Goal: Transaction & Acquisition: Book appointment/travel/reservation

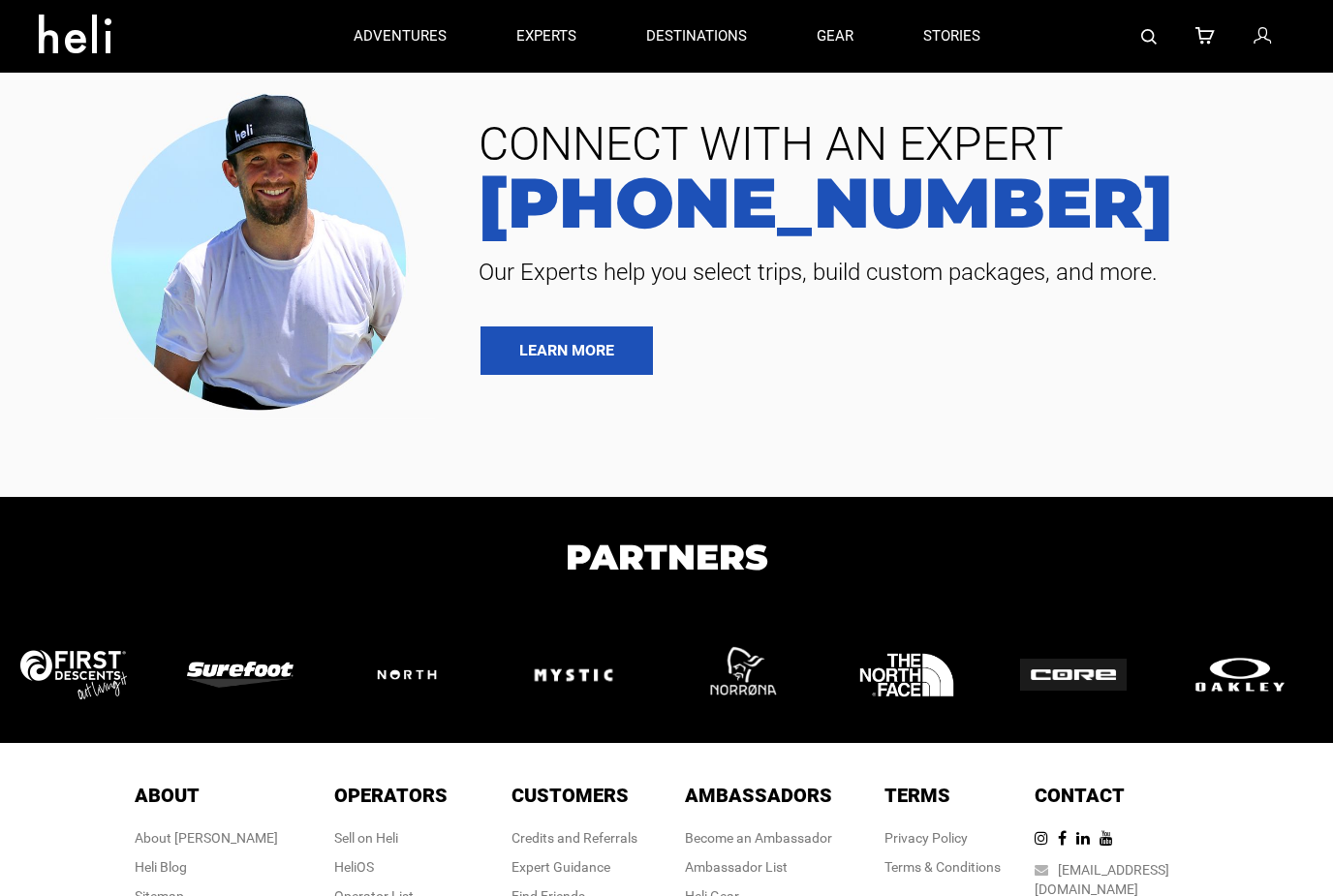
type input "Cat Skiing"
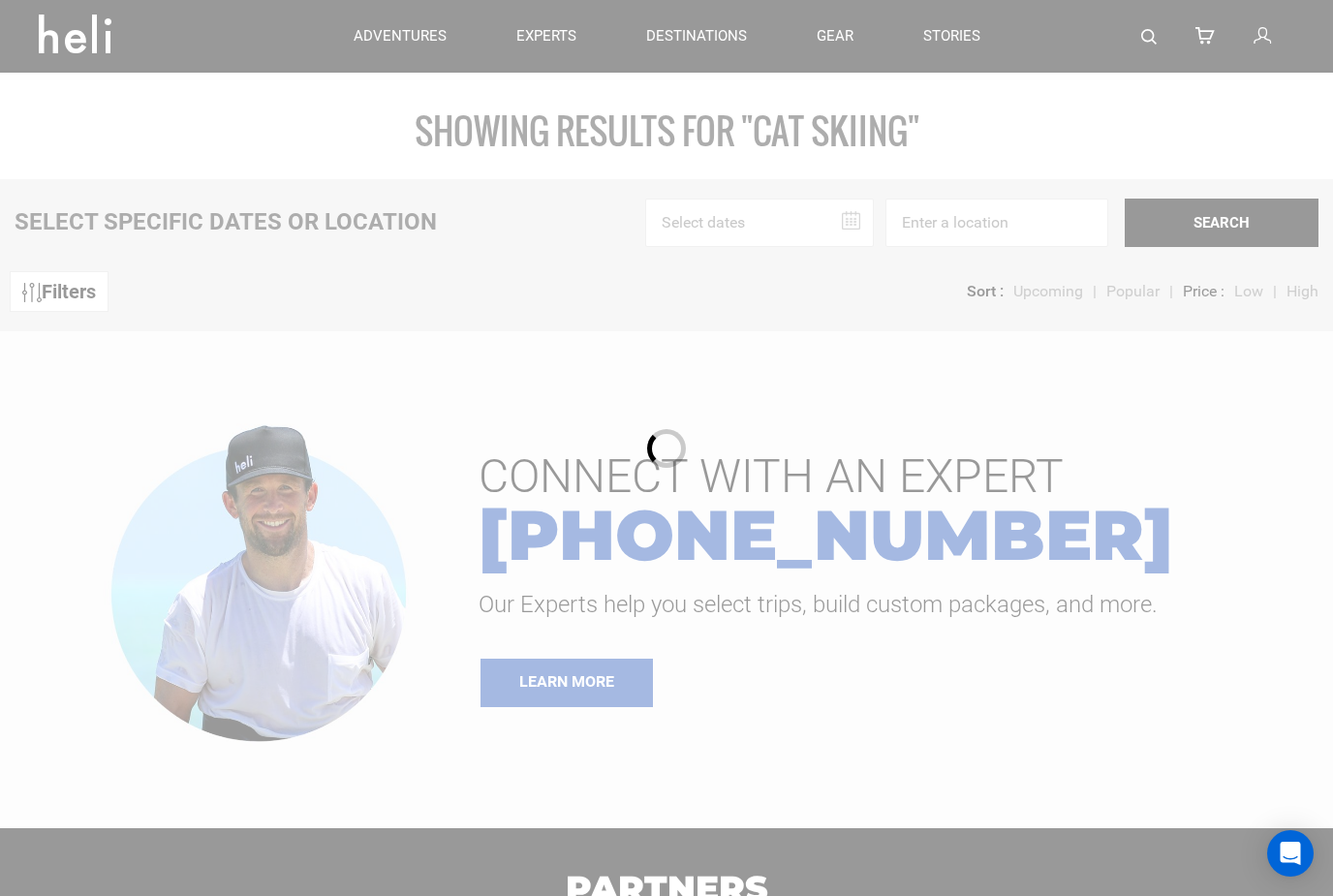
click at [854, 101] on div at bounding box center [666, 448] width 1333 height 896
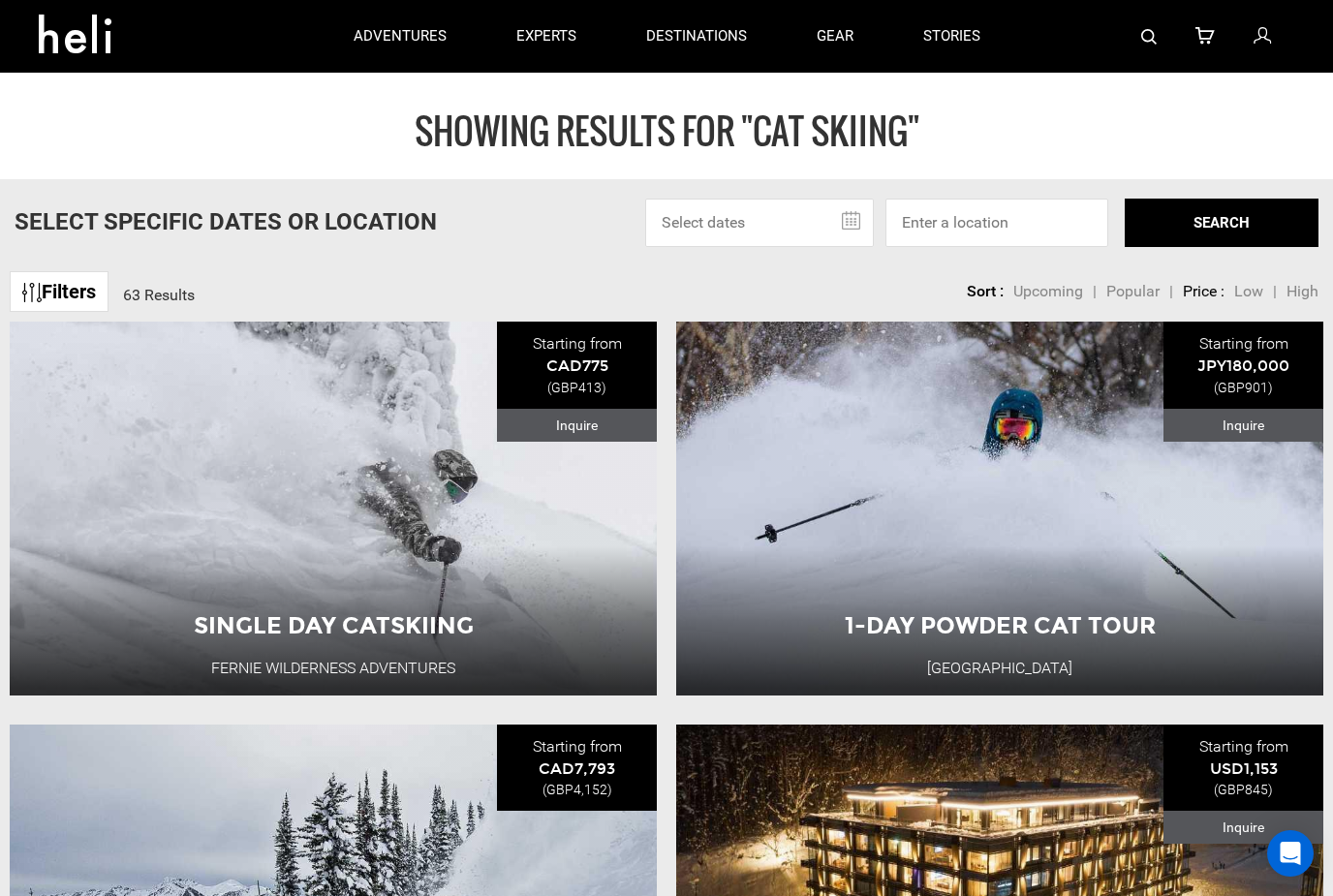
click at [818, 218] on input "text" at bounding box center [759, 222] width 229 height 48
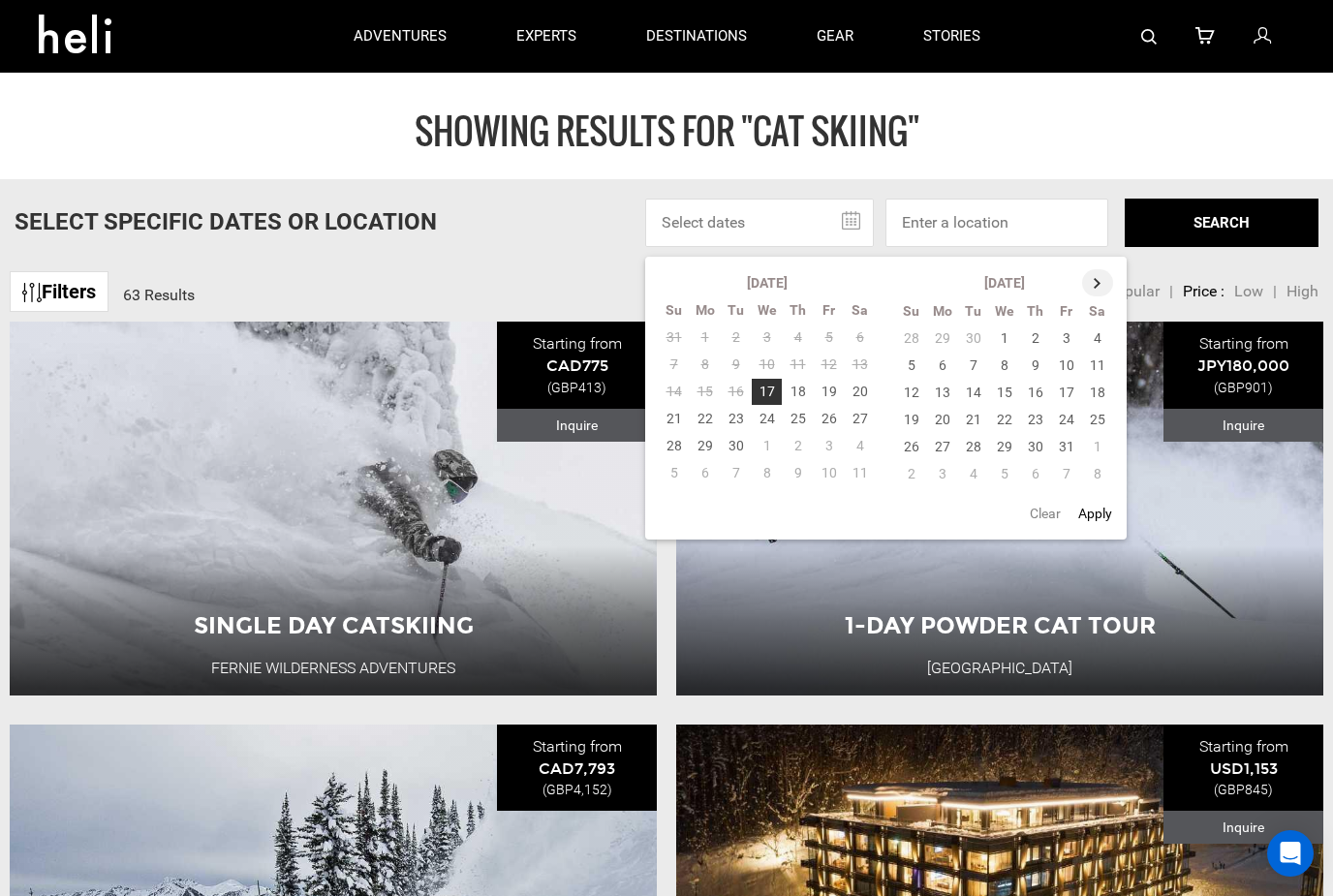
click at [1099, 279] on th at bounding box center [1097, 283] width 31 height 28
click at [1098, 280] on th at bounding box center [1098, 283] width 31 height 28
click at [1103, 281] on th at bounding box center [1098, 283] width 31 height 28
click at [944, 388] on td "12" at bounding box center [942, 392] width 31 height 28
click at [1076, 390] on td "16" at bounding box center [1066, 392] width 31 height 28
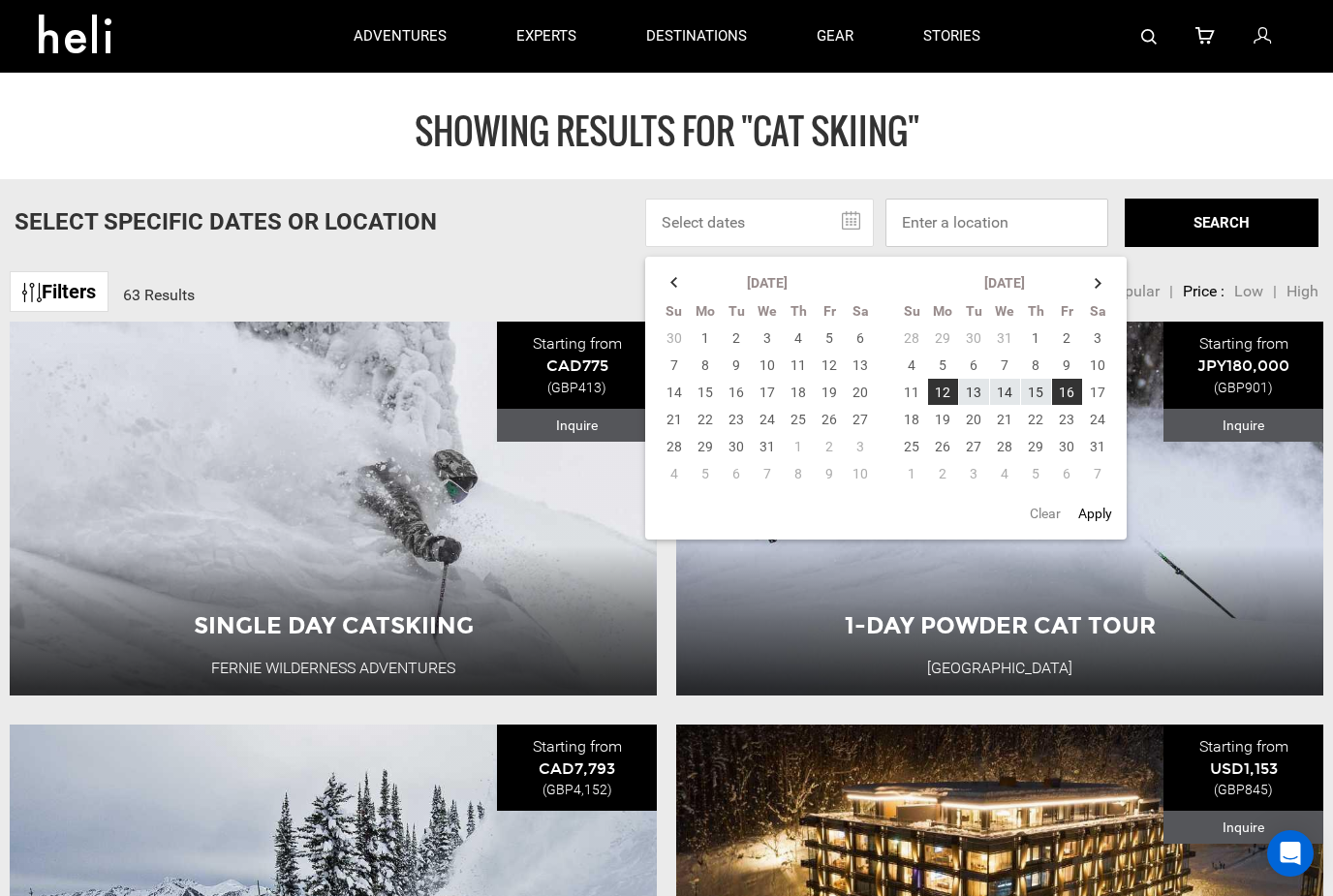
click at [1012, 214] on input at bounding box center [997, 222] width 223 height 48
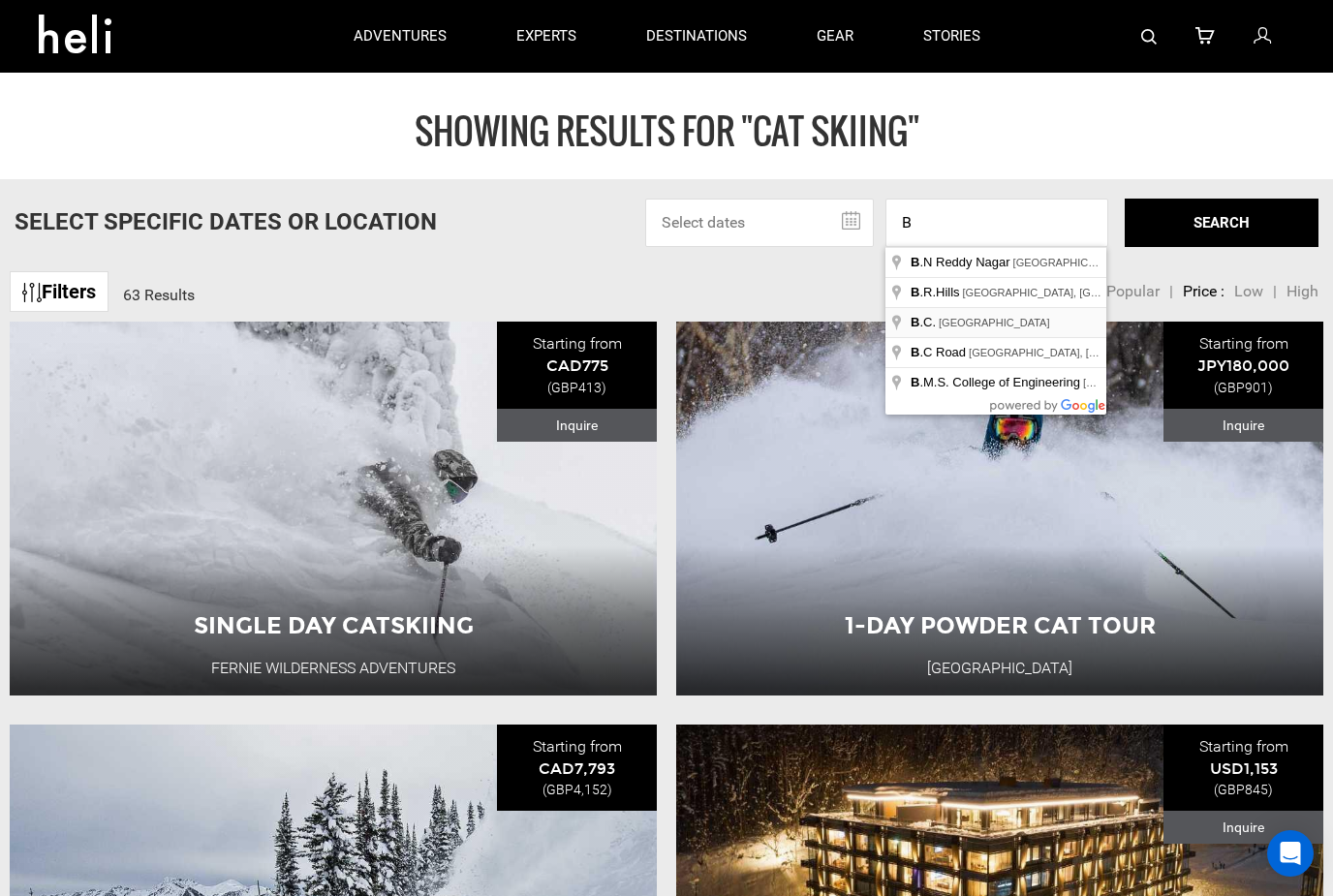
type input "B.C., [GEOGRAPHIC_DATA]"
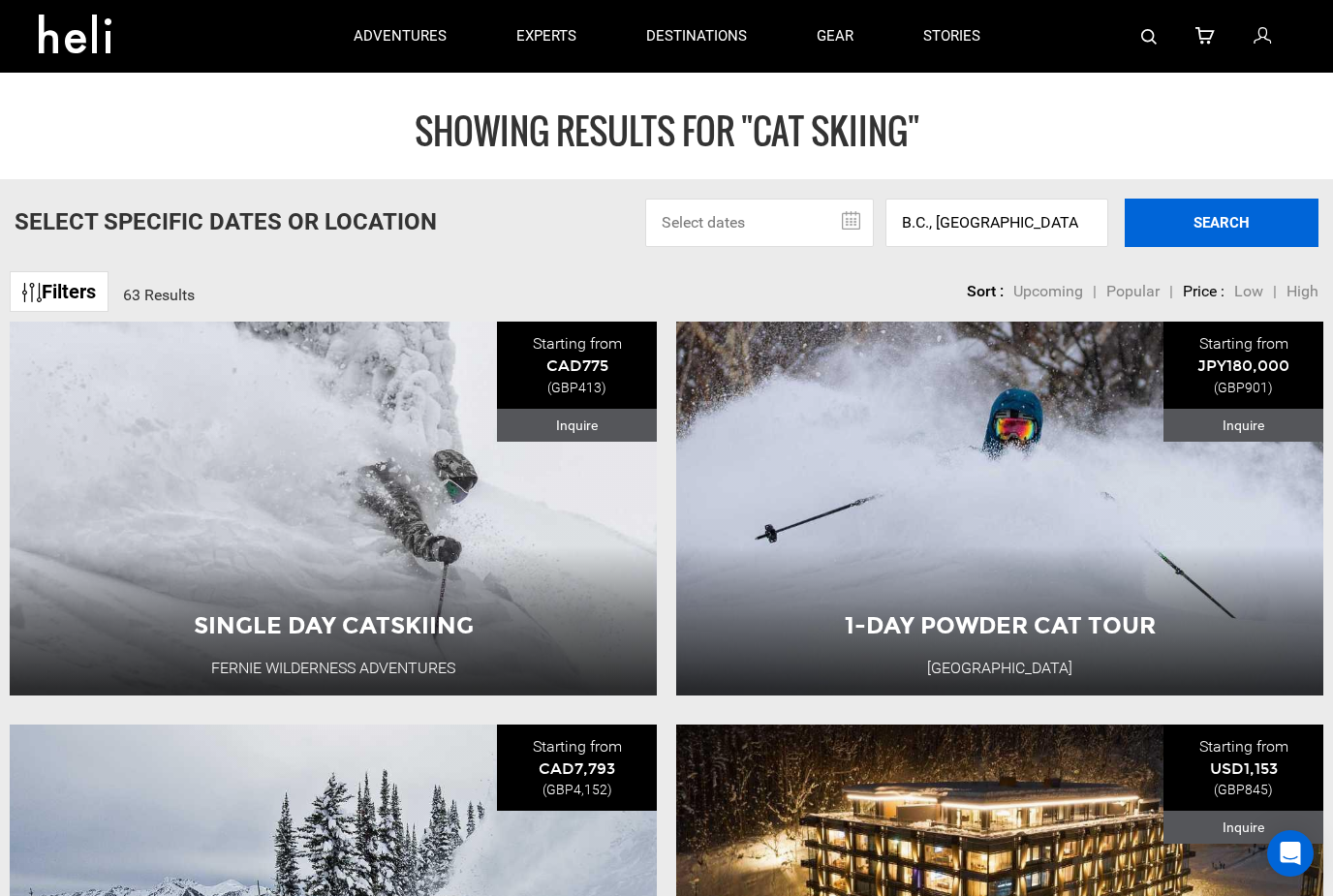
click at [1210, 214] on button "SEARCH" at bounding box center [1222, 222] width 194 height 48
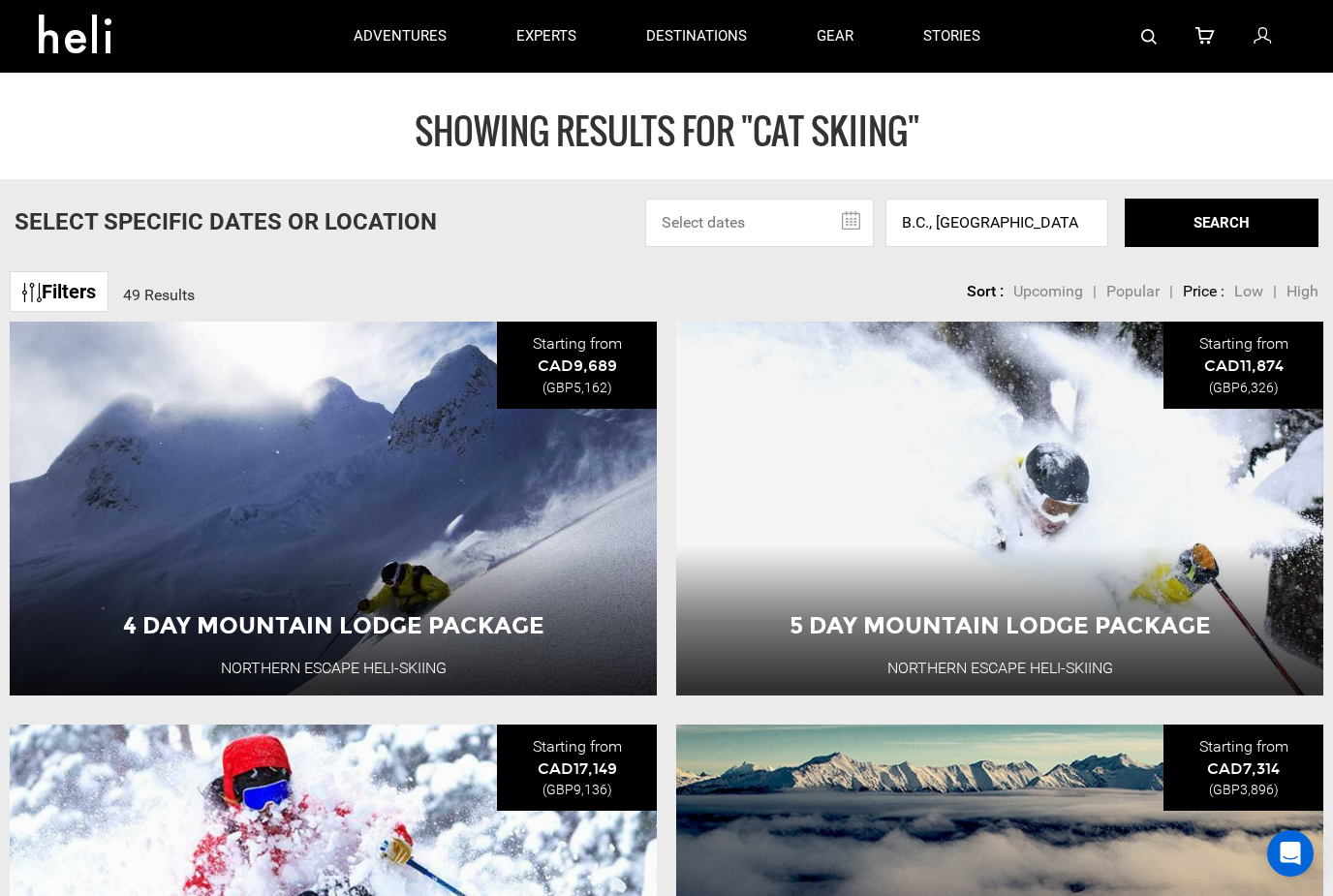
click at [820, 213] on input "text" at bounding box center [759, 222] width 229 height 48
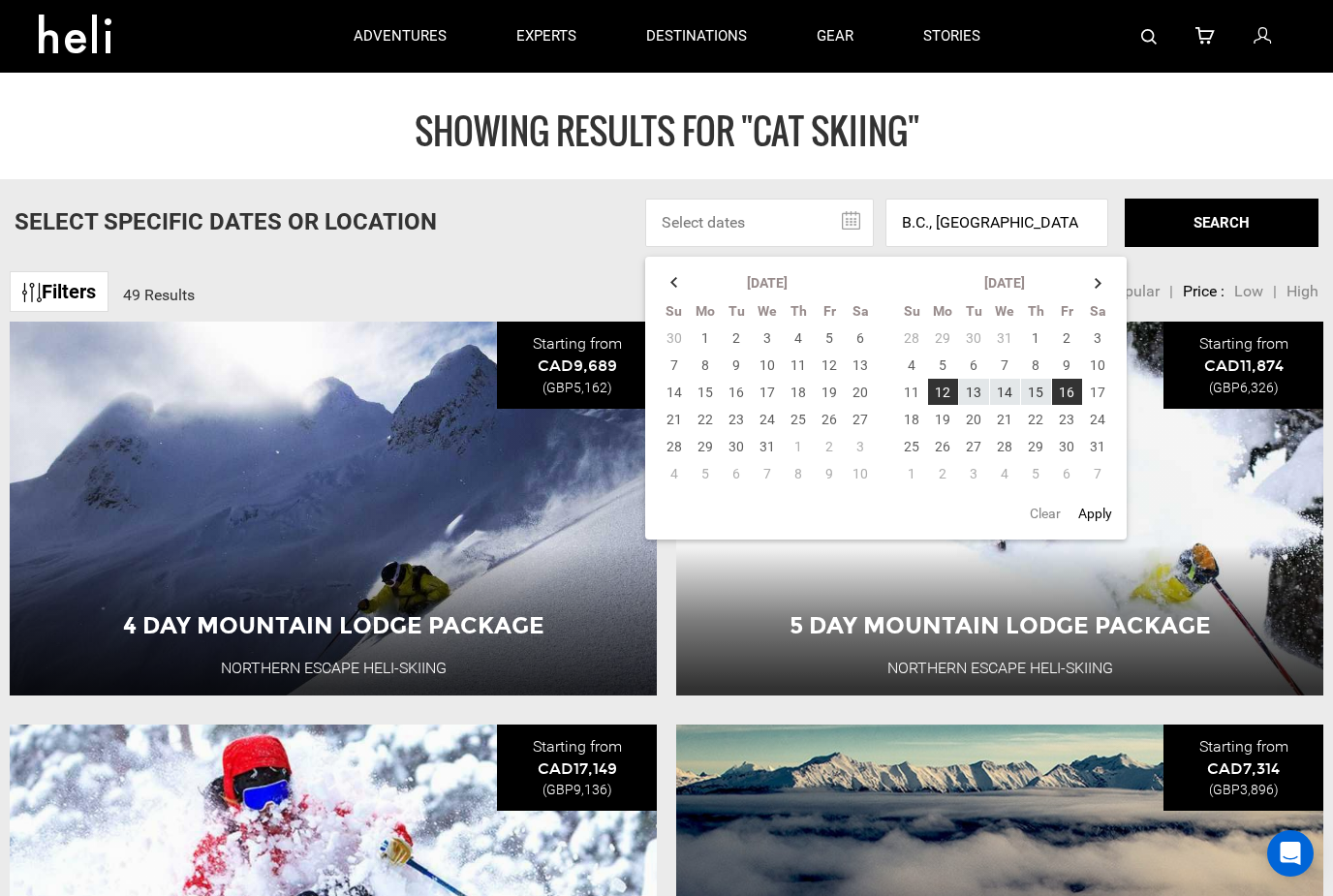
click at [1181, 111] on h1 "SHOWING RESULTS FOR "Cat Skiing"" at bounding box center [666, 130] width 1333 height 38
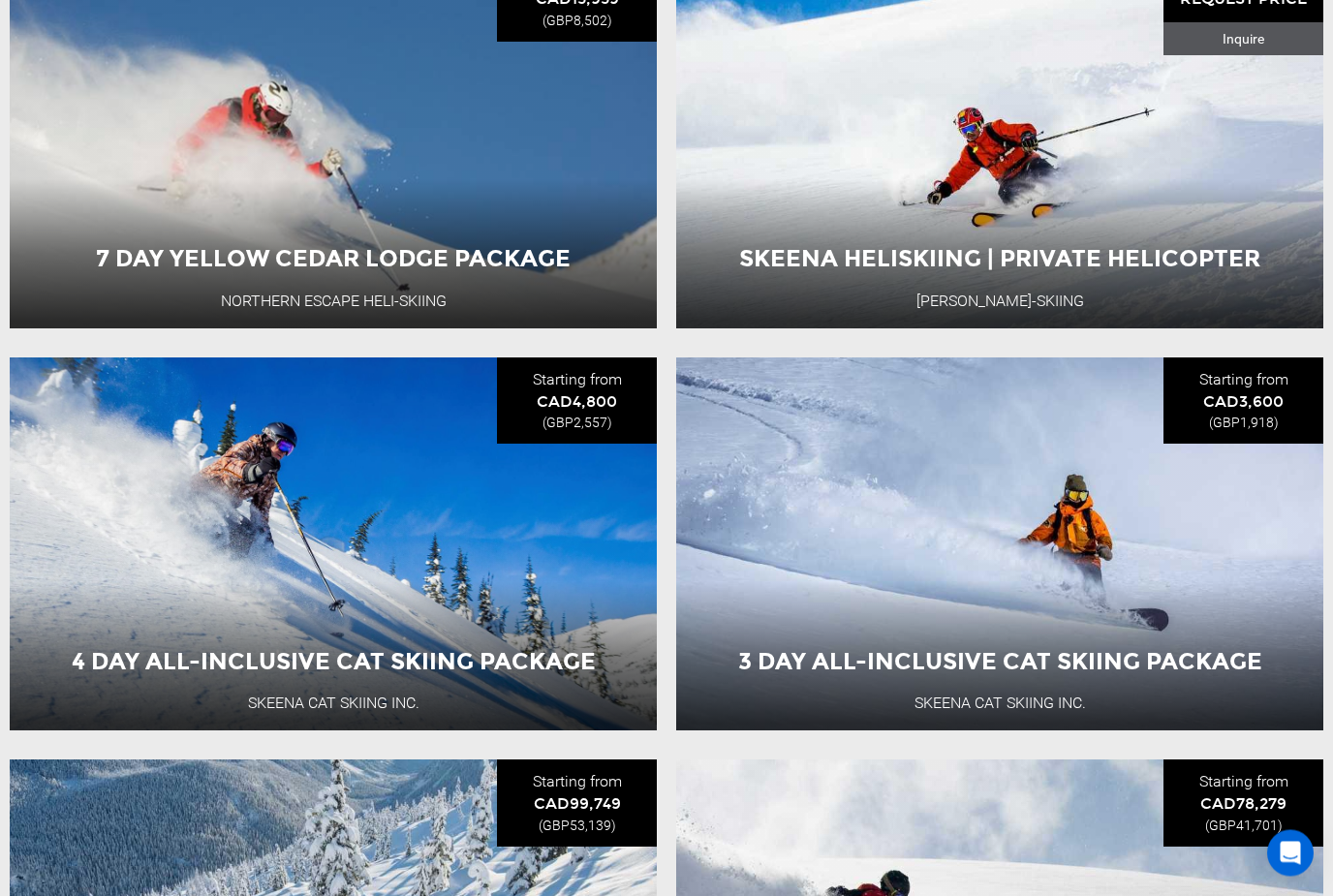
scroll to position [1975, 0]
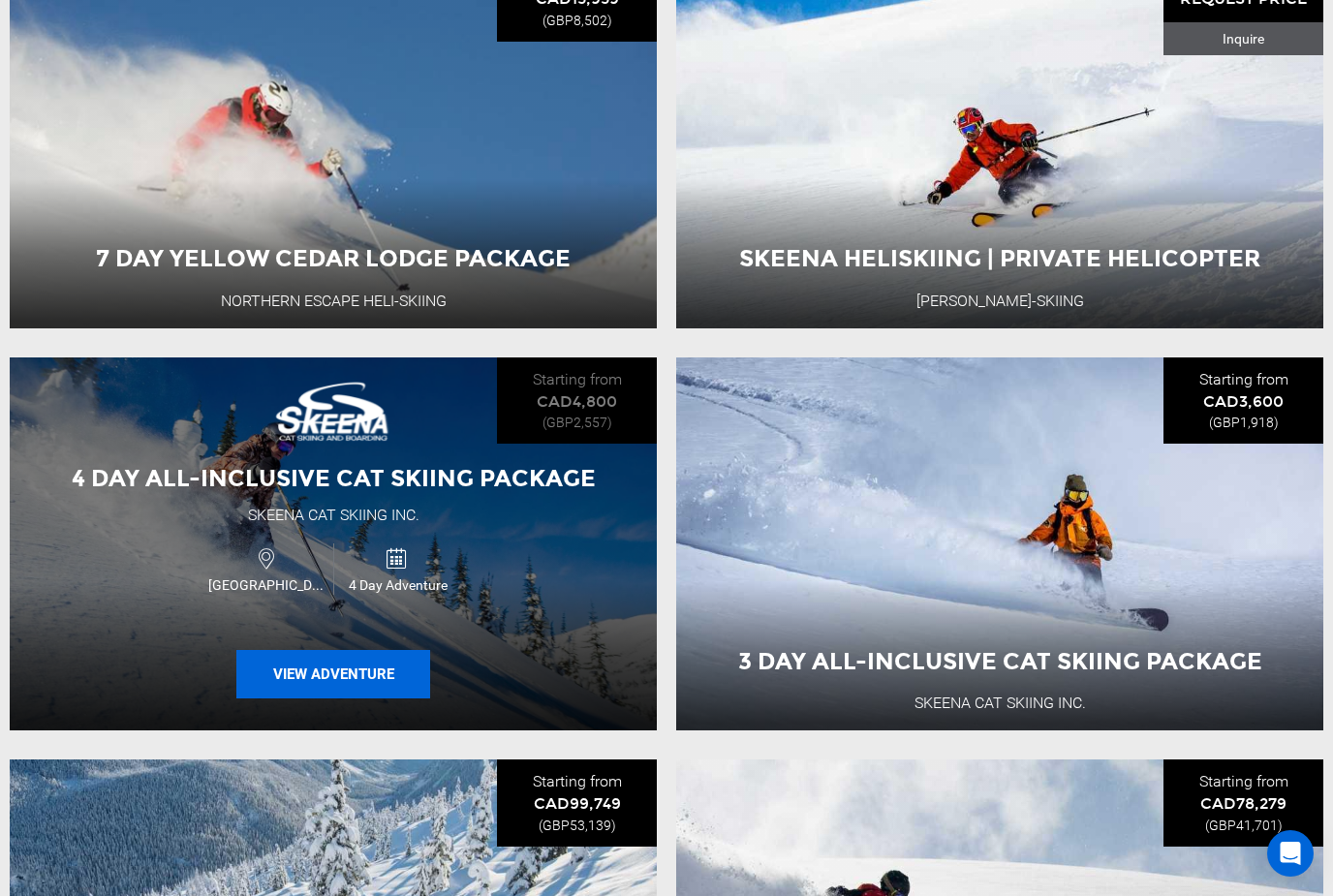
click at [342, 666] on button "View Adventure" at bounding box center [333, 673] width 194 height 48
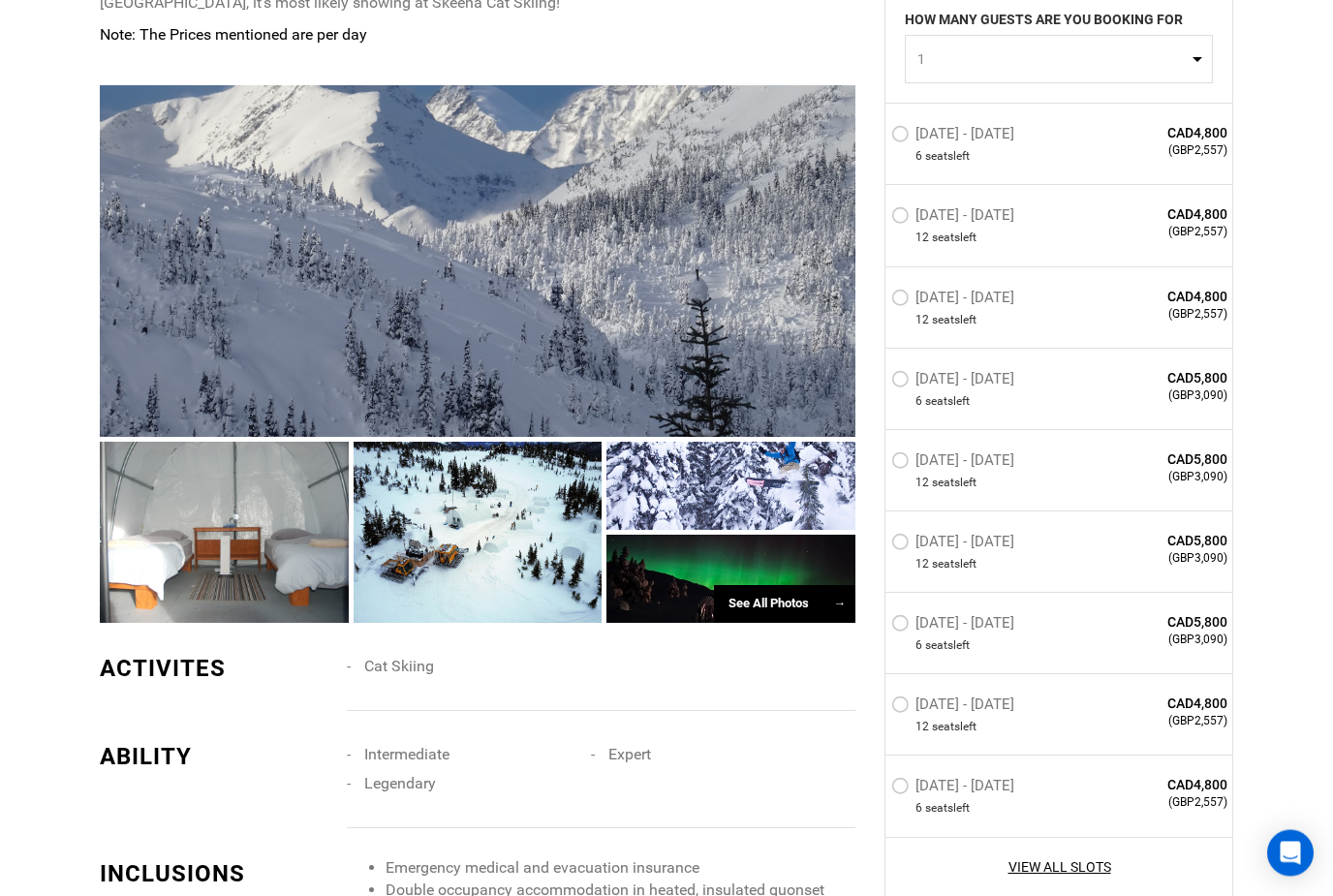
scroll to position [1137, 0]
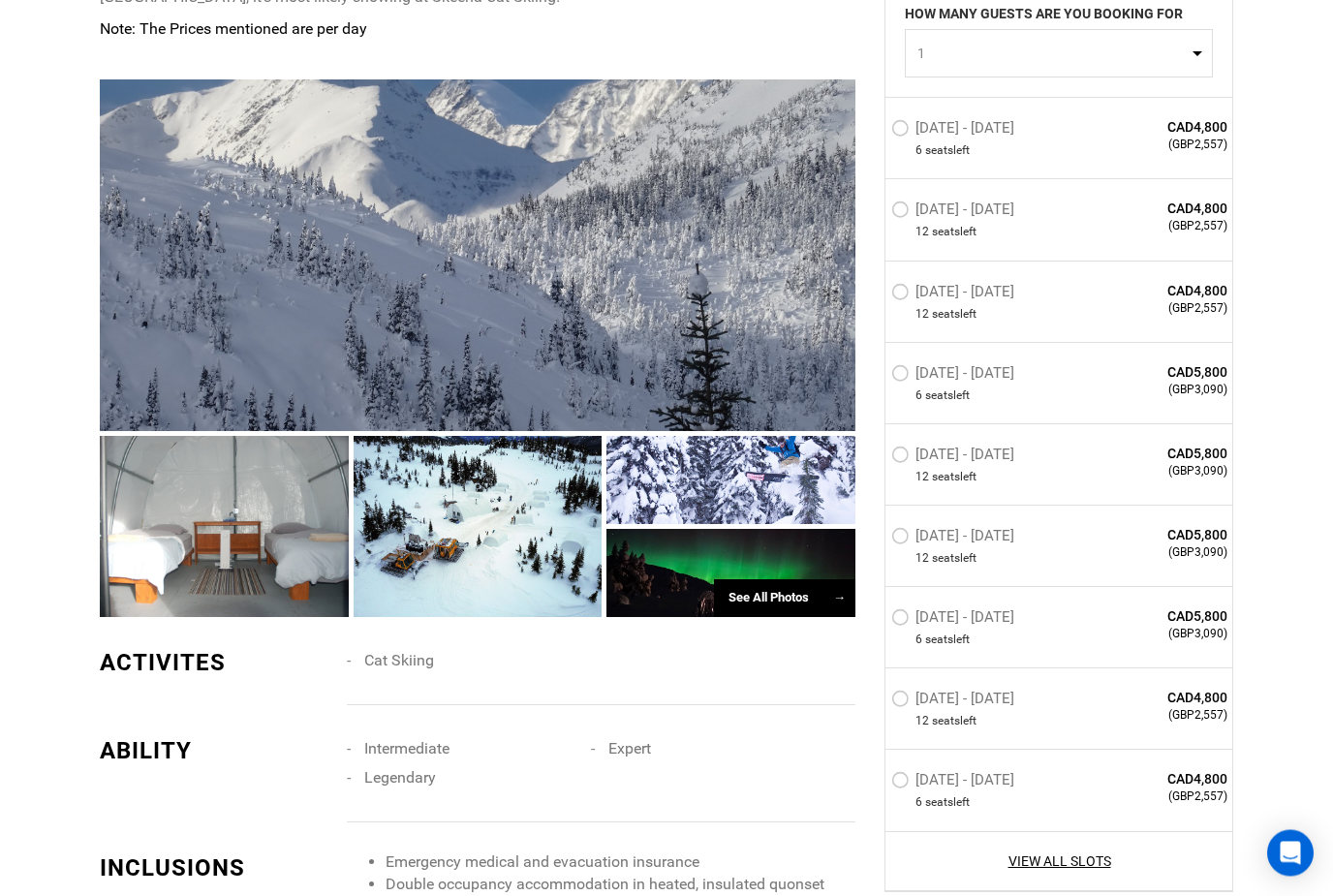
click at [764, 589] on div at bounding box center [731, 573] width 249 height 88
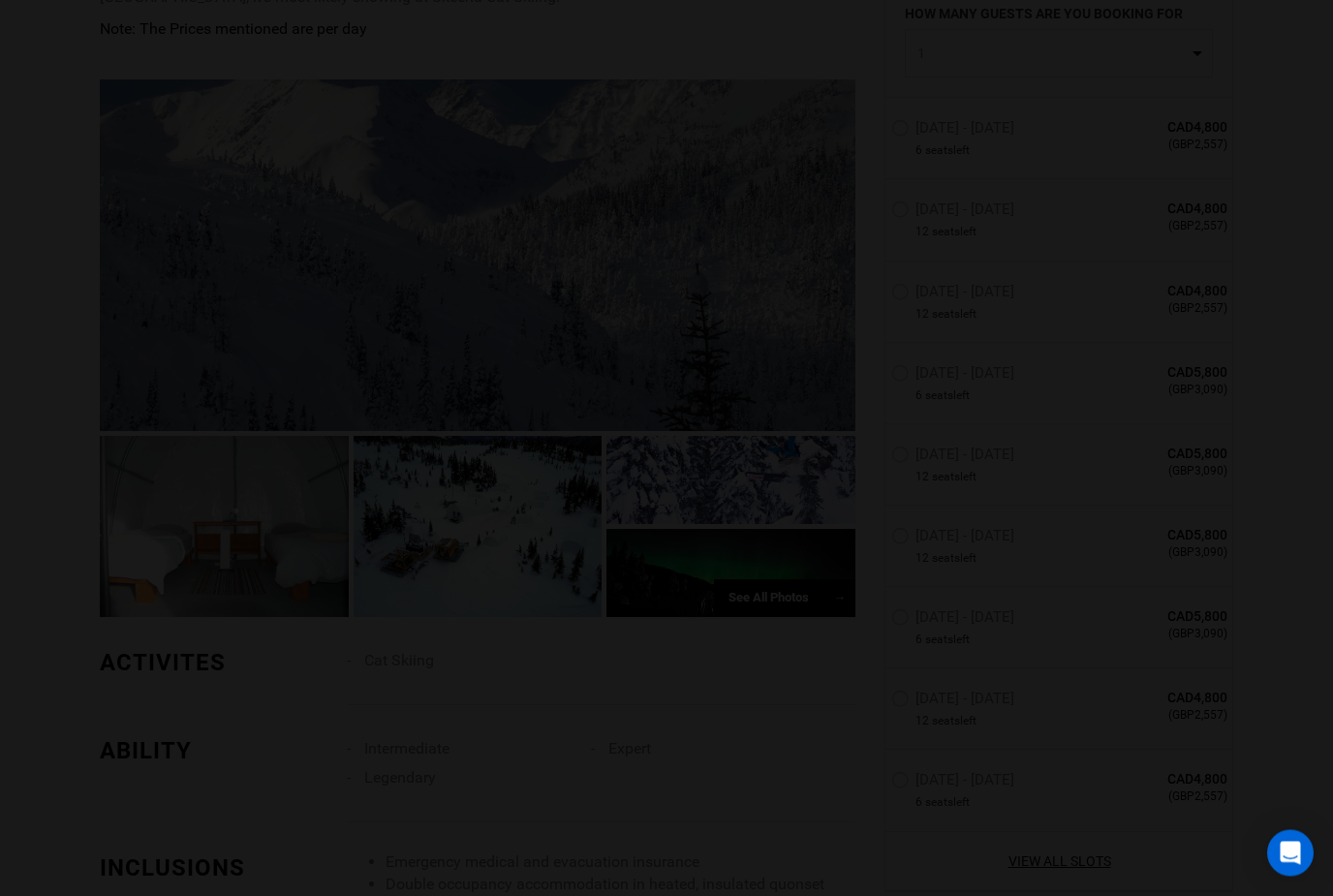
scroll to position [1138, 0]
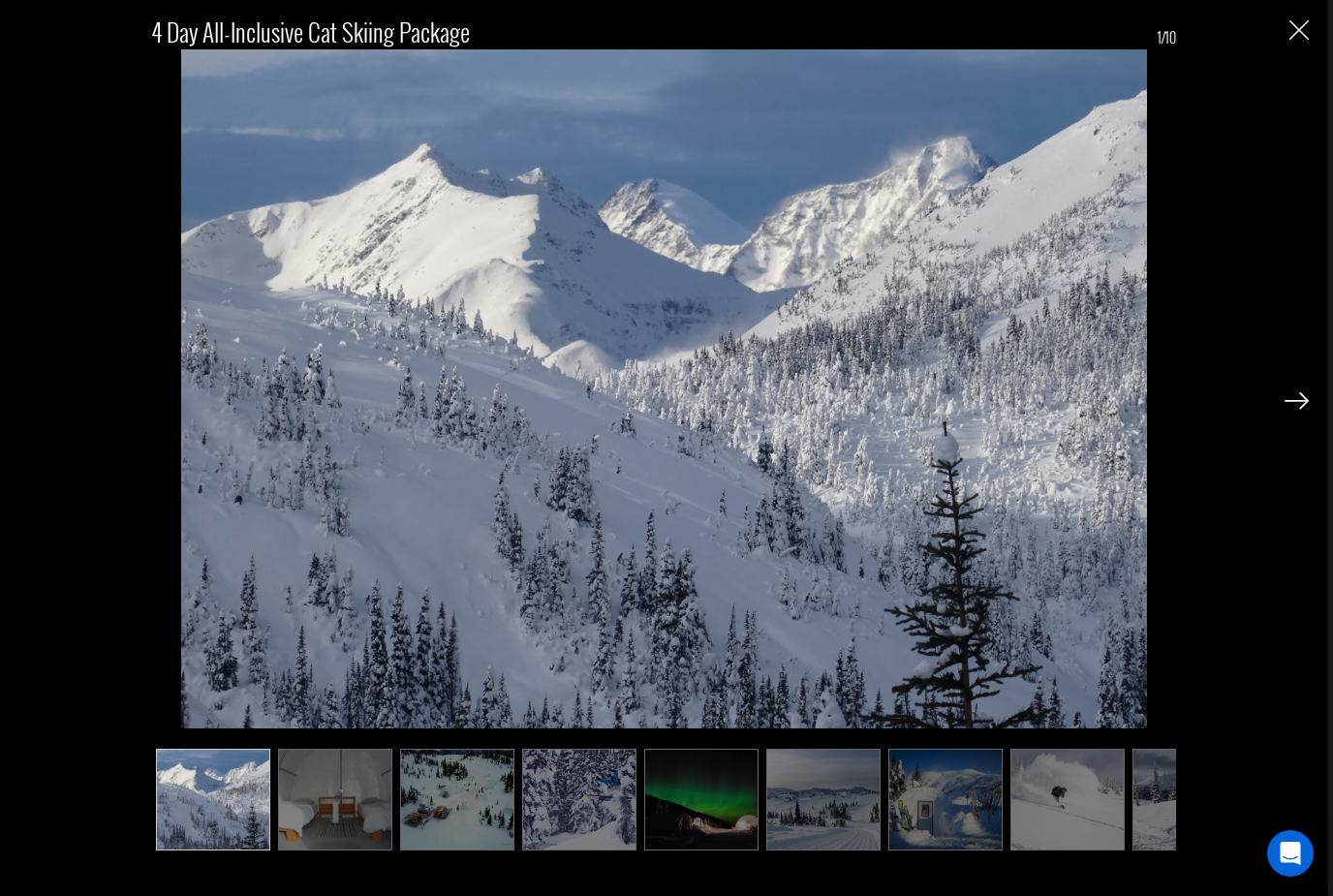
click at [1287, 410] on img at bounding box center [1297, 401] width 25 height 18
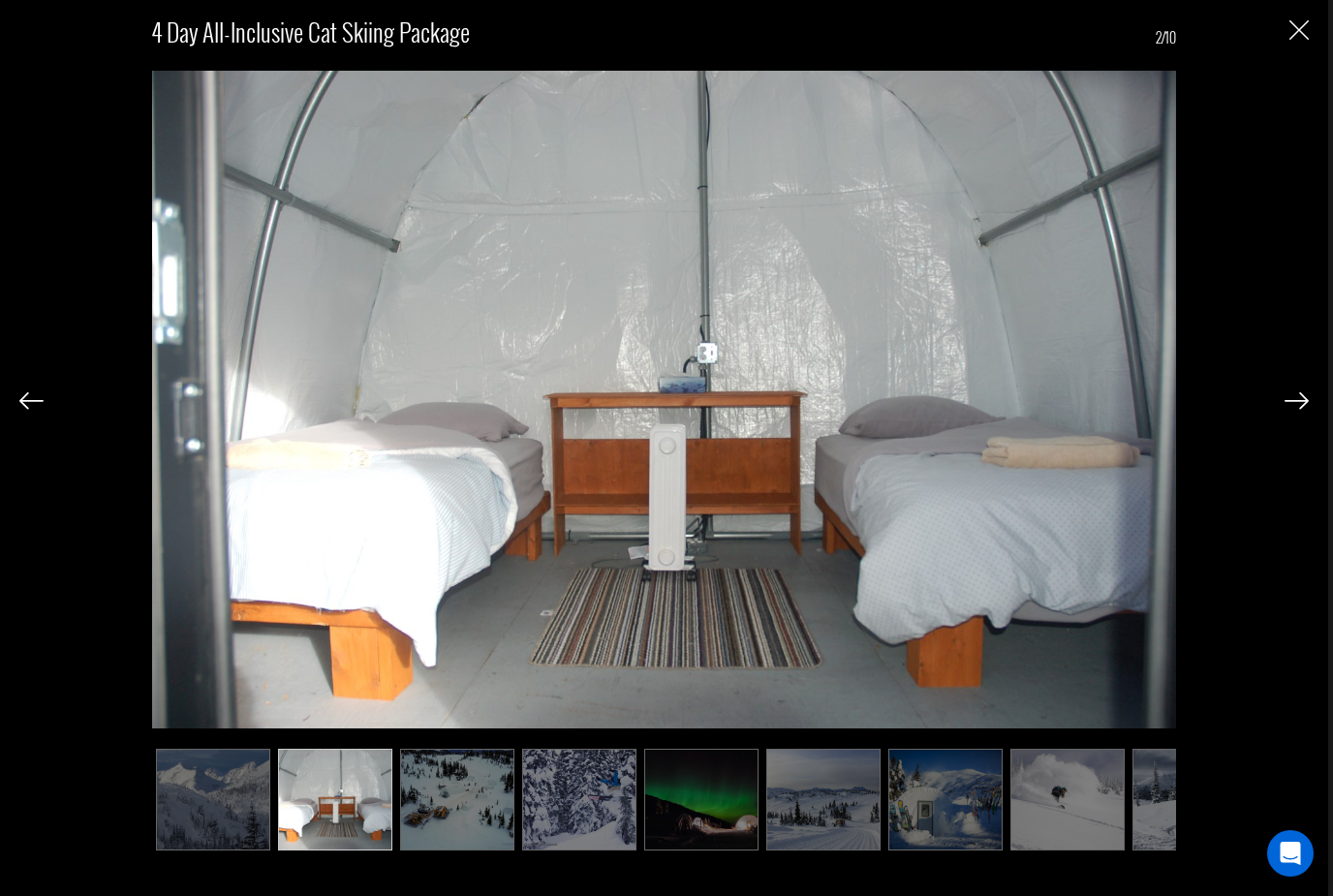
click at [1291, 410] on img at bounding box center [1297, 401] width 25 height 18
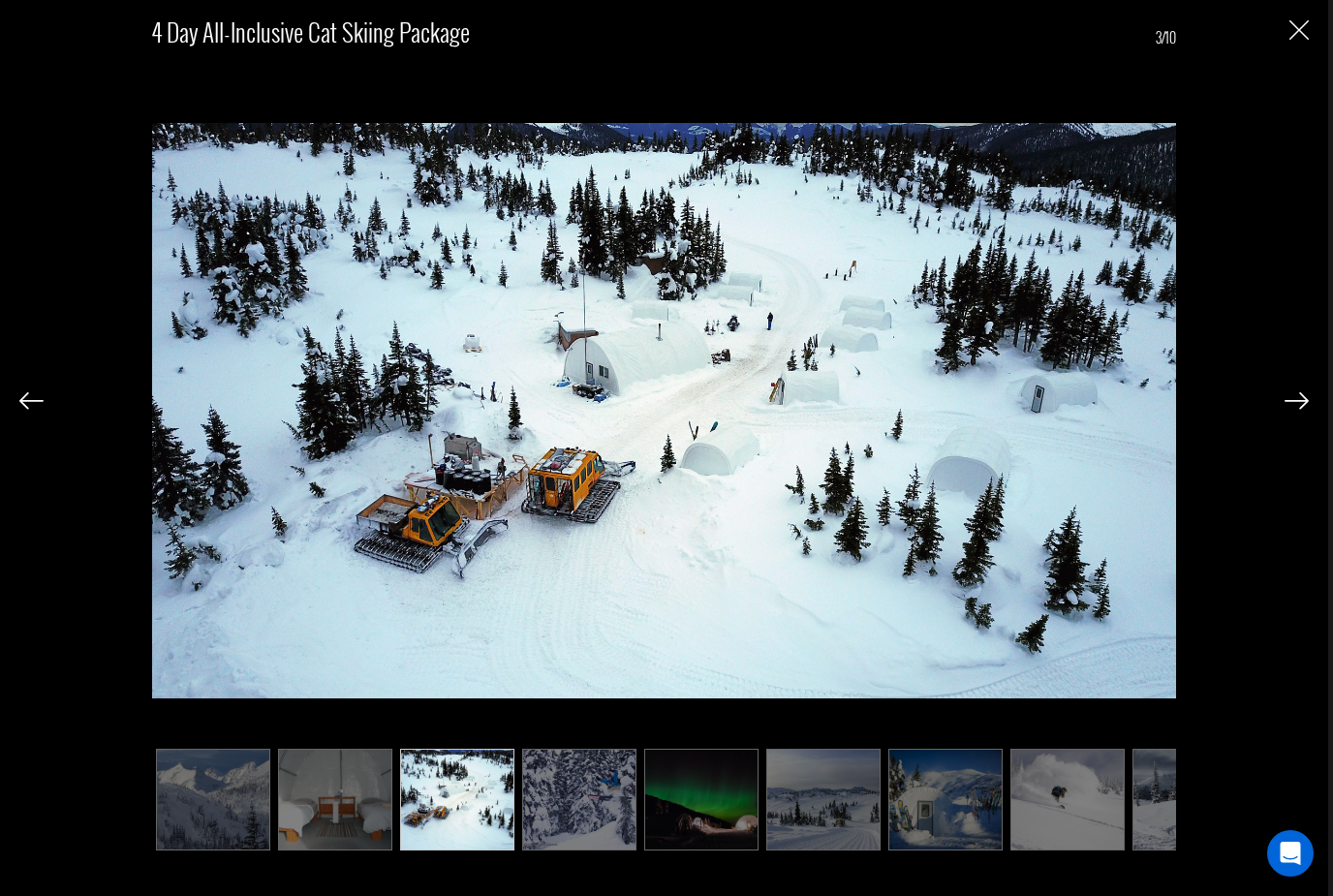
click at [1291, 410] on img at bounding box center [1297, 401] width 25 height 18
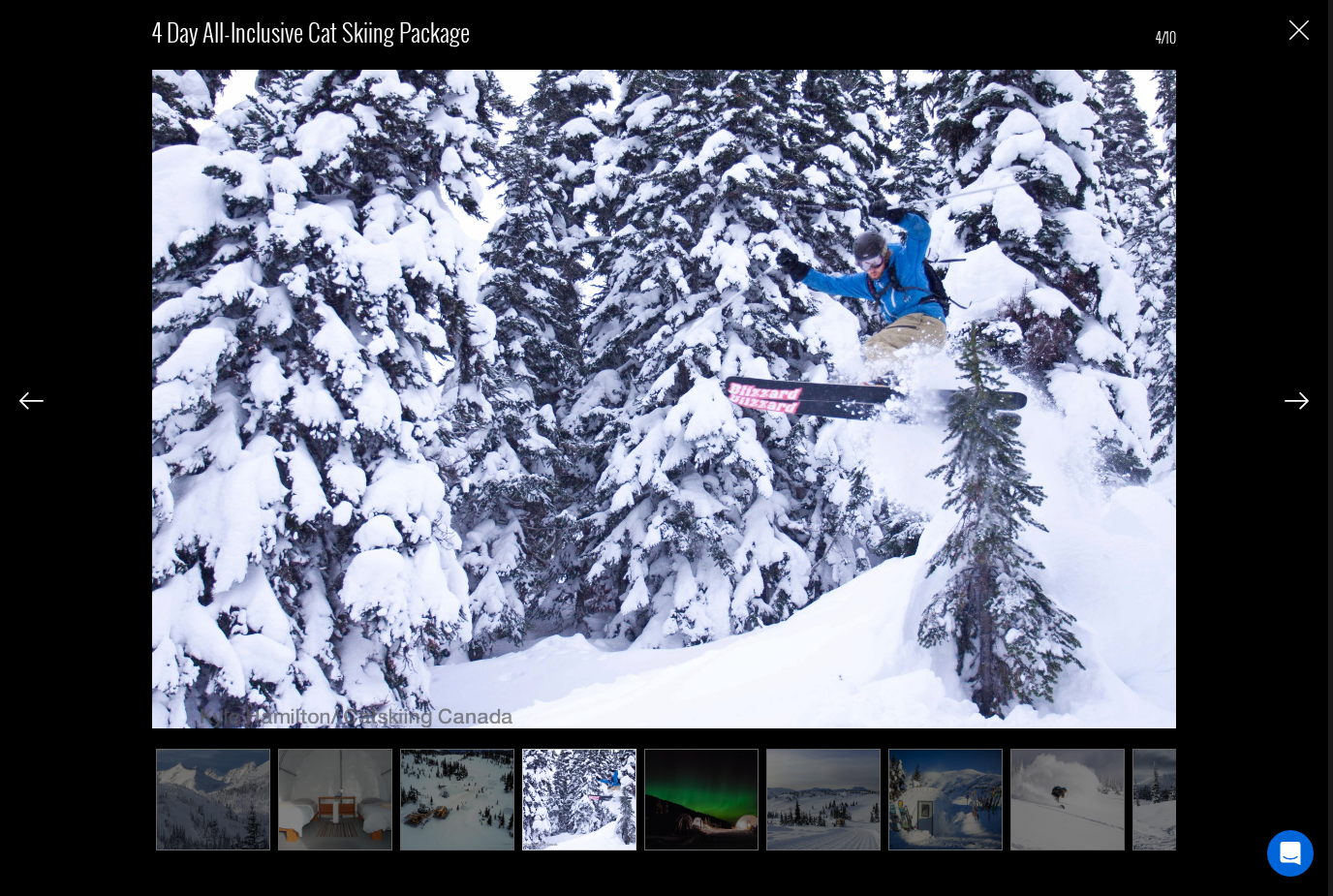
click at [1289, 410] on img at bounding box center [1297, 401] width 25 height 18
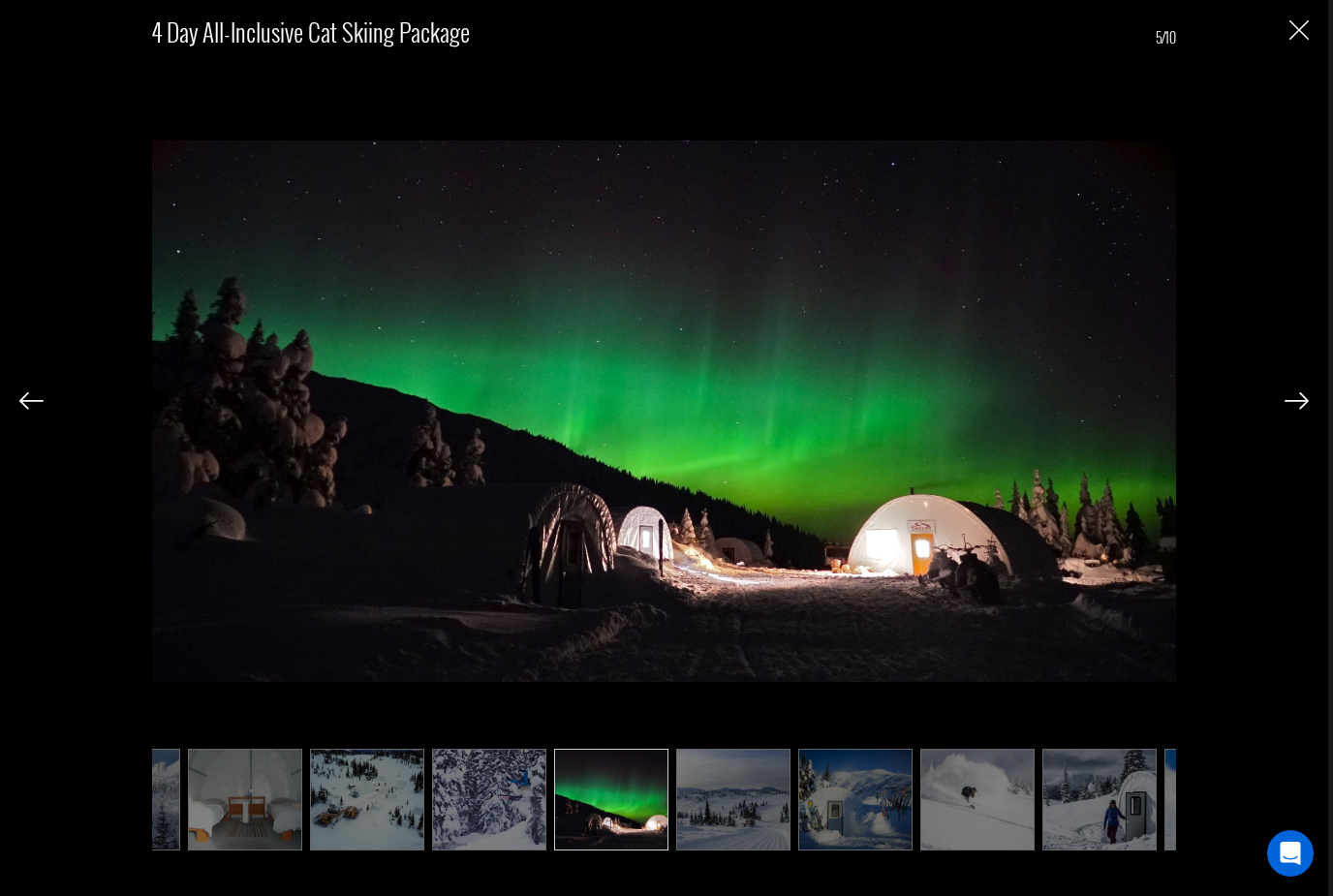
scroll to position [0, 97]
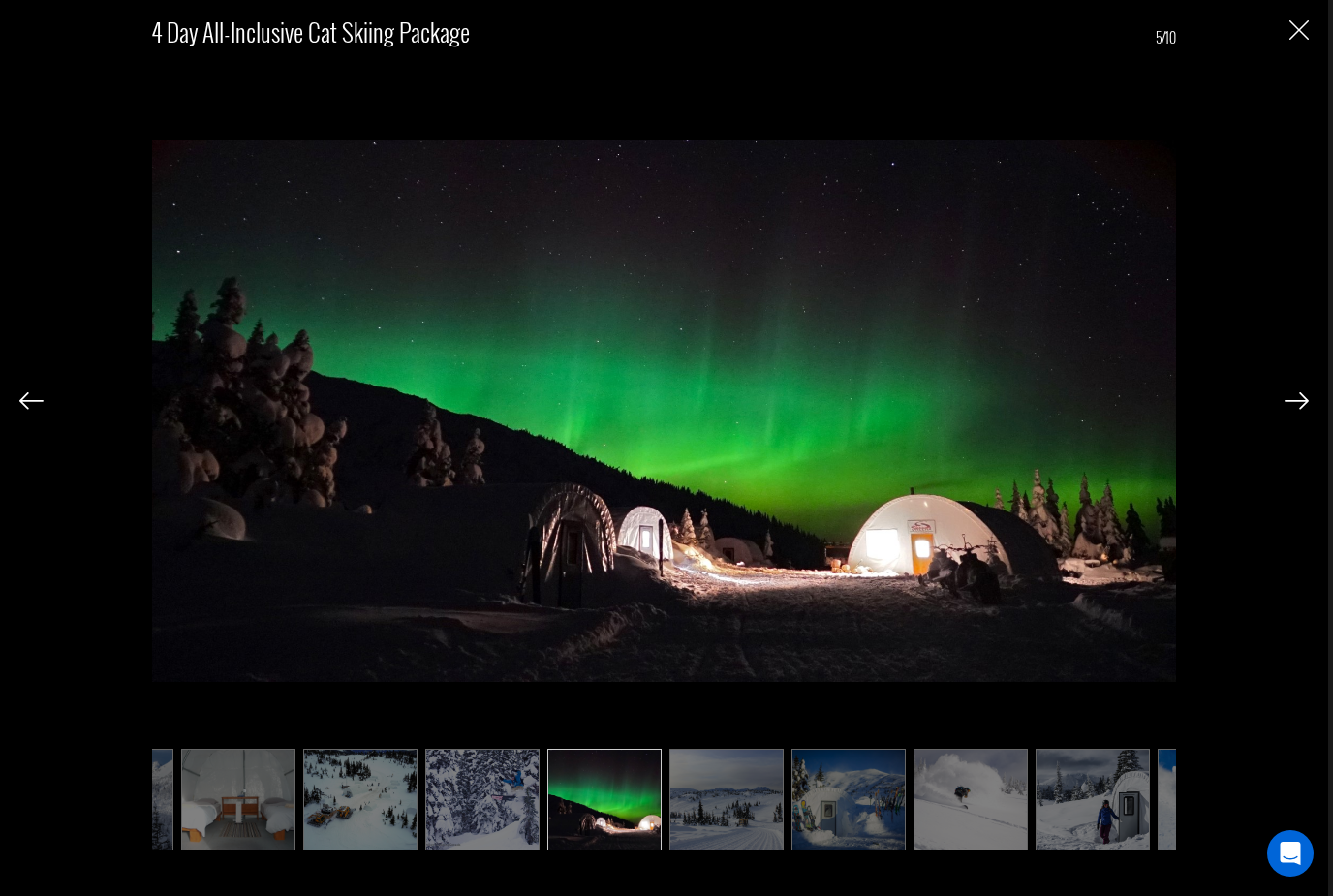
click at [1282, 437] on div "4 Day All-inclusive Cat Skiing Package 5/10" at bounding box center [665, 426] width 1290 height 852
click at [1296, 410] on img at bounding box center [1297, 401] width 25 height 18
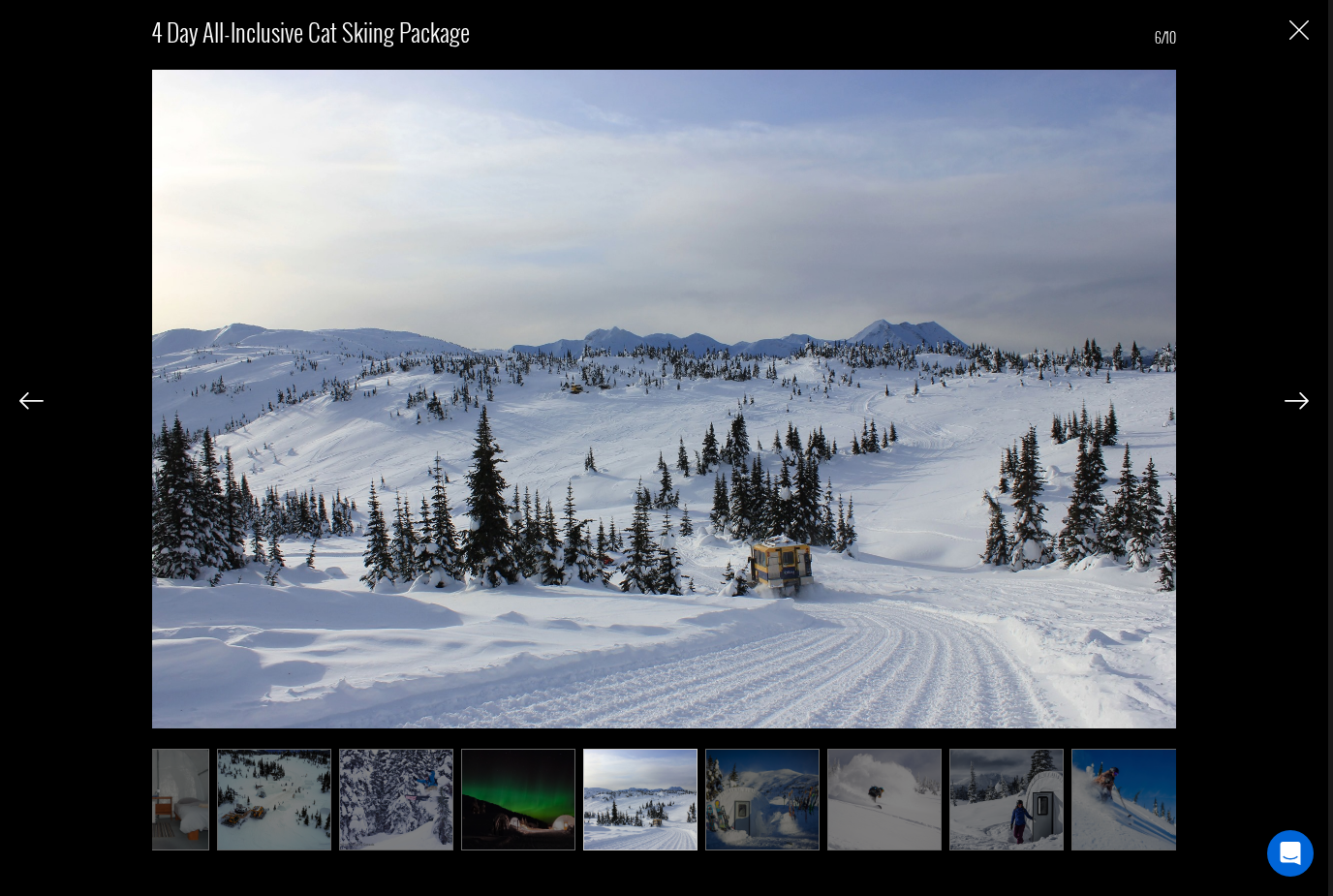
scroll to position [0, 194]
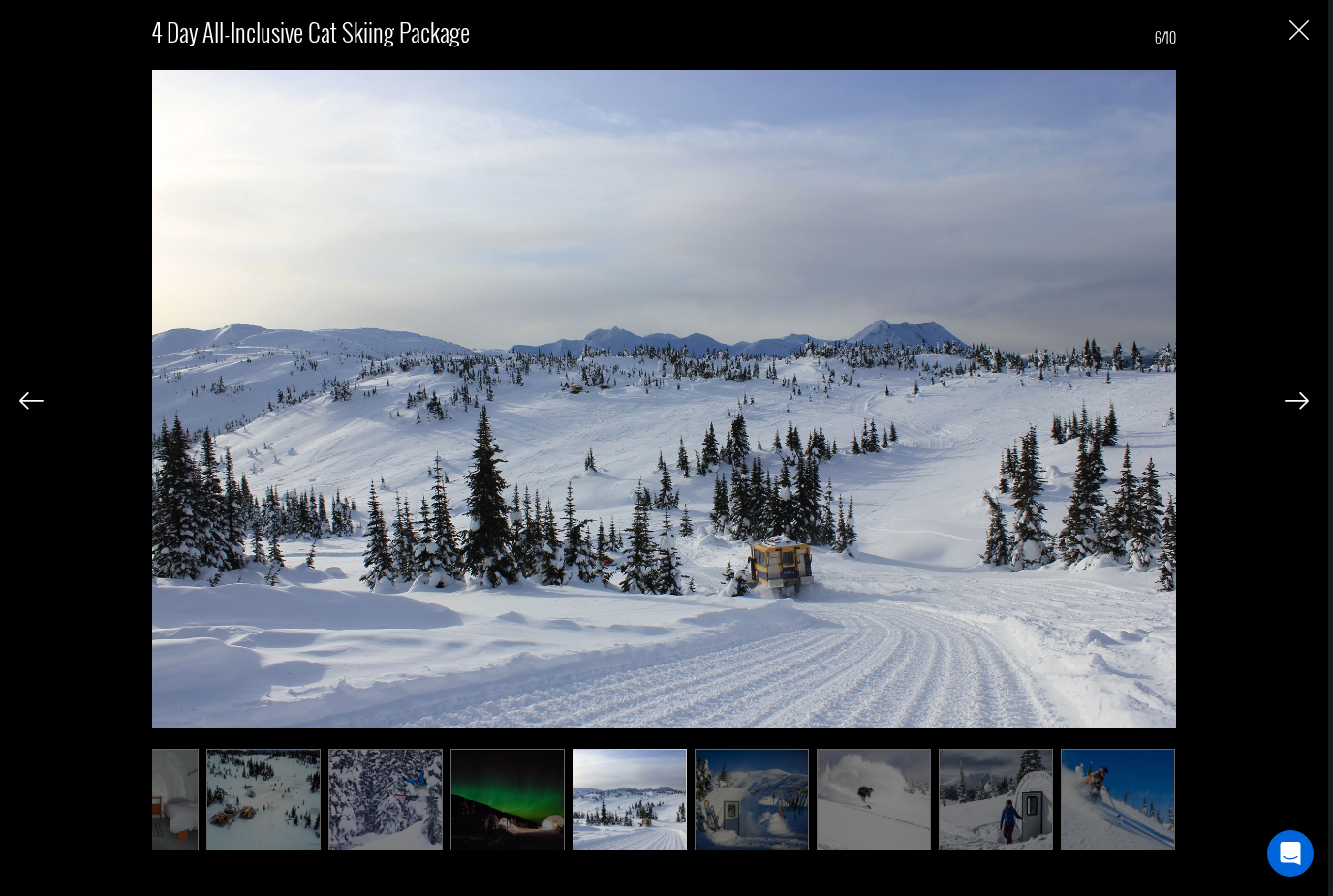
click at [1286, 410] on img at bounding box center [1297, 401] width 25 height 18
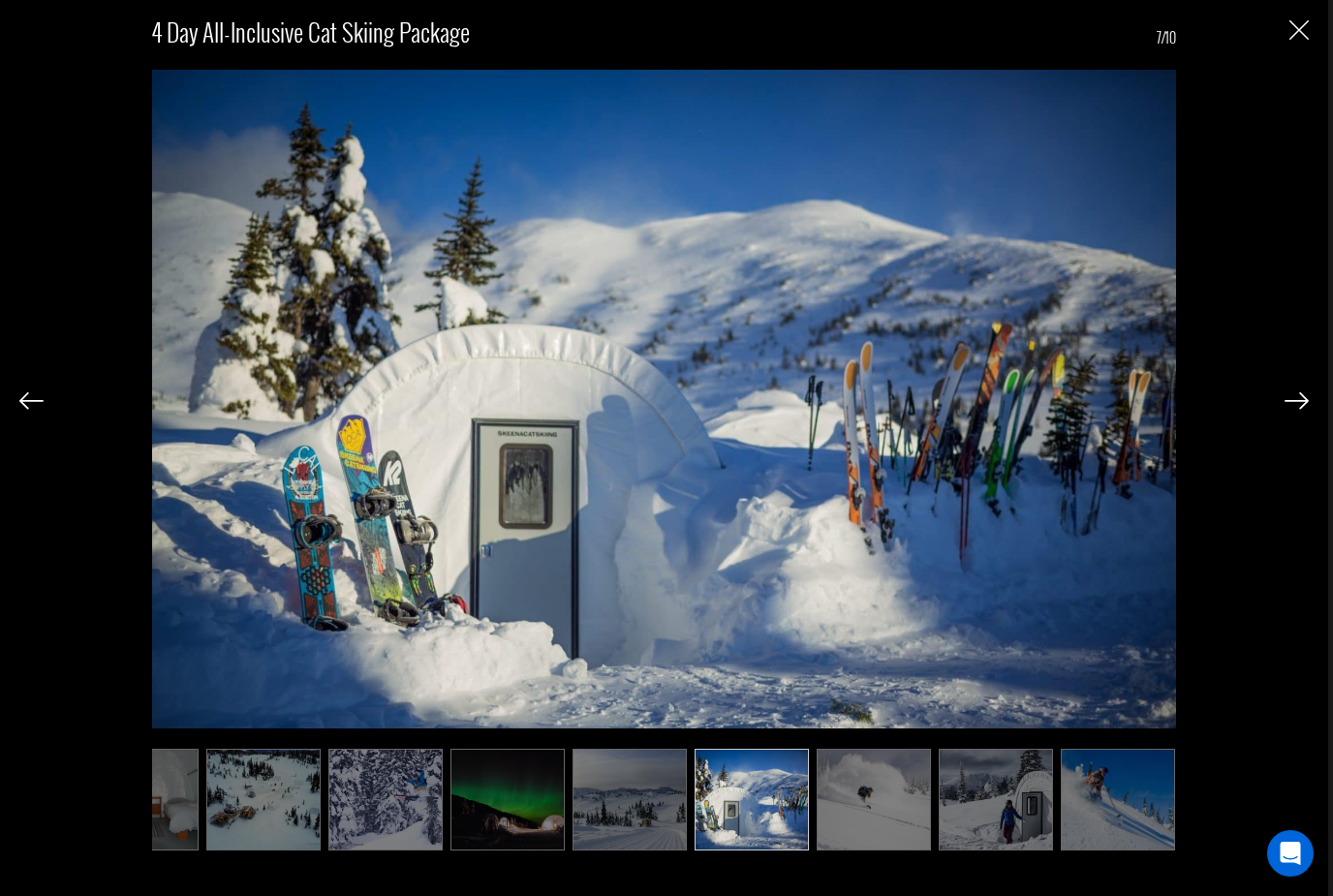
scroll to position [0, 196]
click at [1289, 410] on img at bounding box center [1297, 401] width 25 height 18
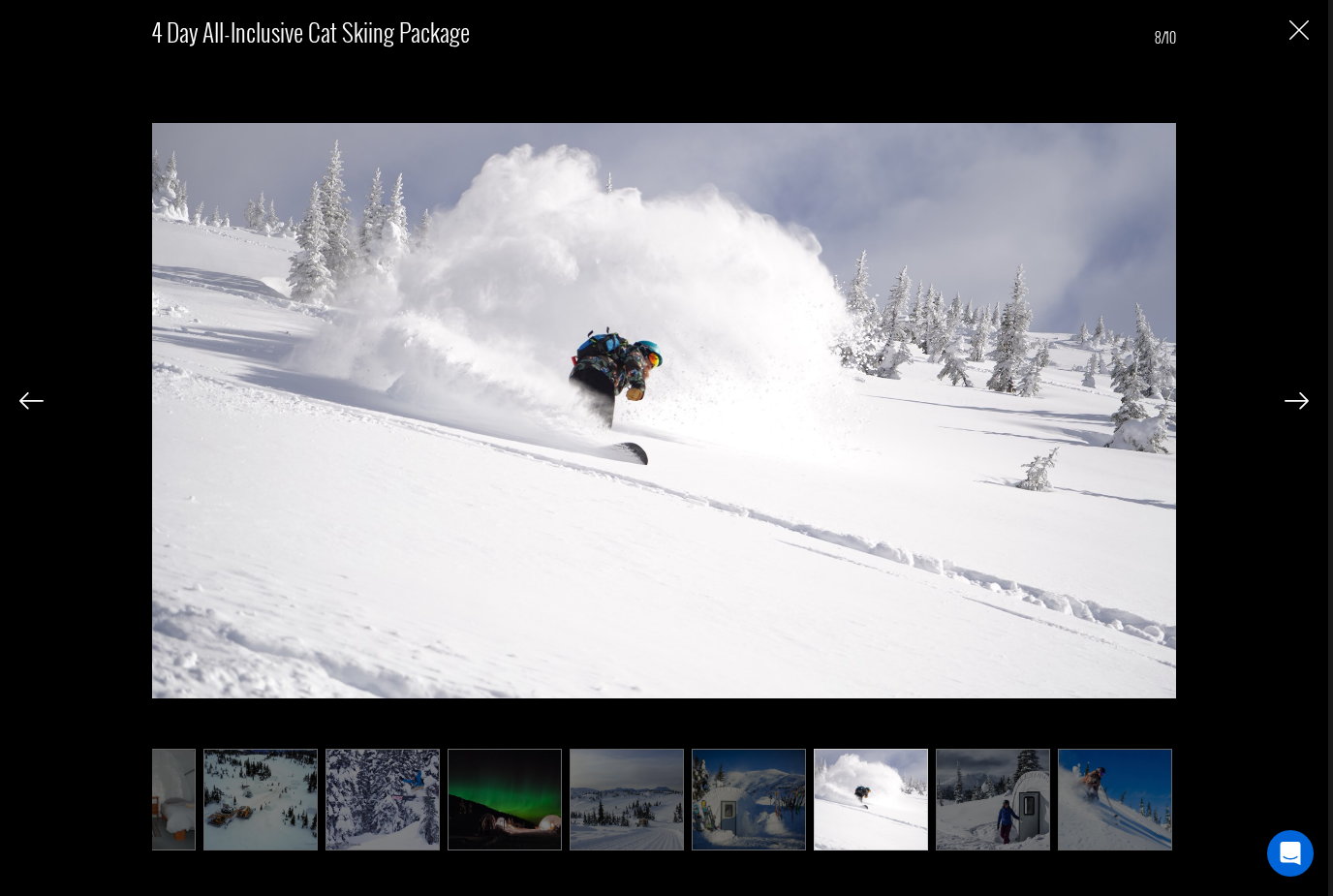
click at [1287, 410] on img at bounding box center [1297, 401] width 25 height 18
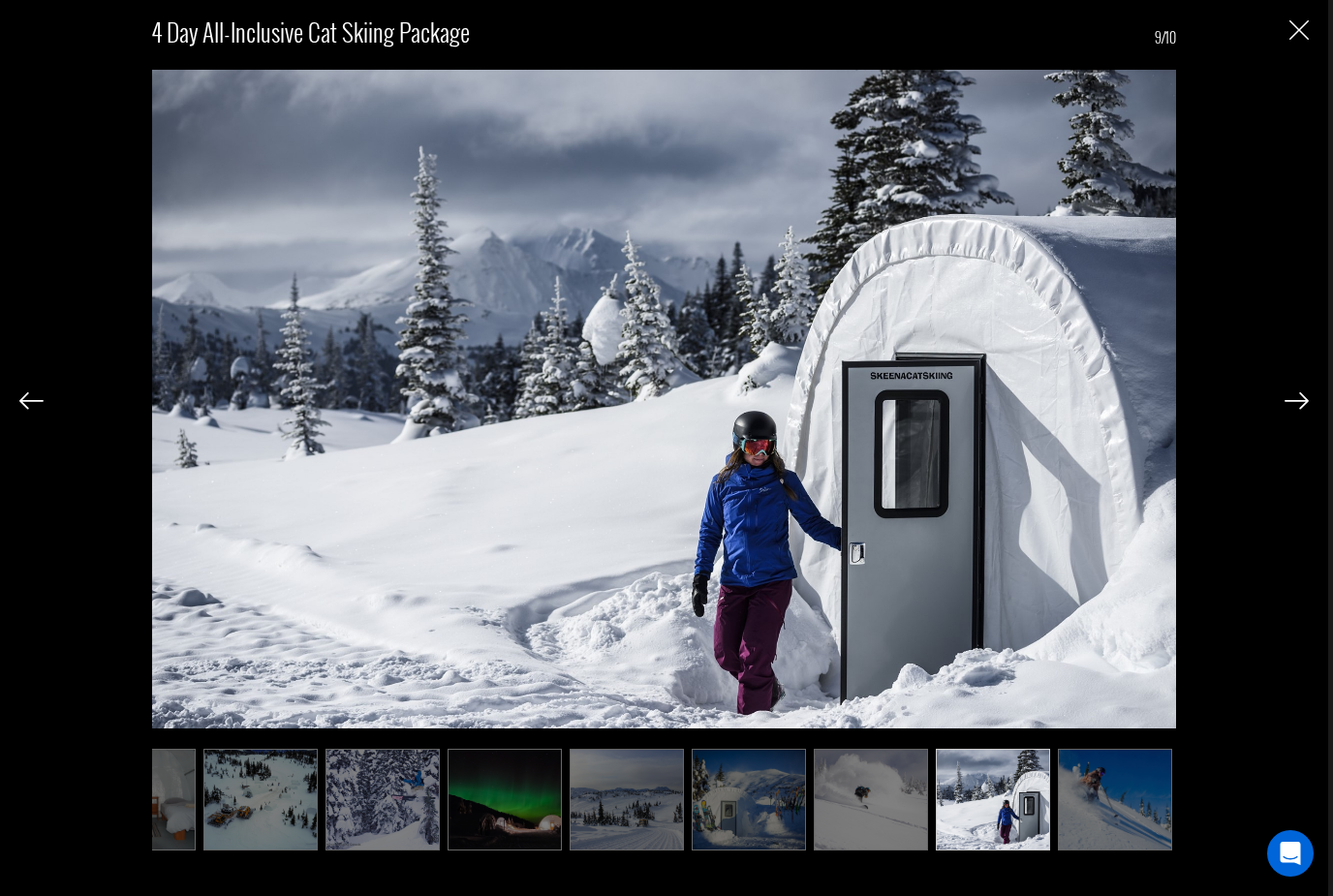
click at [1286, 410] on img at bounding box center [1297, 401] width 25 height 18
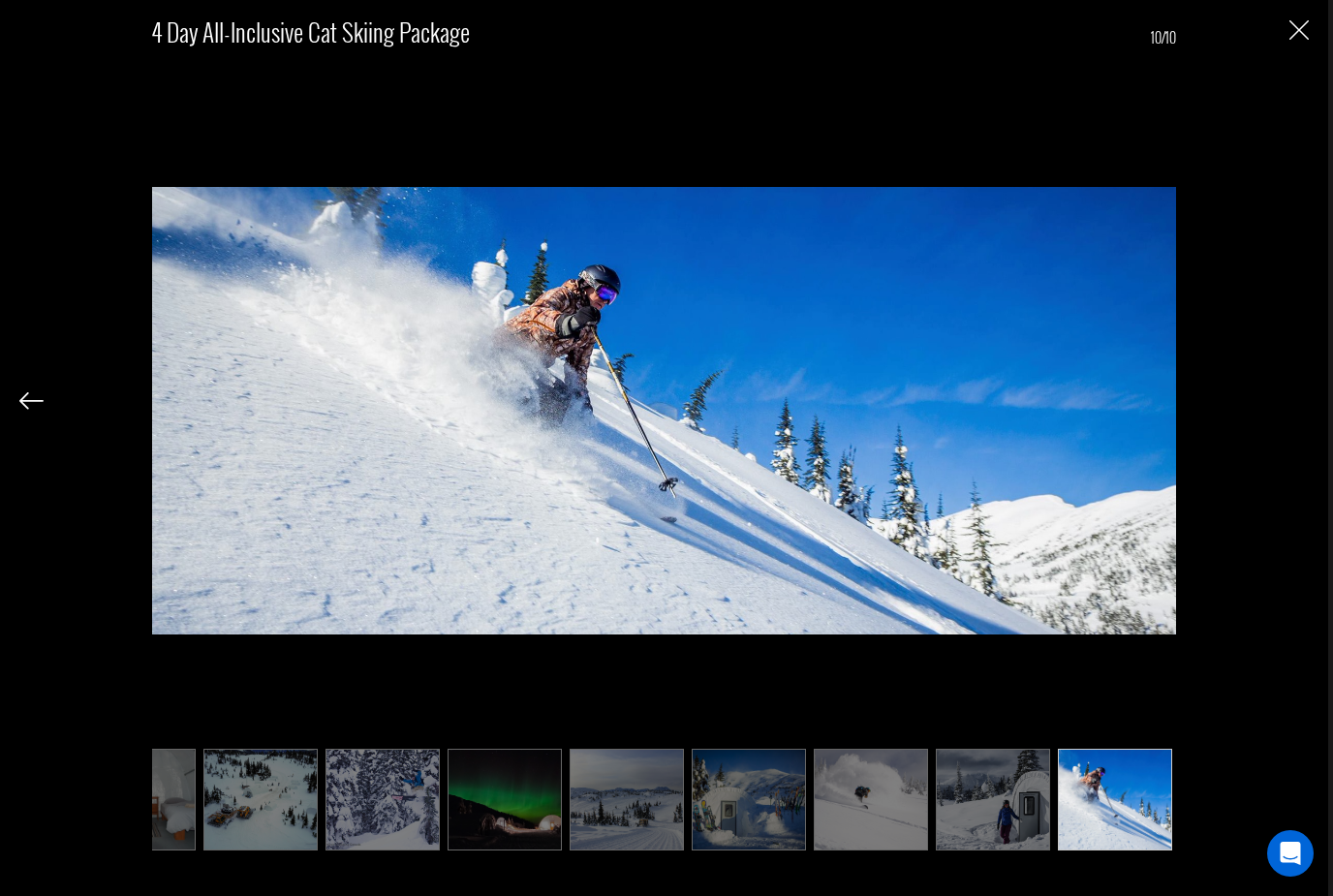
click at [1283, 439] on div "4 Day All-inclusive Cat Skiing Package 10/10" at bounding box center [665, 426] width 1290 height 852
click at [28, 410] on img at bounding box center [32, 401] width 25 height 18
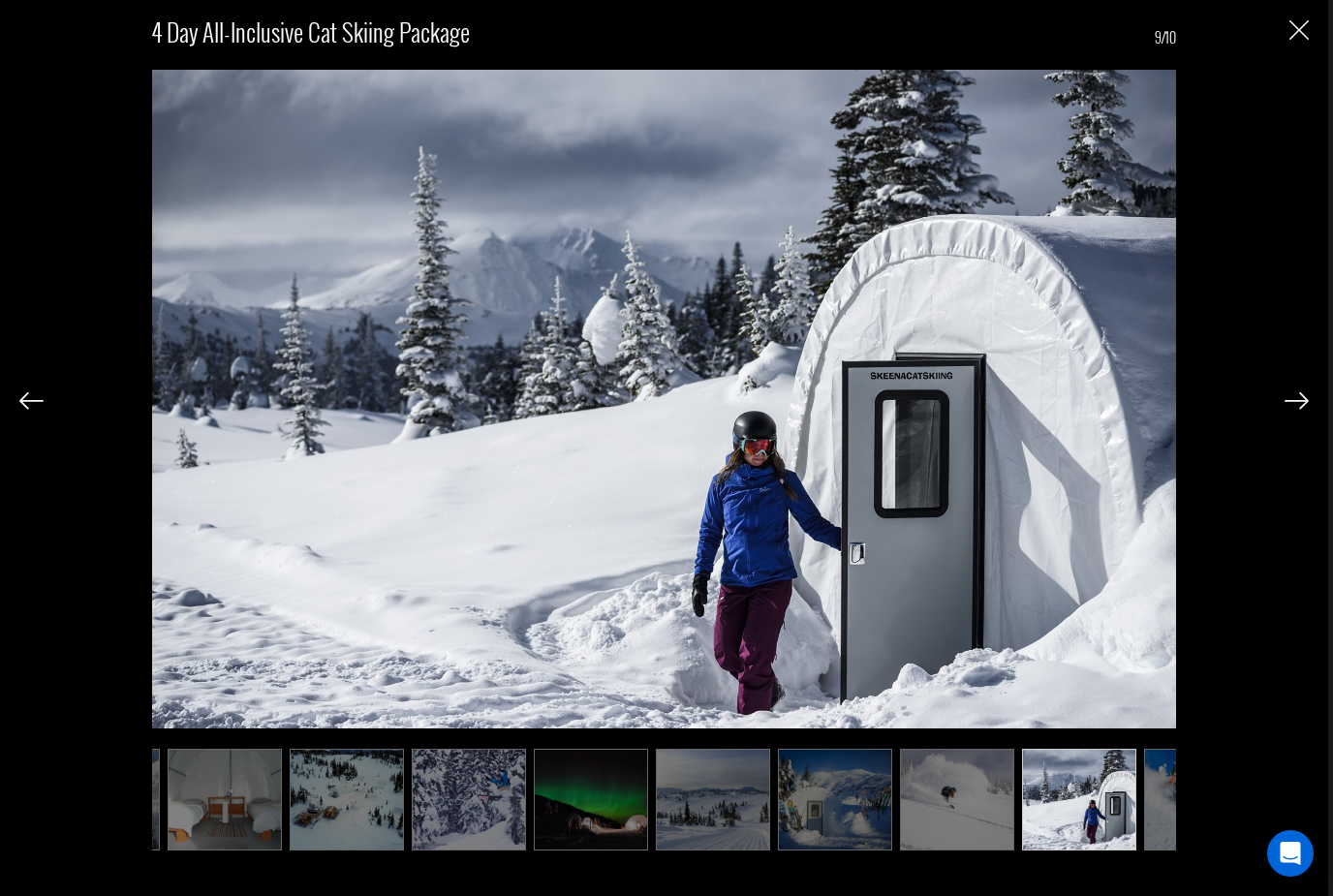
click at [38, 411] on div at bounding box center [32, 398] width 25 height 33
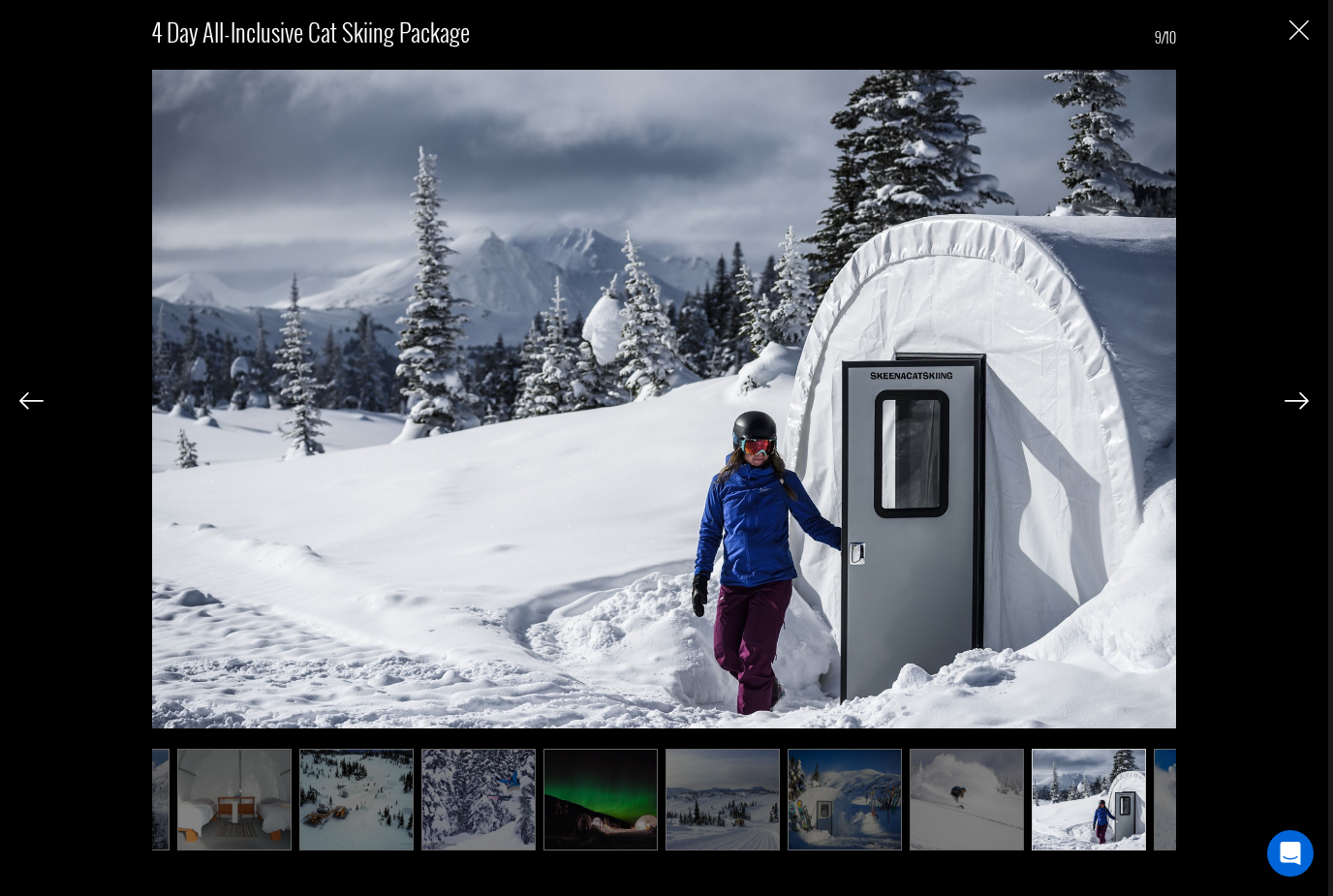
scroll to position [0, 100]
click at [39, 410] on img at bounding box center [32, 401] width 25 height 18
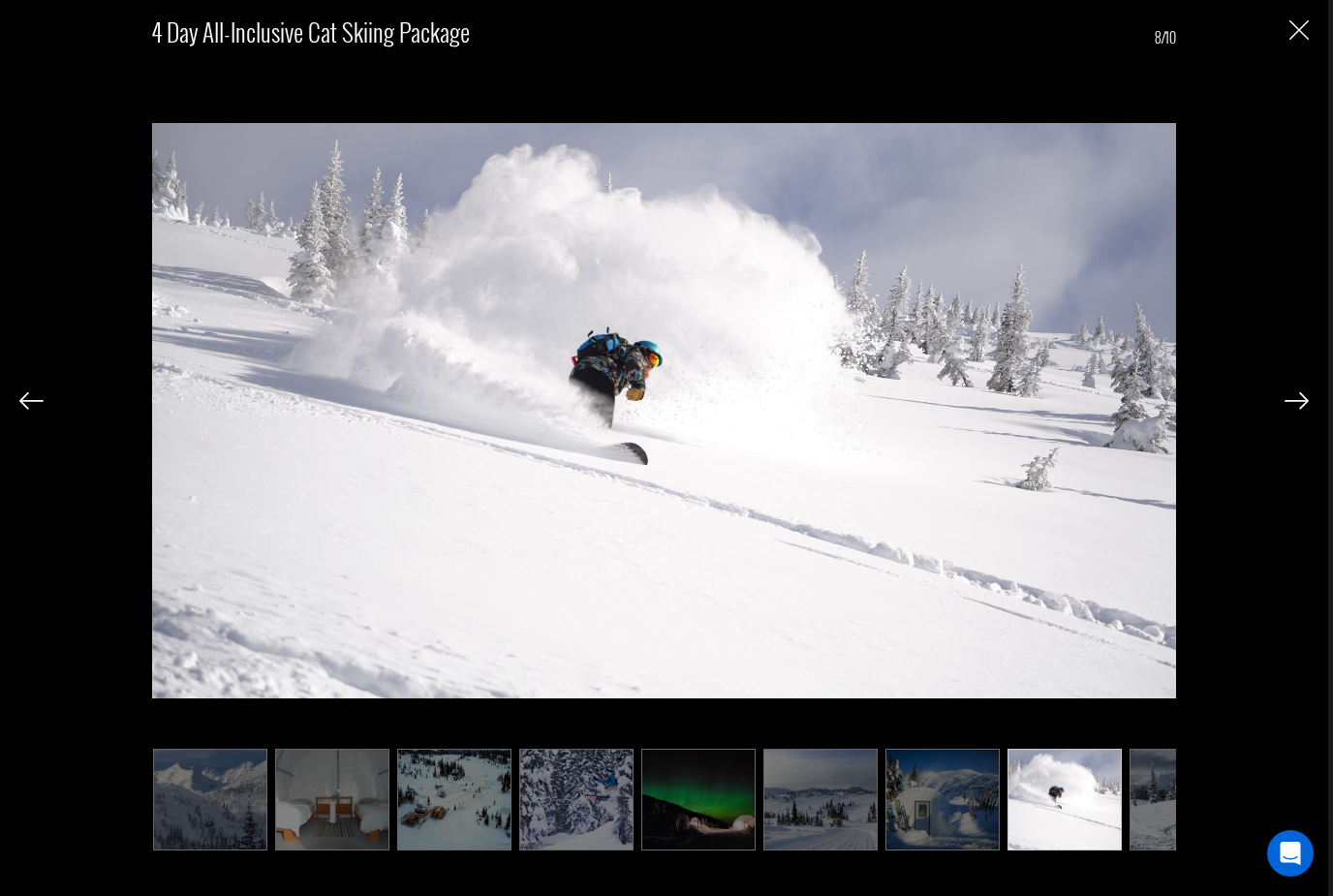
scroll to position [0, 3]
click at [40, 410] on img at bounding box center [32, 401] width 25 height 18
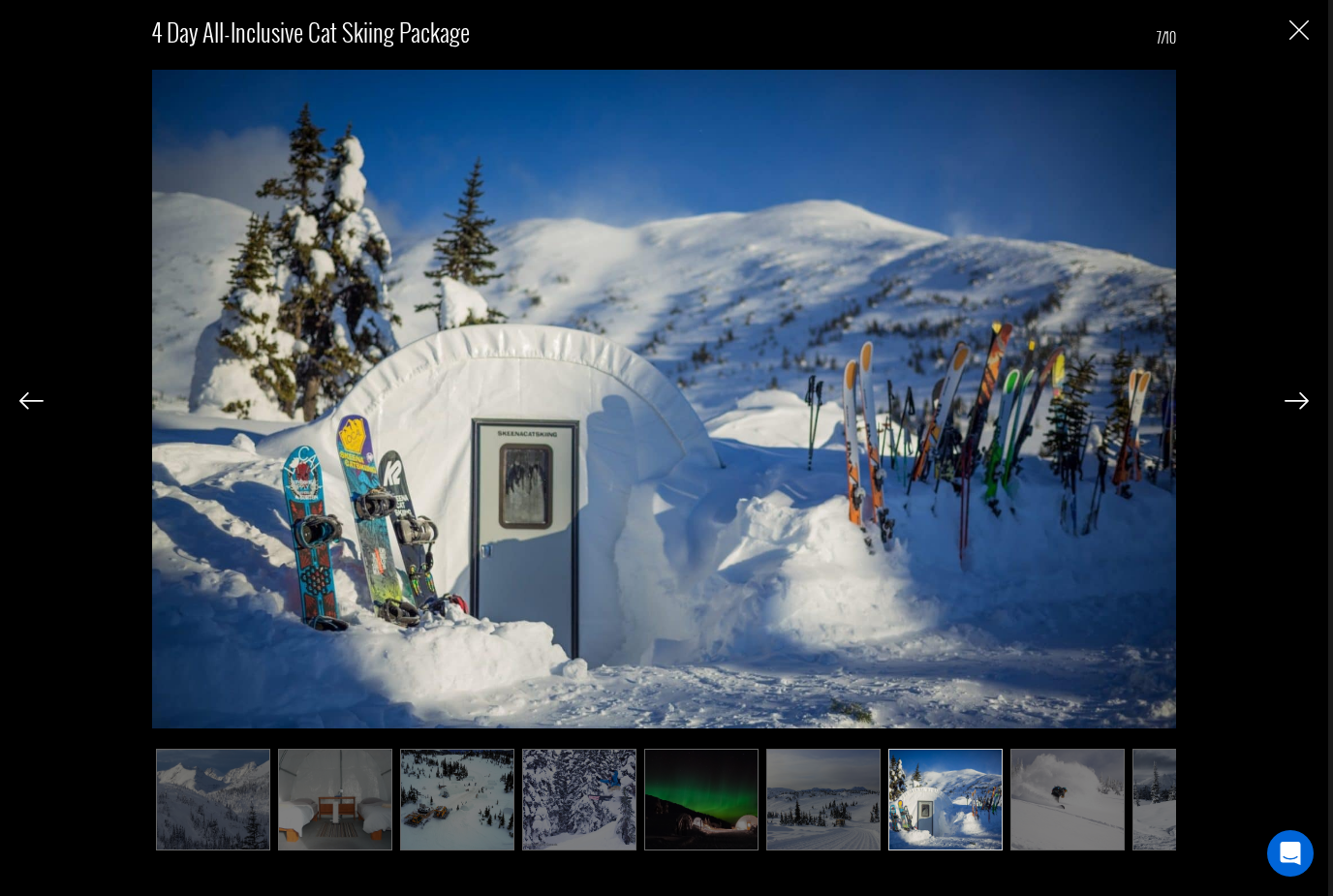
click at [47, 419] on div "4 Day All-inclusive Cat Skiing Package 7/10" at bounding box center [665, 426] width 1290 height 852
click at [30, 410] on img at bounding box center [32, 401] width 25 height 18
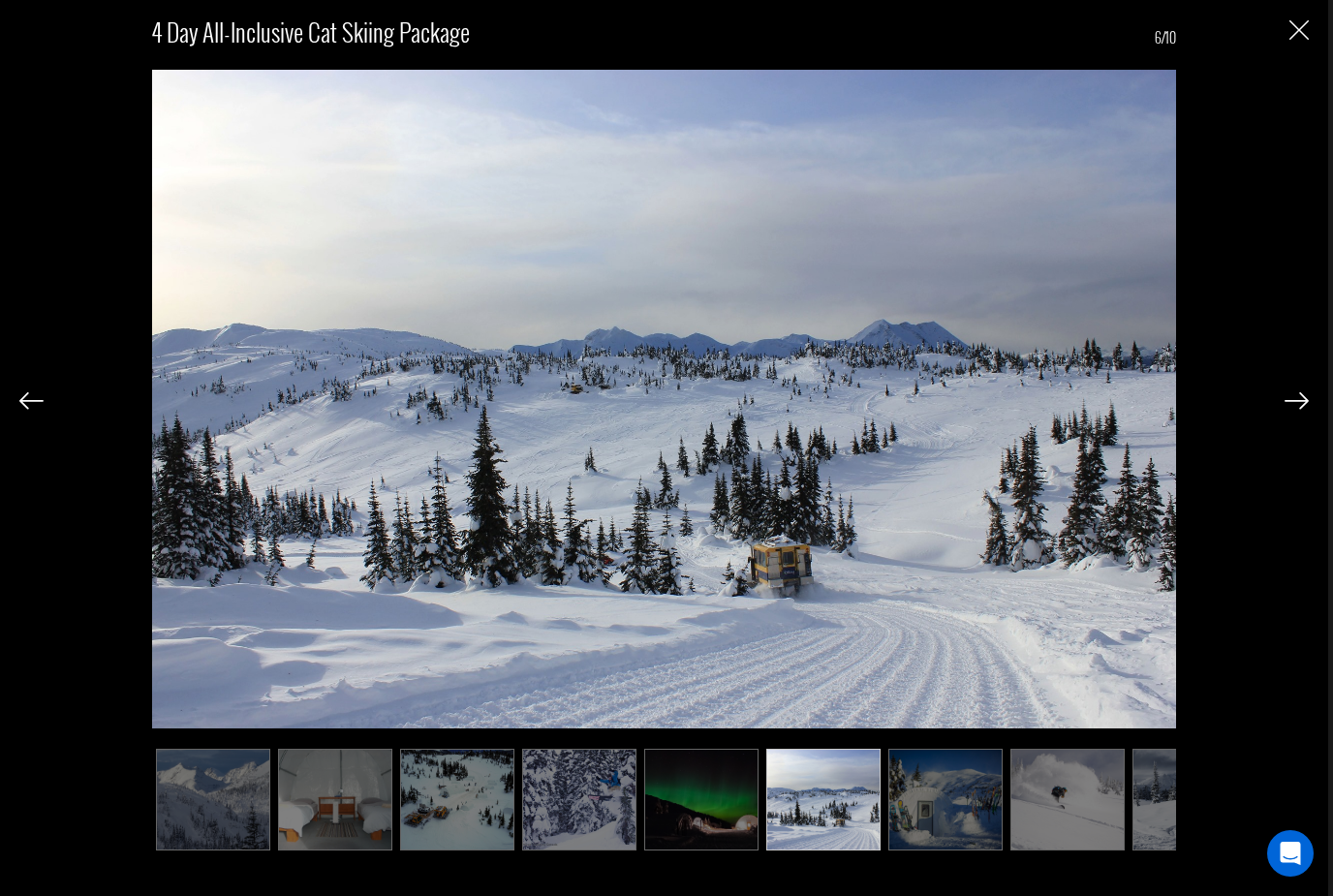
click at [41, 413] on div at bounding box center [32, 398] width 25 height 33
click at [39, 410] on img at bounding box center [32, 401] width 25 height 18
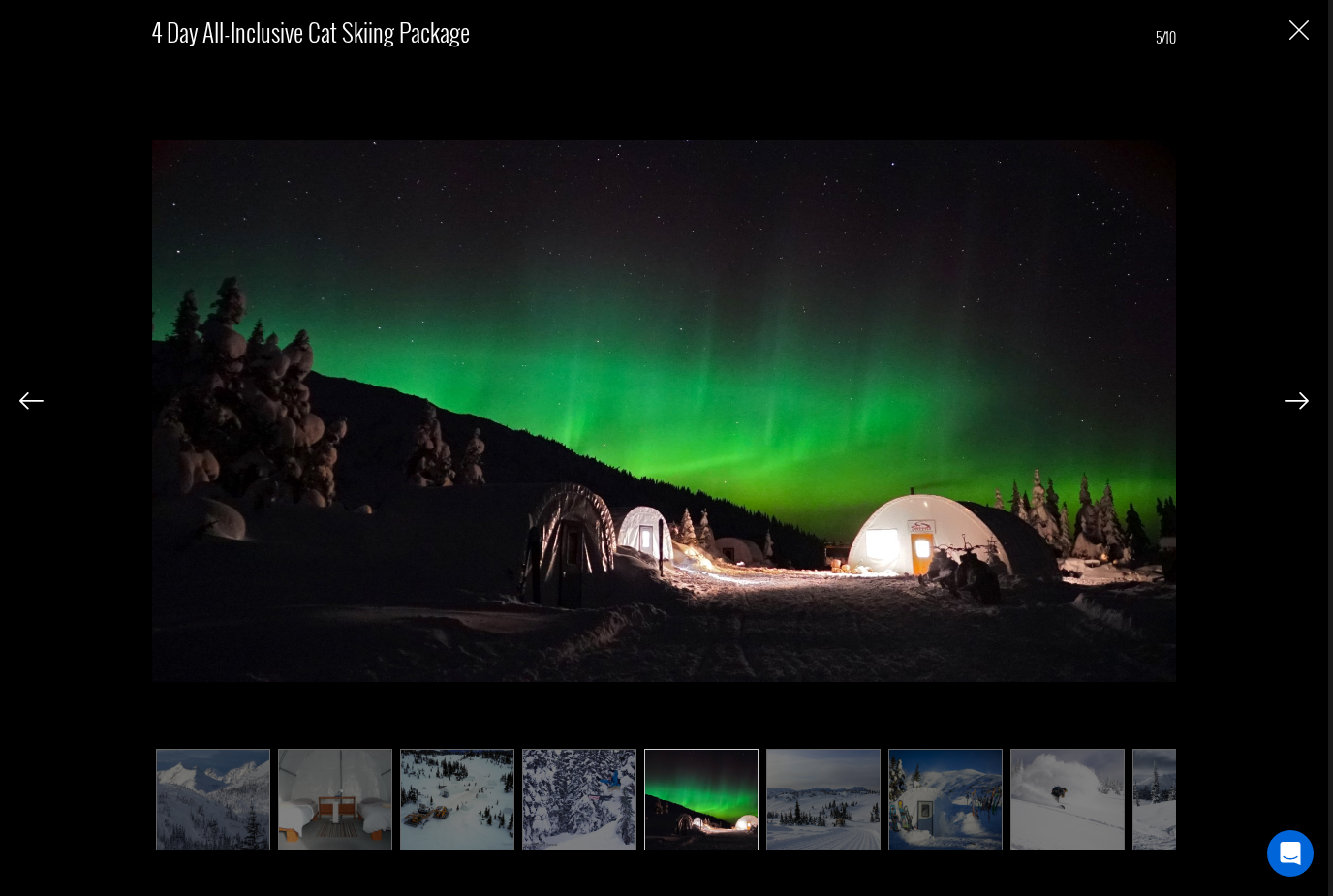
click at [31, 410] on img at bounding box center [32, 401] width 25 height 18
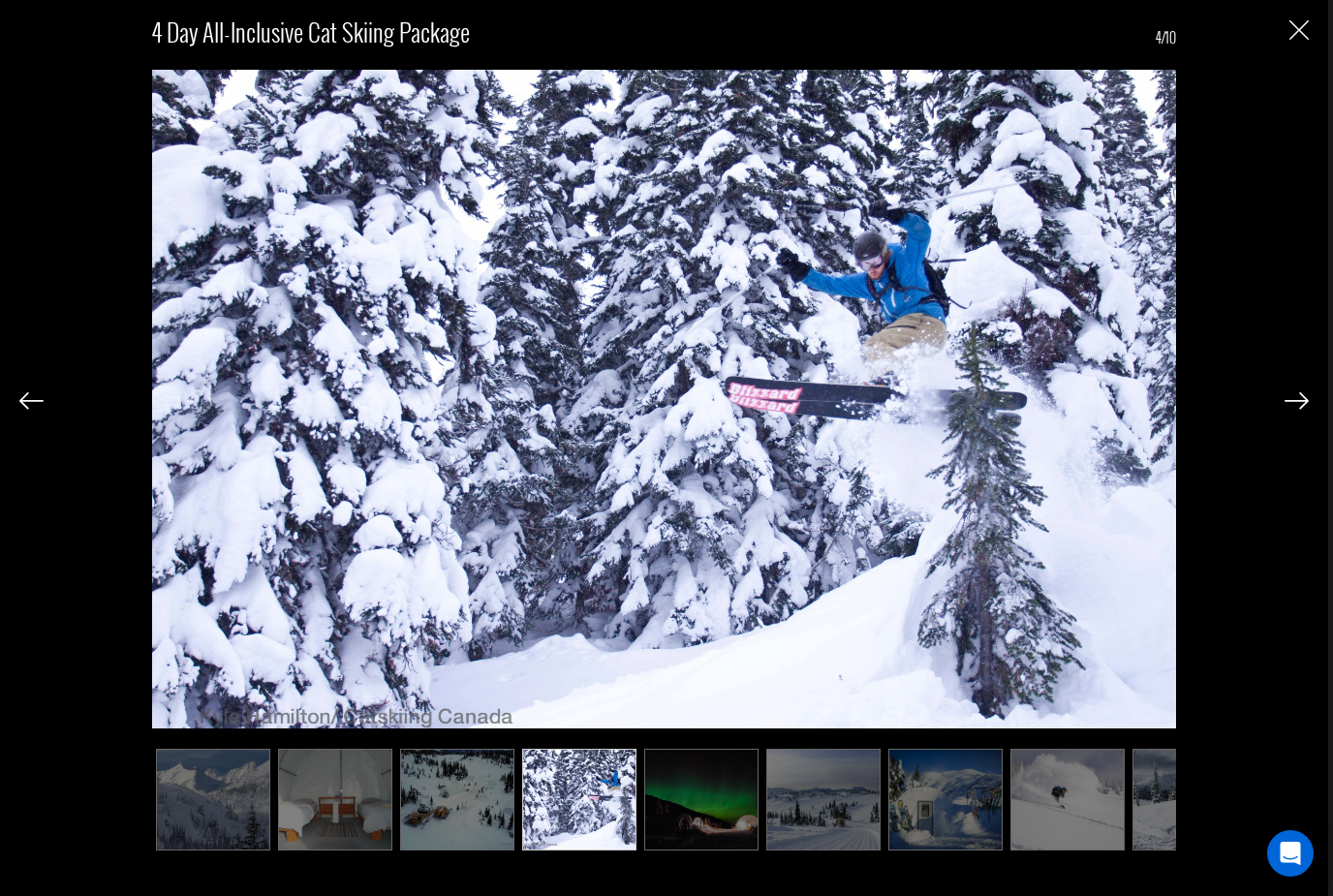
click at [36, 410] on img at bounding box center [32, 401] width 25 height 18
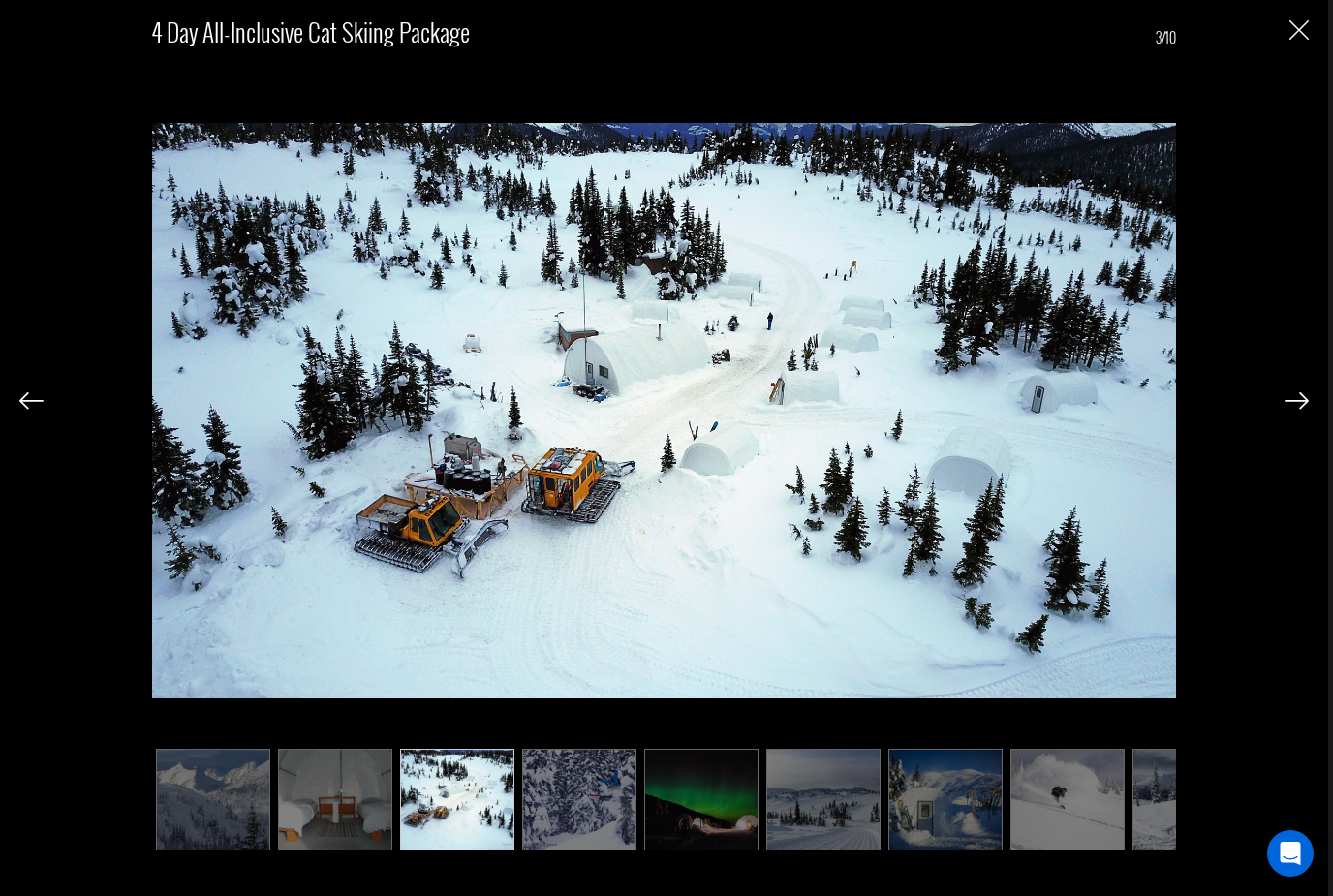
click at [42, 414] on div at bounding box center [32, 398] width 25 height 33
click at [41, 410] on img at bounding box center [32, 401] width 25 height 18
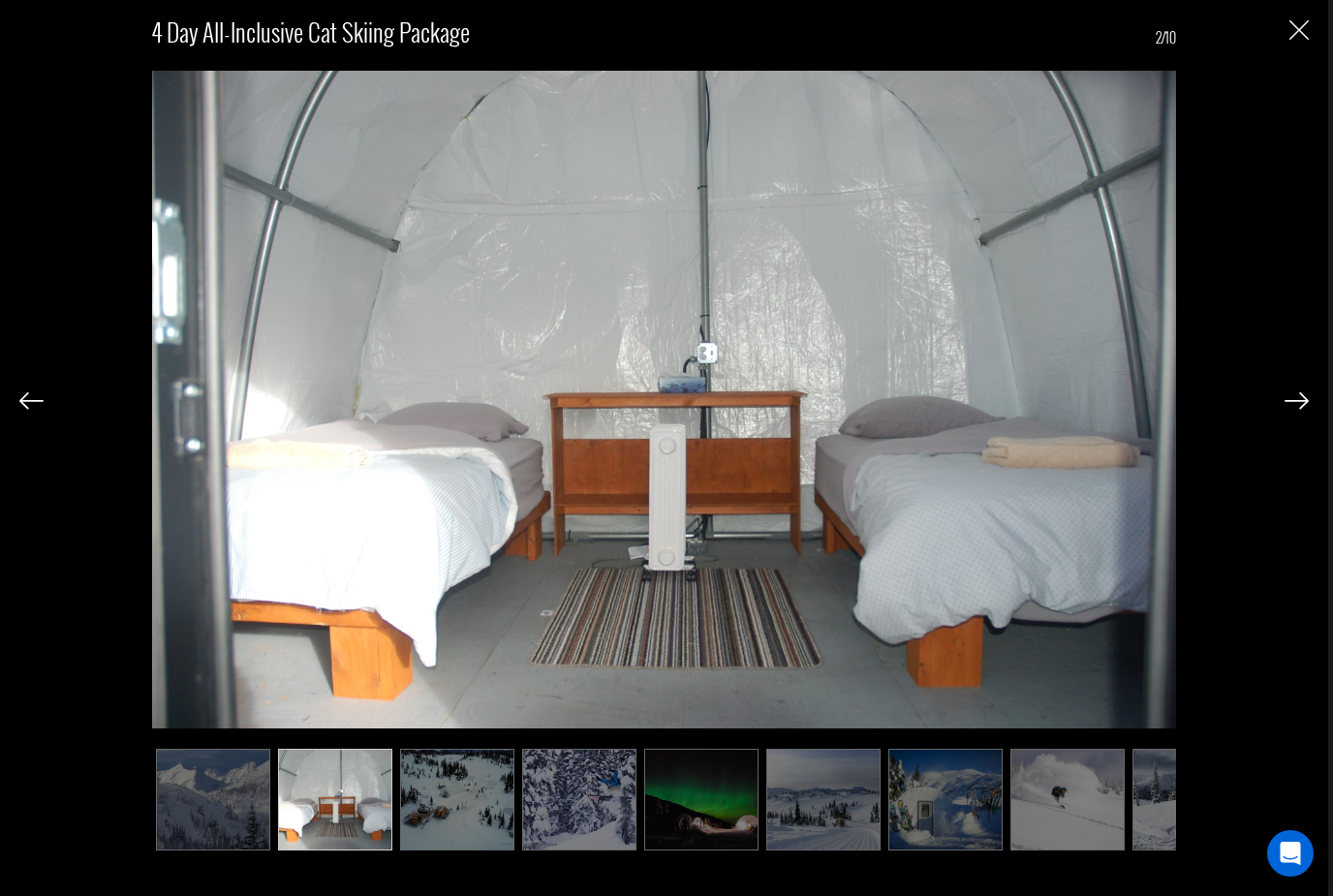
click at [36, 410] on img at bounding box center [32, 401] width 25 height 18
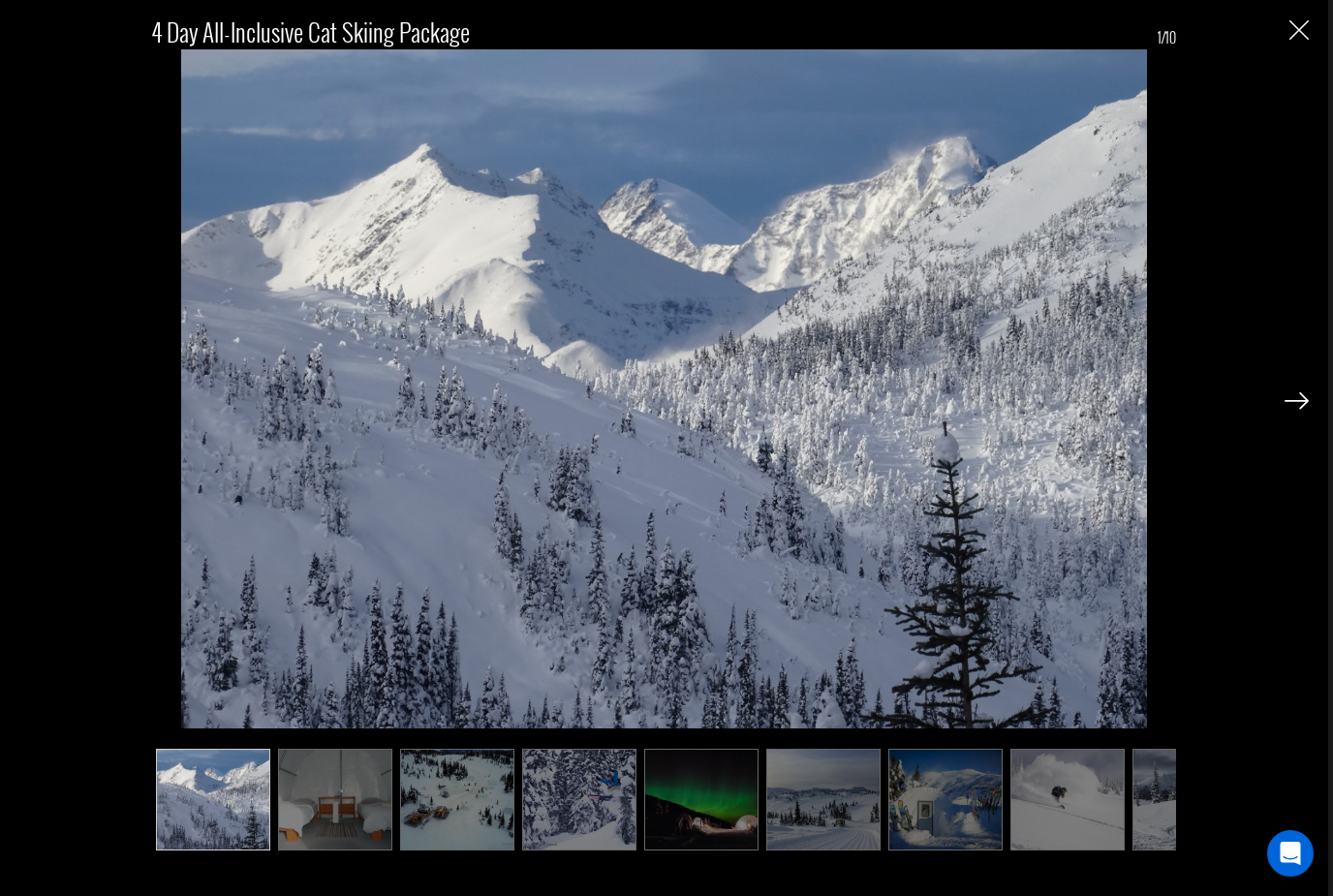
click at [1296, 32] on img "Close" at bounding box center [1299, 31] width 20 height 20
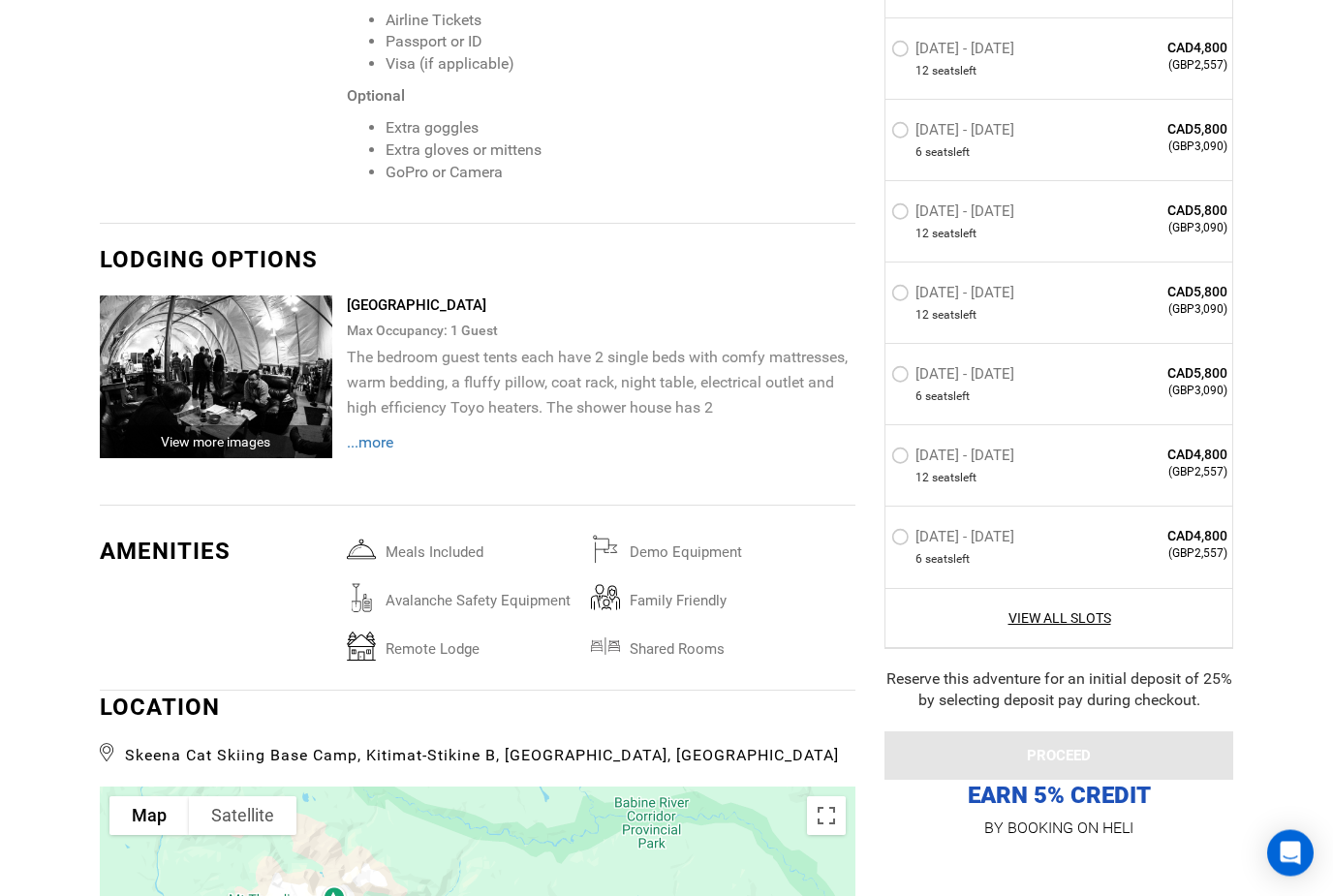
scroll to position [3502, 0]
click at [370, 451] on span "...more" at bounding box center [370, 442] width 46 height 19
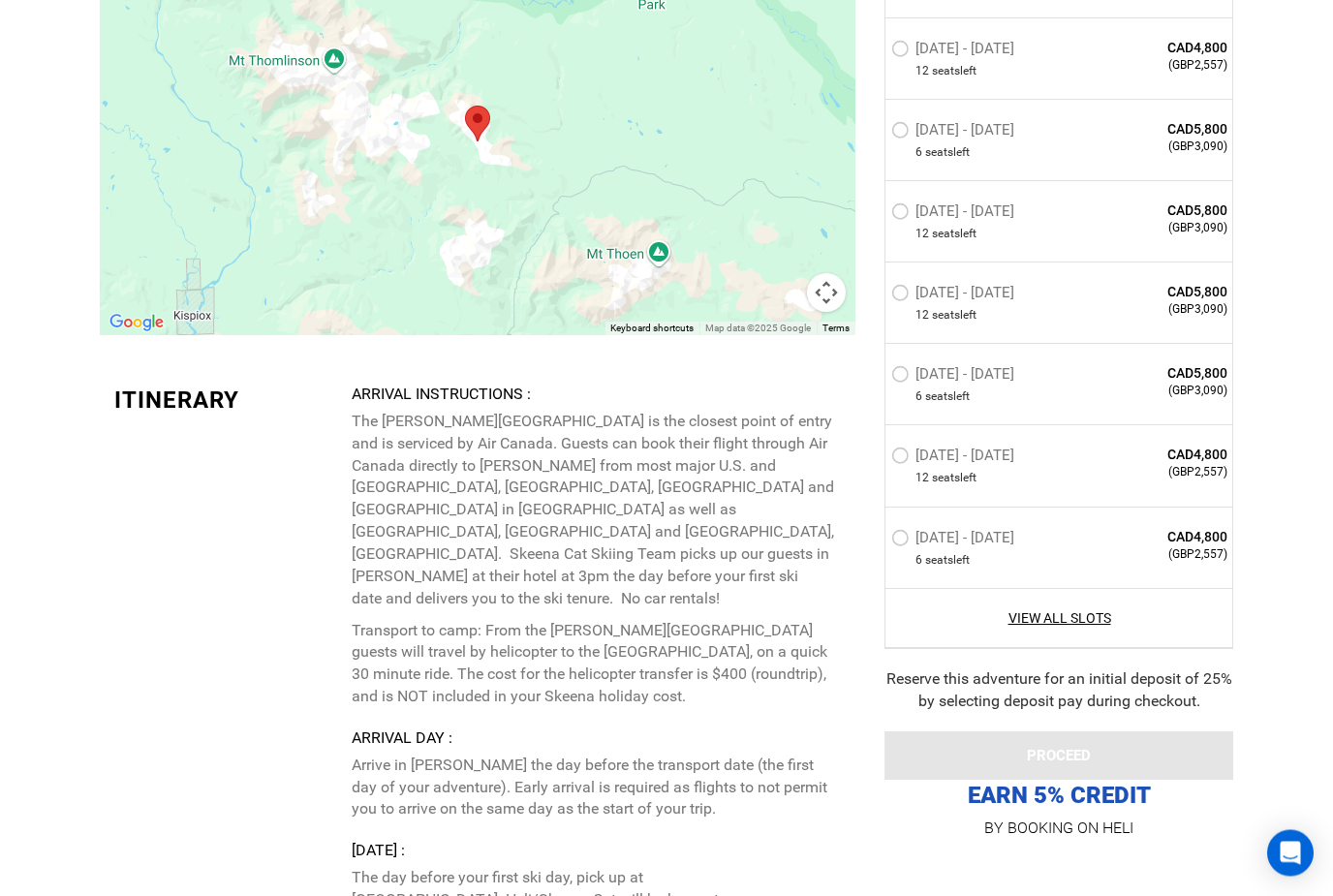
scroll to position [4391, 0]
click at [828, 311] on button "Map camera controls" at bounding box center [825, 292] width 38 height 38
click at [829, 311] on button "Map camera controls" at bounding box center [825, 292] width 38 height 38
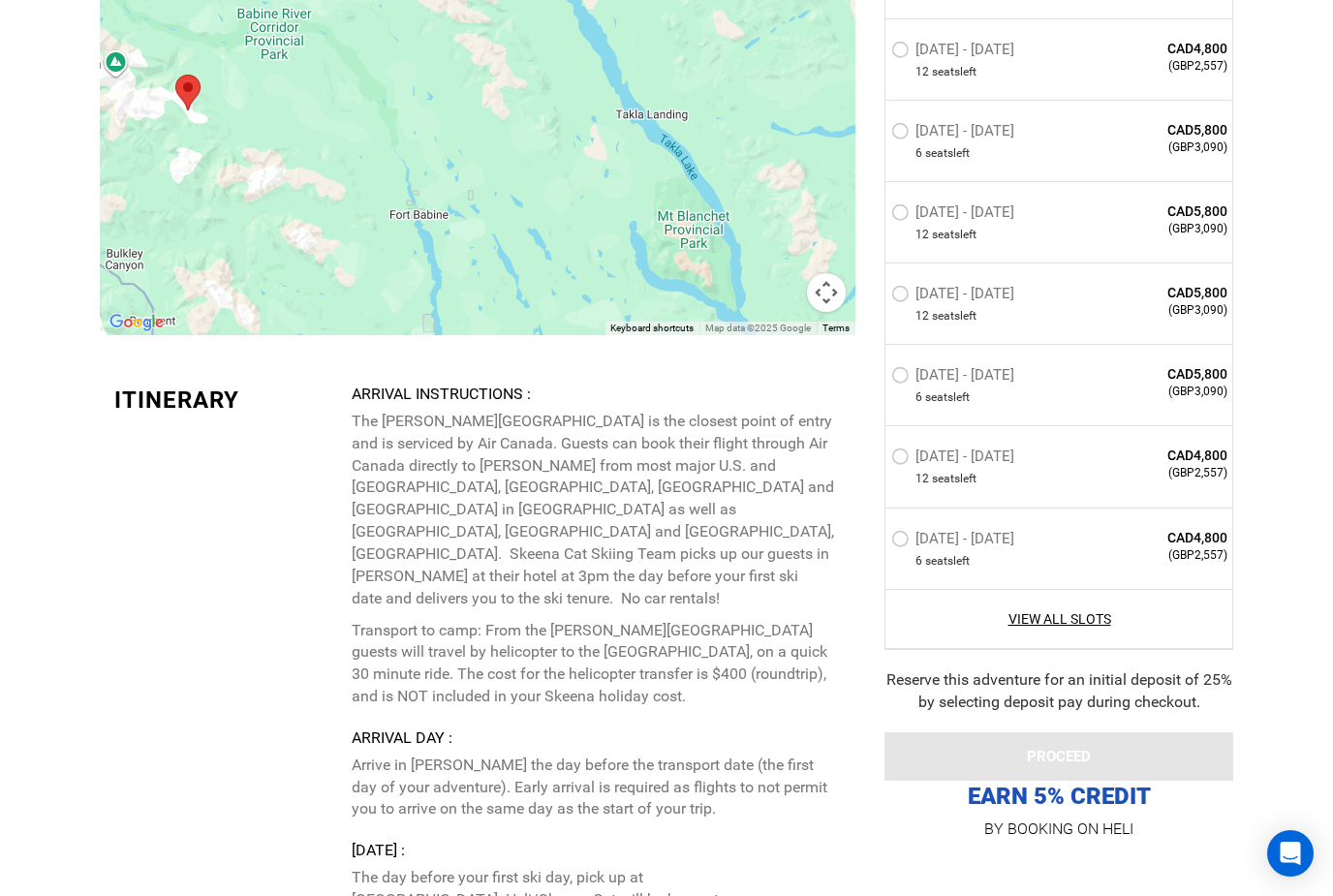
click at [833, 311] on button "Map camera controls" at bounding box center [825, 292] width 38 height 38
click at [843, 311] on button "Map camera controls" at bounding box center [825, 292] width 38 height 38
click at [840, 311] on button "Map camera controls" at bounding box center [825, 292] width 38 height 38
click at [777, 311] on button "Zoom out" at bounding box center [777, 292] width 38 height 38
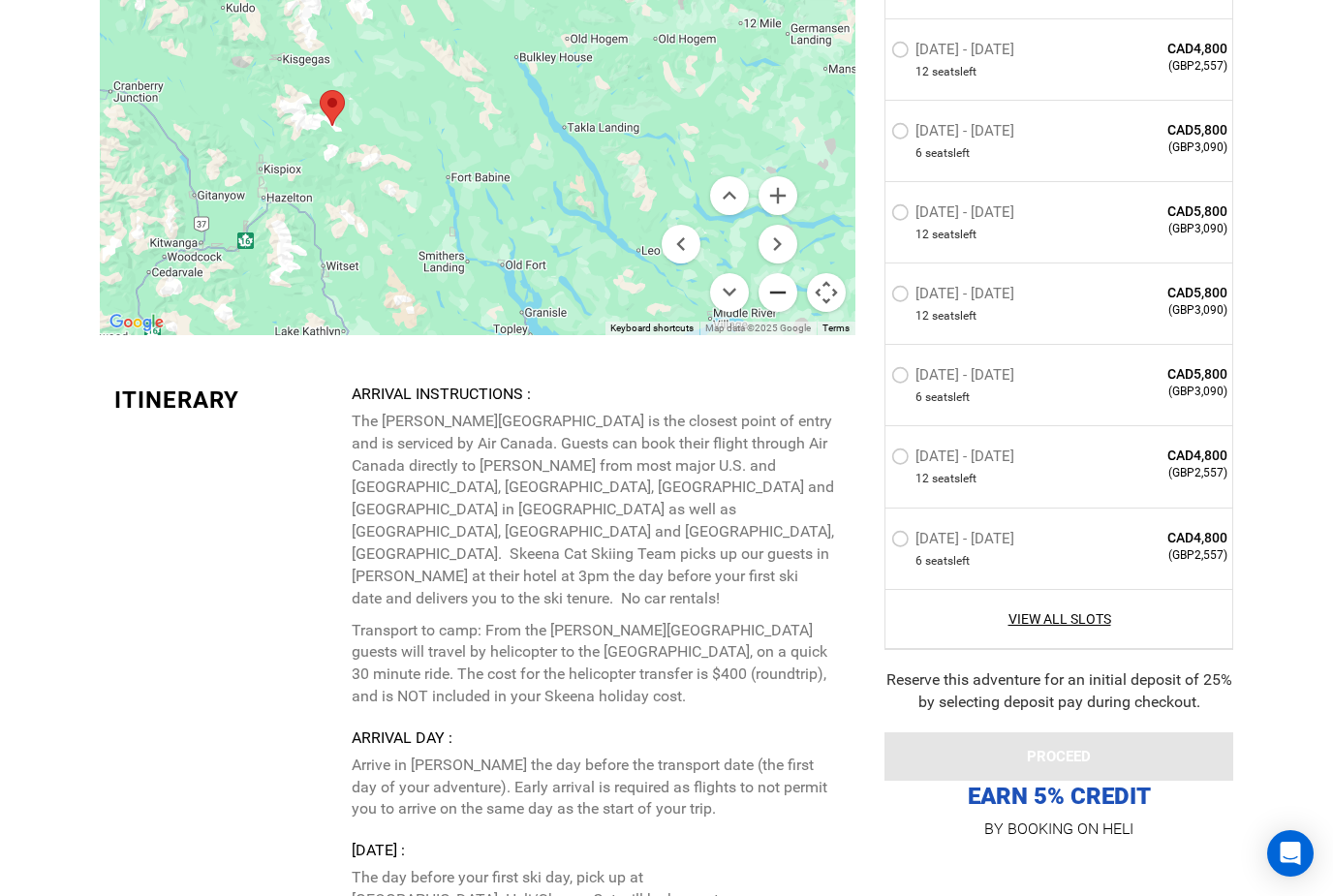
click at [781, 306] on button "Zoom out" at bounding box center [777, 292] width 38 height 38
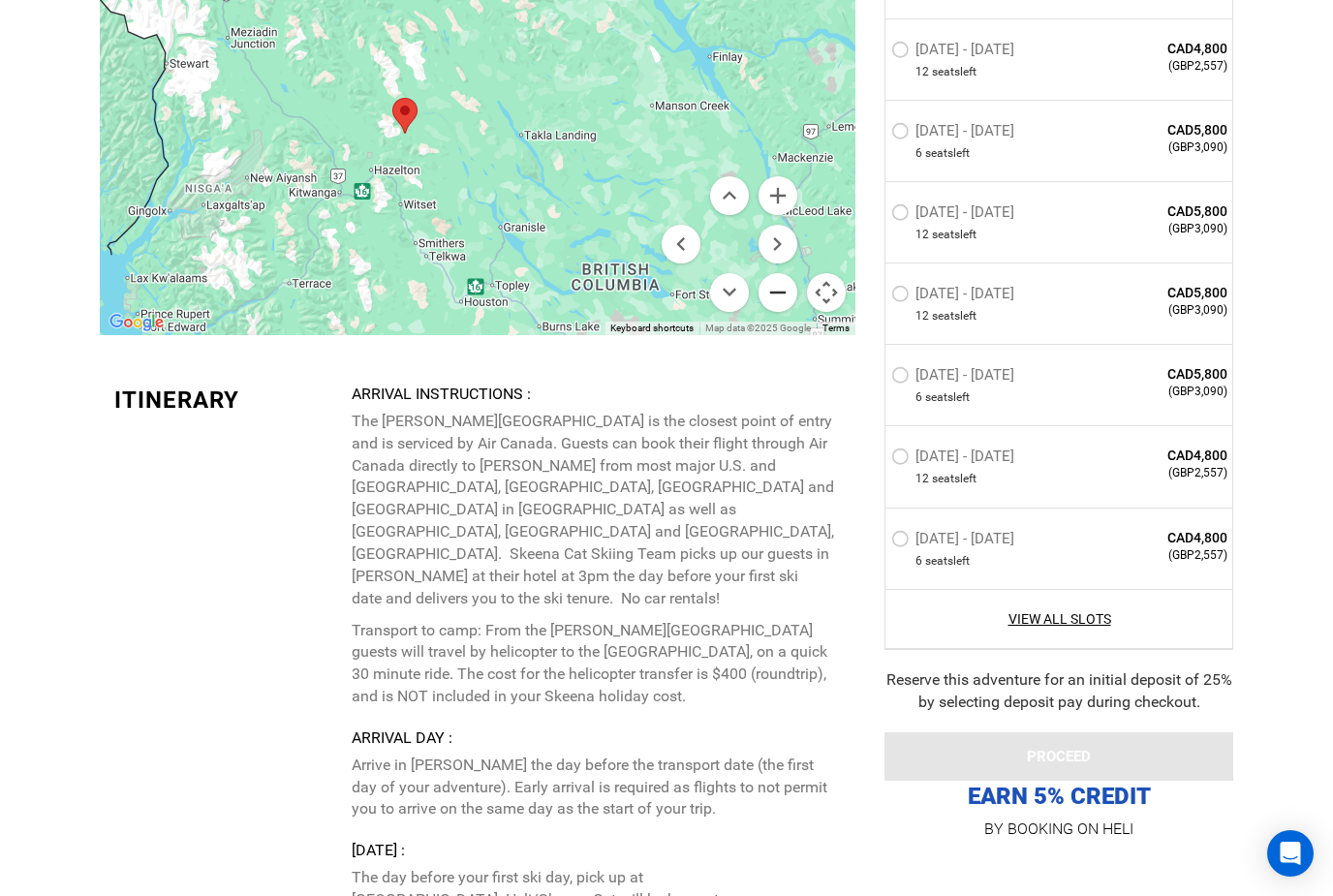
click at [780, 306] on button "Zoom out" at bounding box center [777, 292] width 38 height 38
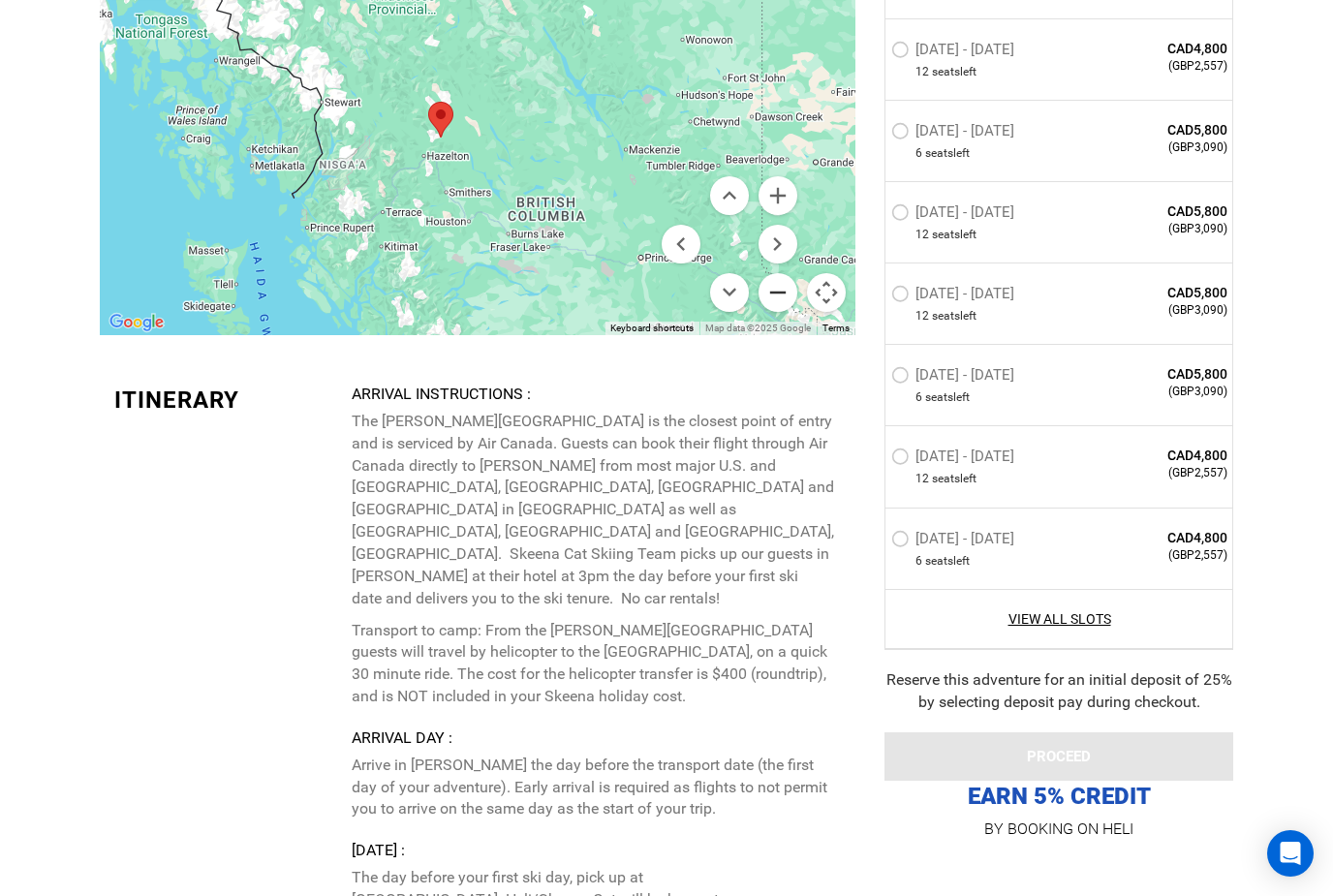
click at [777, 309] on button "Zoom out" at bounding box center [777, 292] width 38 height 38
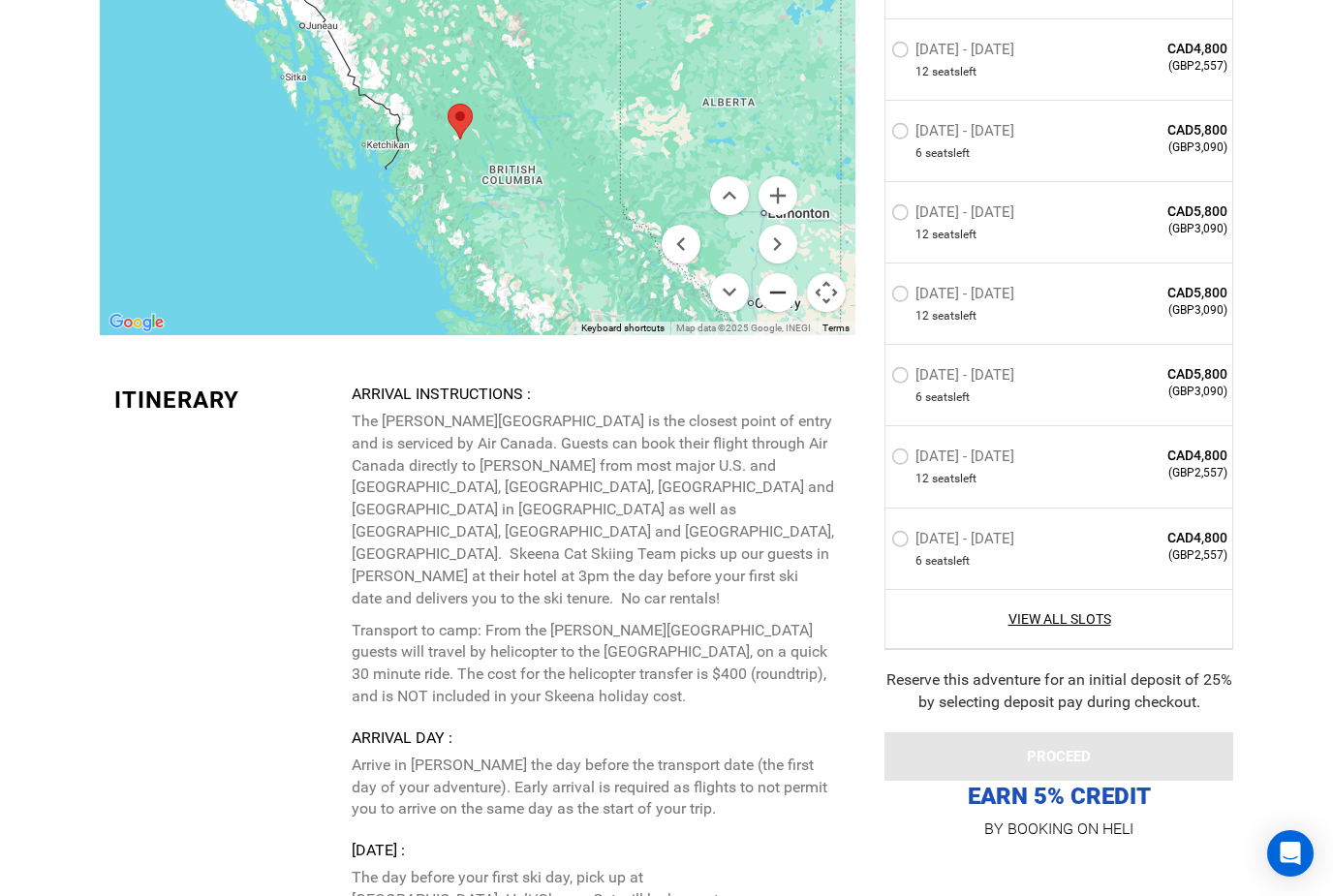
click at [779, 310] on button "Zoom out" at bounding box center [777, 292] width 38 height 38
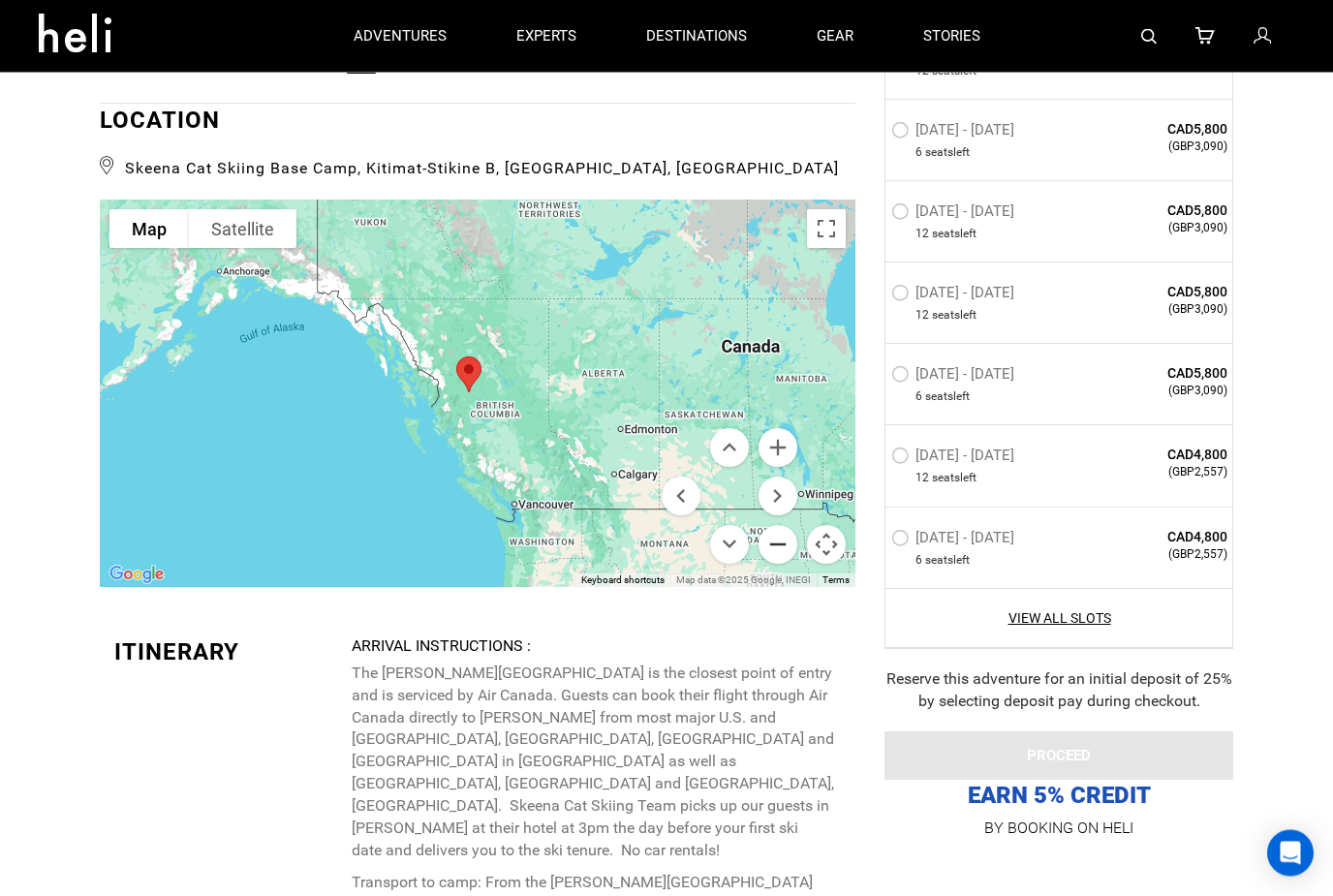
type input "Cat Skiing"
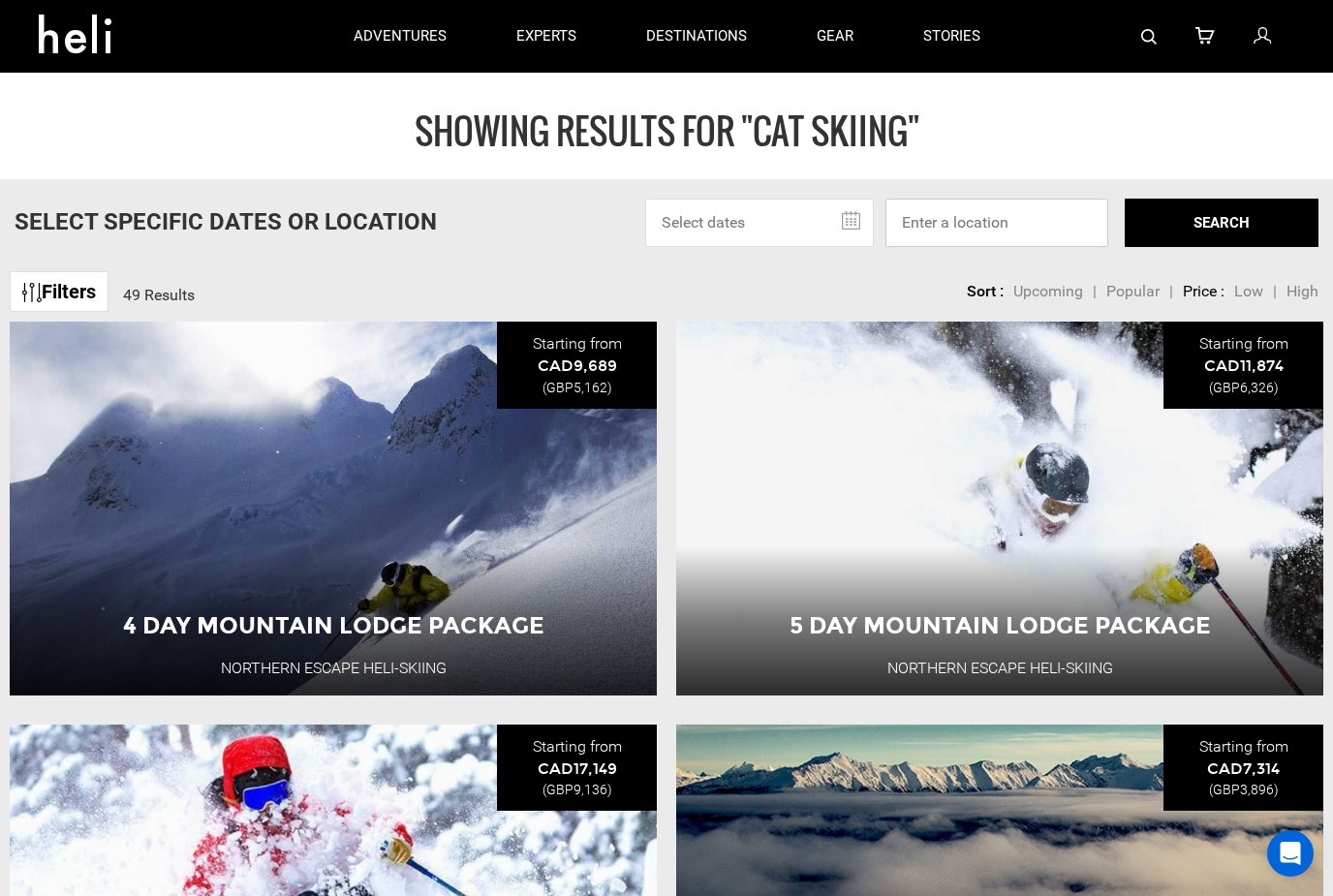
click at [1050, 218] on input at bounding box center [997, 222] width 223 height 48
click at [797, 230] on input "text" at bounding box center [759, 222] width 229 height 48
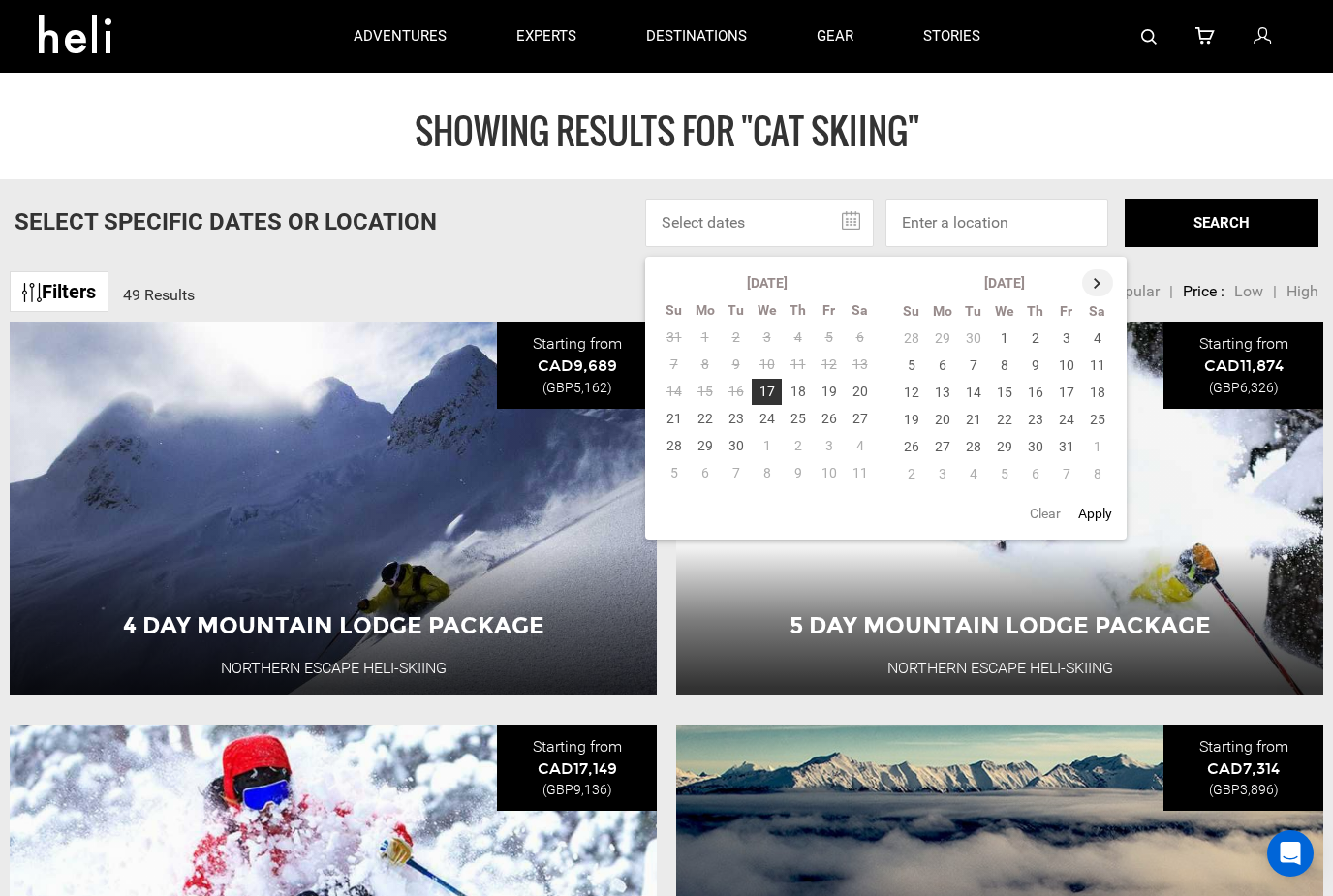
click at [1100, 281] on th at bounding box center [1097, 283] width 31 height 28
click at [1104, 275] on th at bounding box center [1098, 283] width 31 height 28
click at [1103, 274] on th at bounding box center [1098, 283] width 31 height 28
click at [939, 395] on td "12" at bounding box center [942, 392] width 31 height 28
click at [1066, 388] on td "16" at bounding box center [1066, 392] width 31 height 28
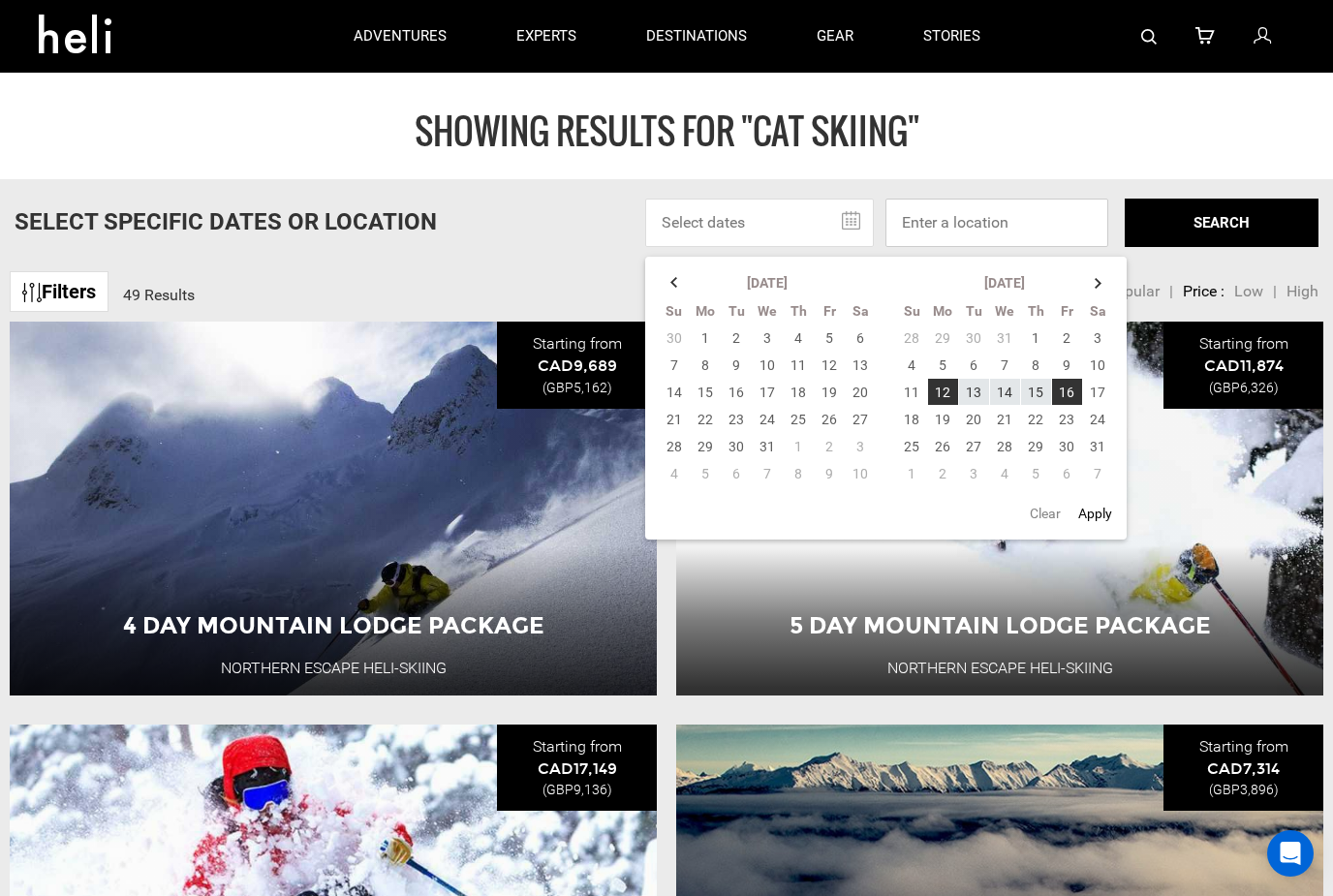
click at [1045, 217] on input at bounding box center [997, 222] width 223 height 48
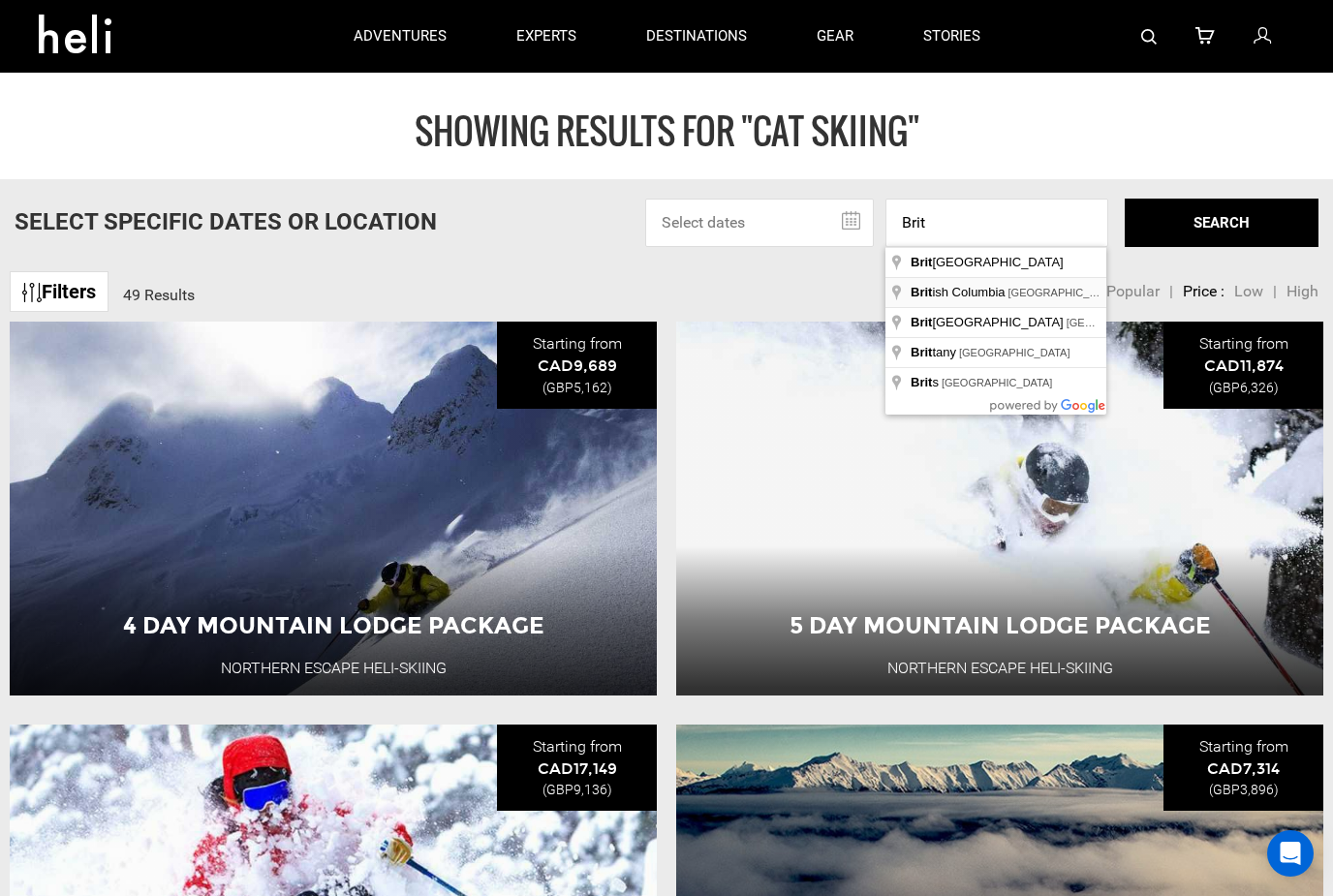
type input "[GEOGRAPHIC_DATA], [GEOGRAPHIC_DATA]"
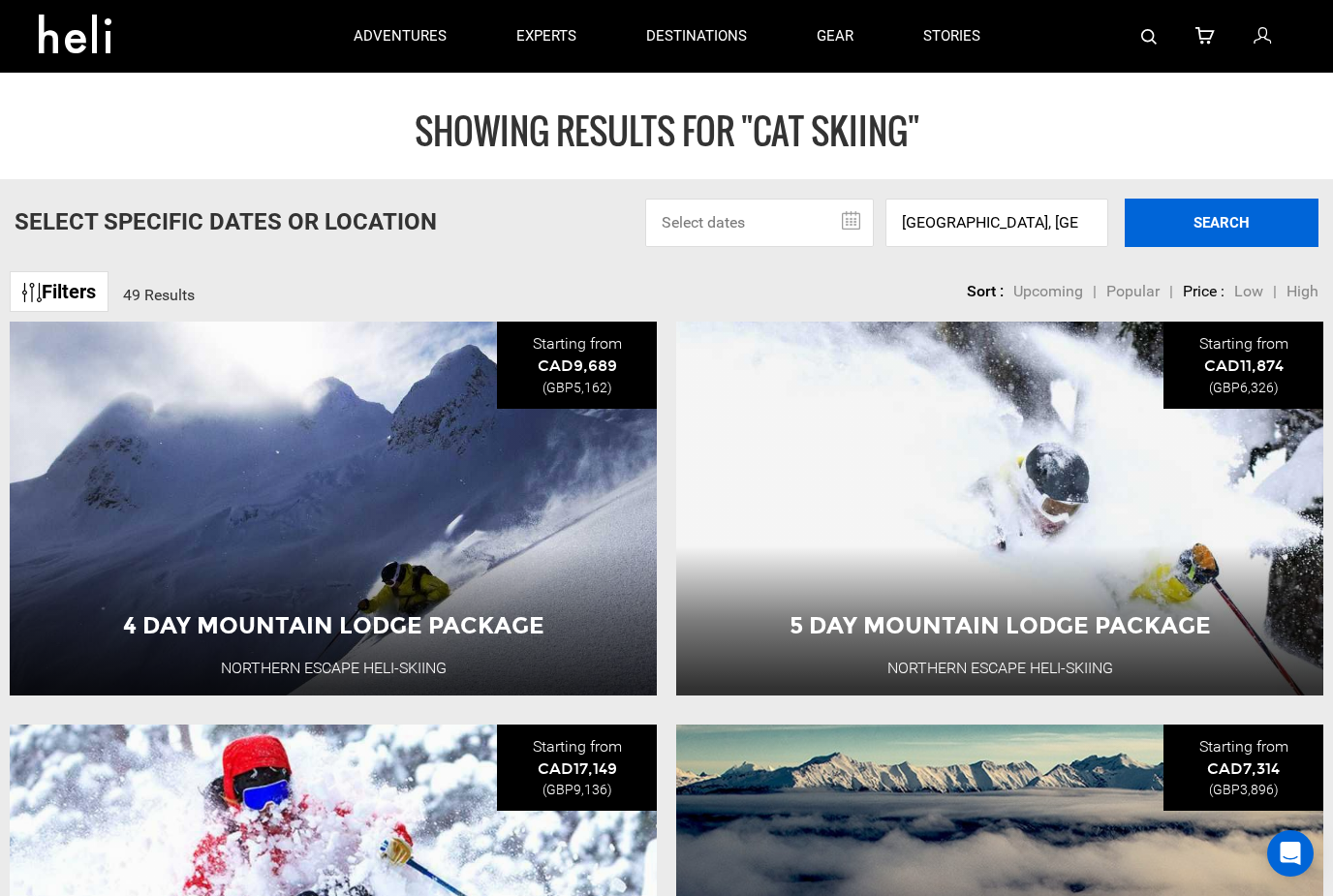
click at [1235, 218] on button "SEARCH" at bounding box center [1222, 222] width 194 height 48
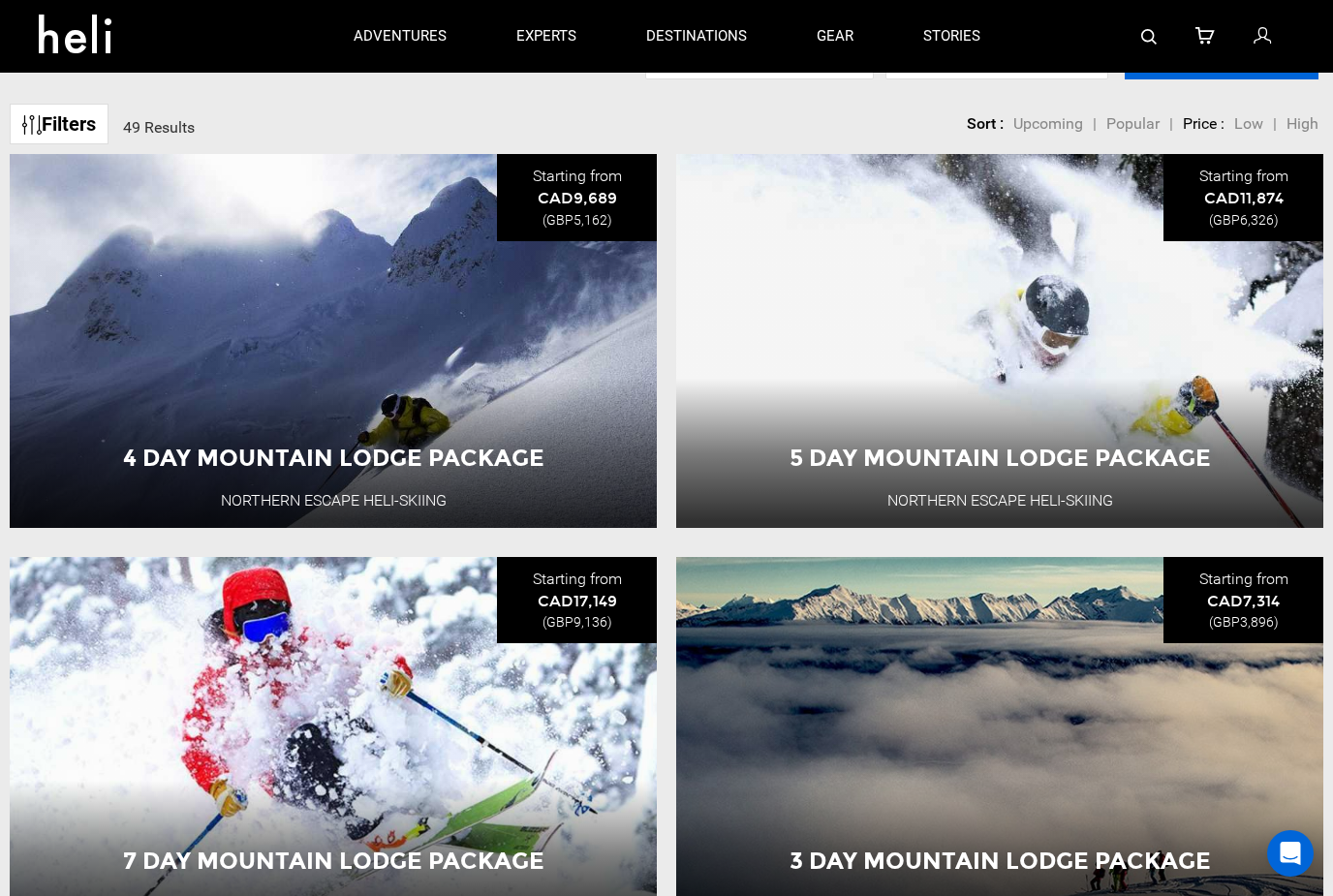
scroll to position [190, 0]
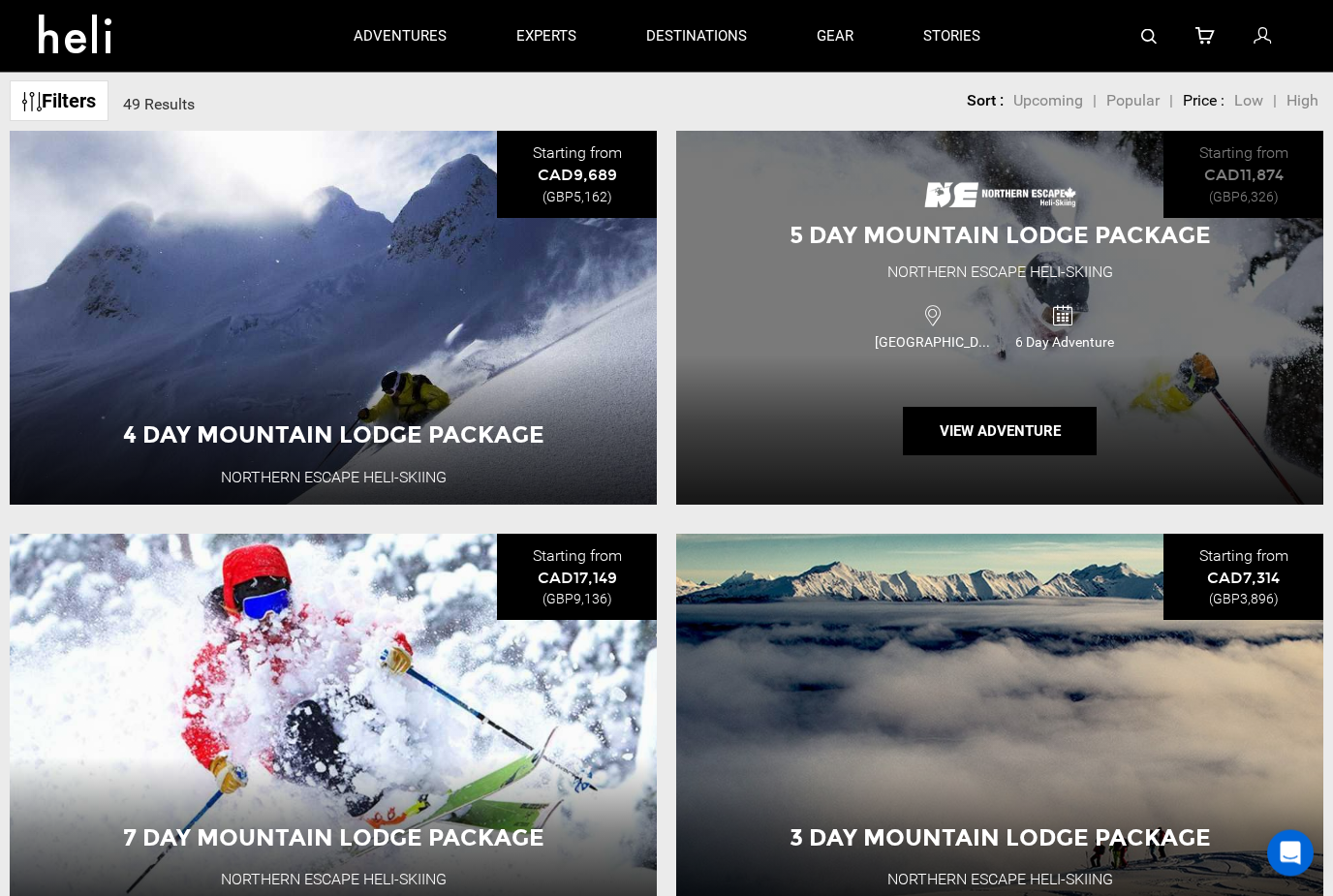
click at [1205, 334] on div "5 Day Mountain Lodge Package Northern Escape Heli-Skiing [GEOGRAPHIC_DATA] 6 Da…" at bounding box center [1000, 318] width 647 height 373
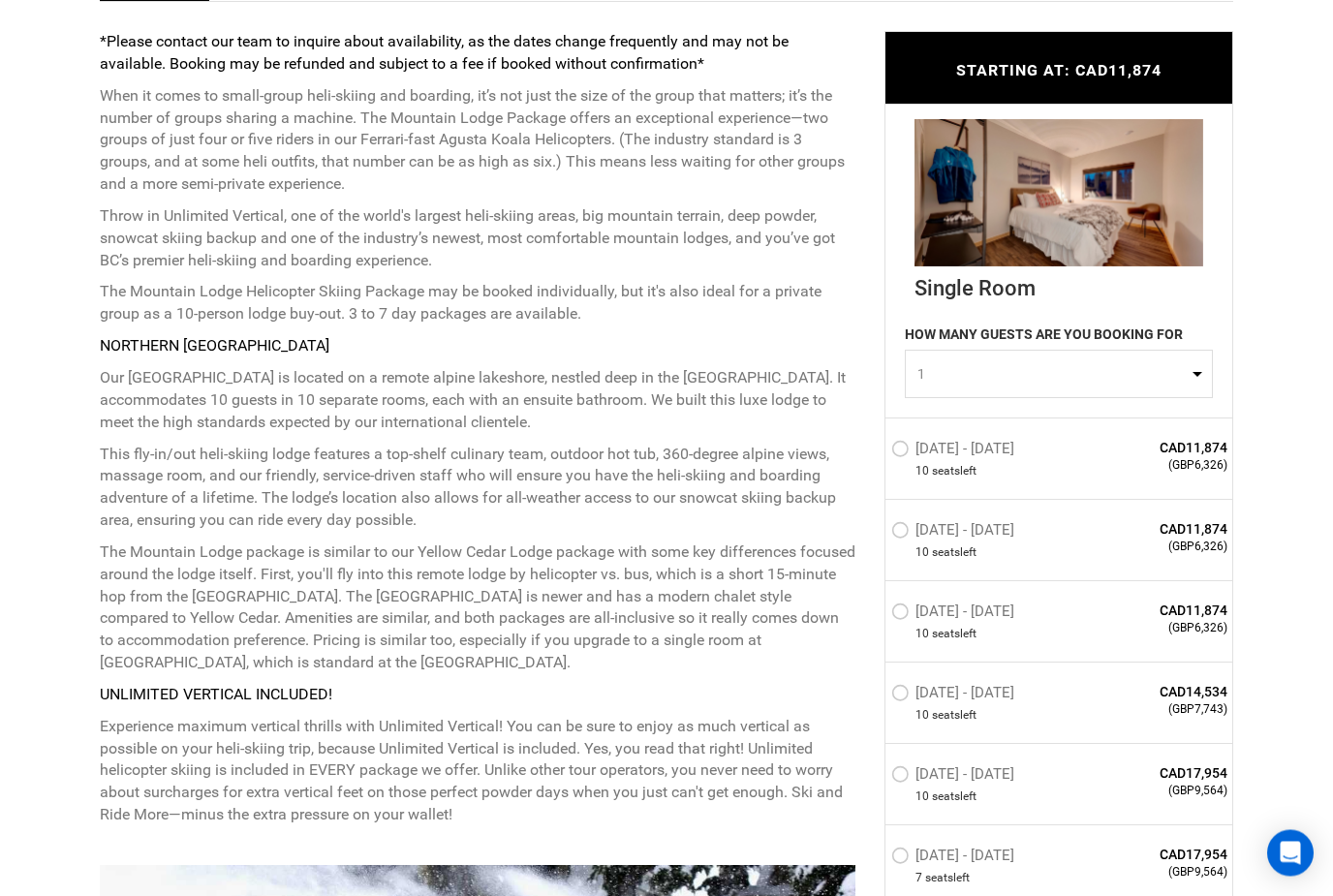
scroll to position [825, 0]
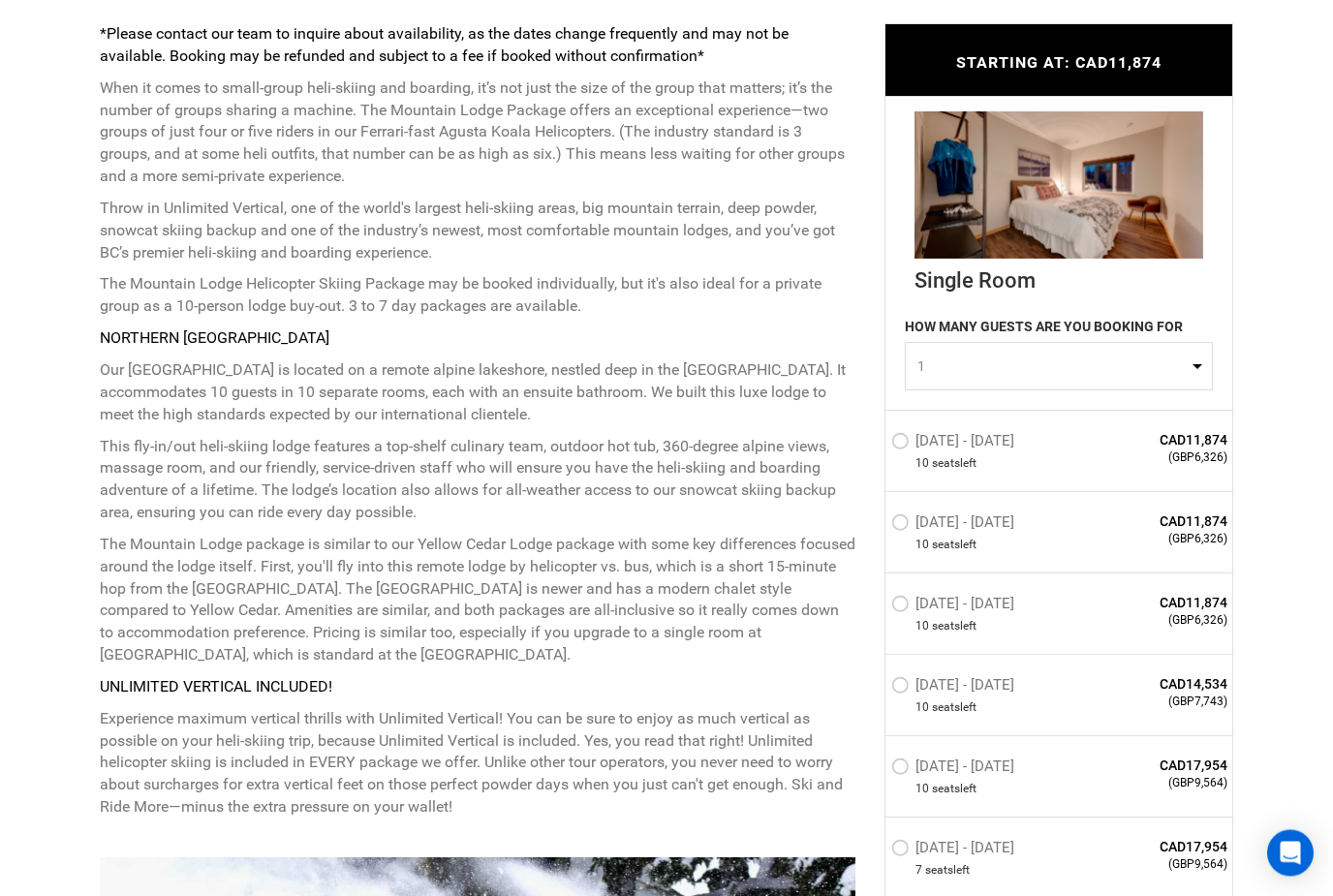
click at [1200, 366] on button "1" at bounding box center [1059, 367] width 308 height 48
click at [951, 457] on link "2" at bounding box center [1059, 448] width 306 height 34
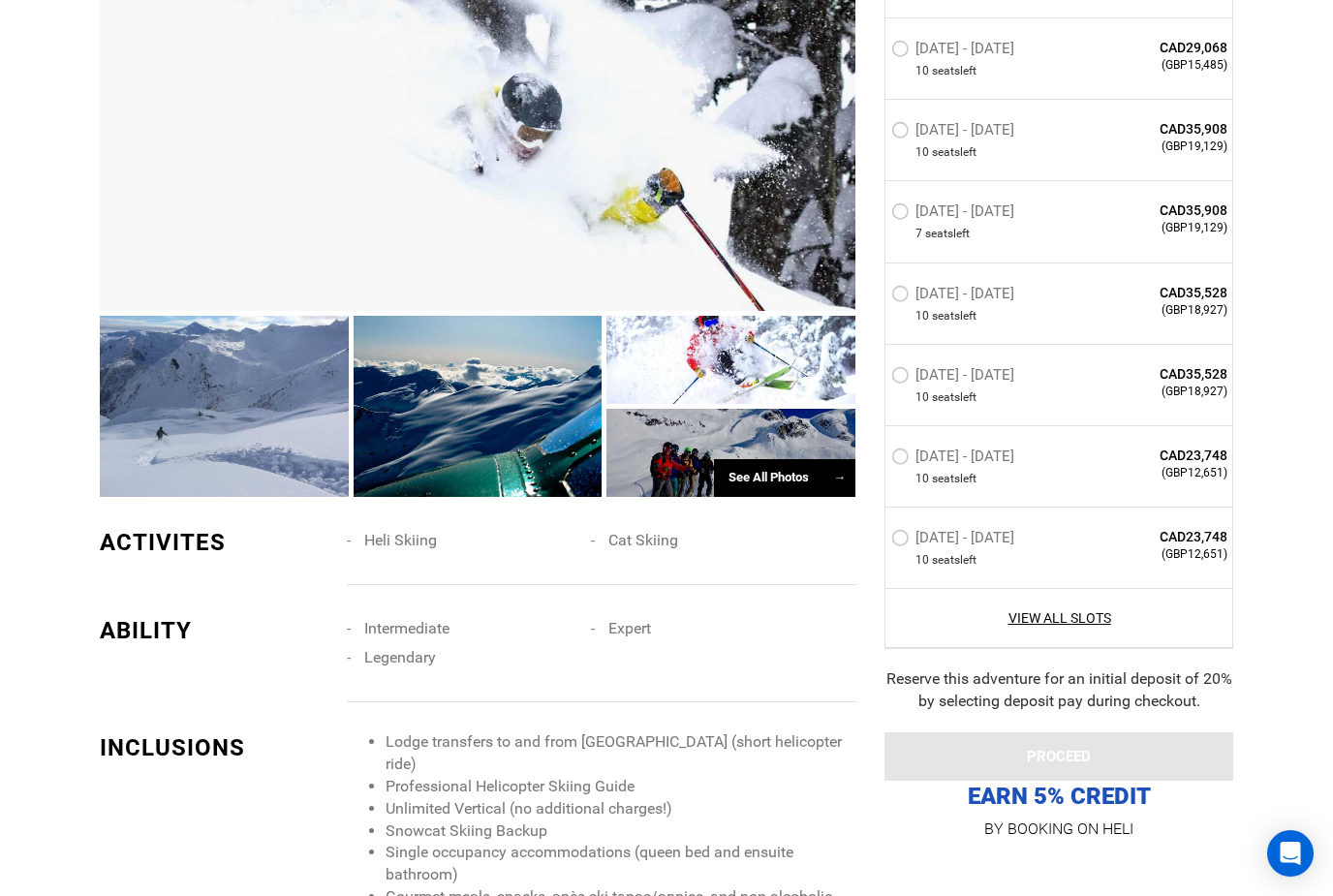
scroll to position [1751, 0]
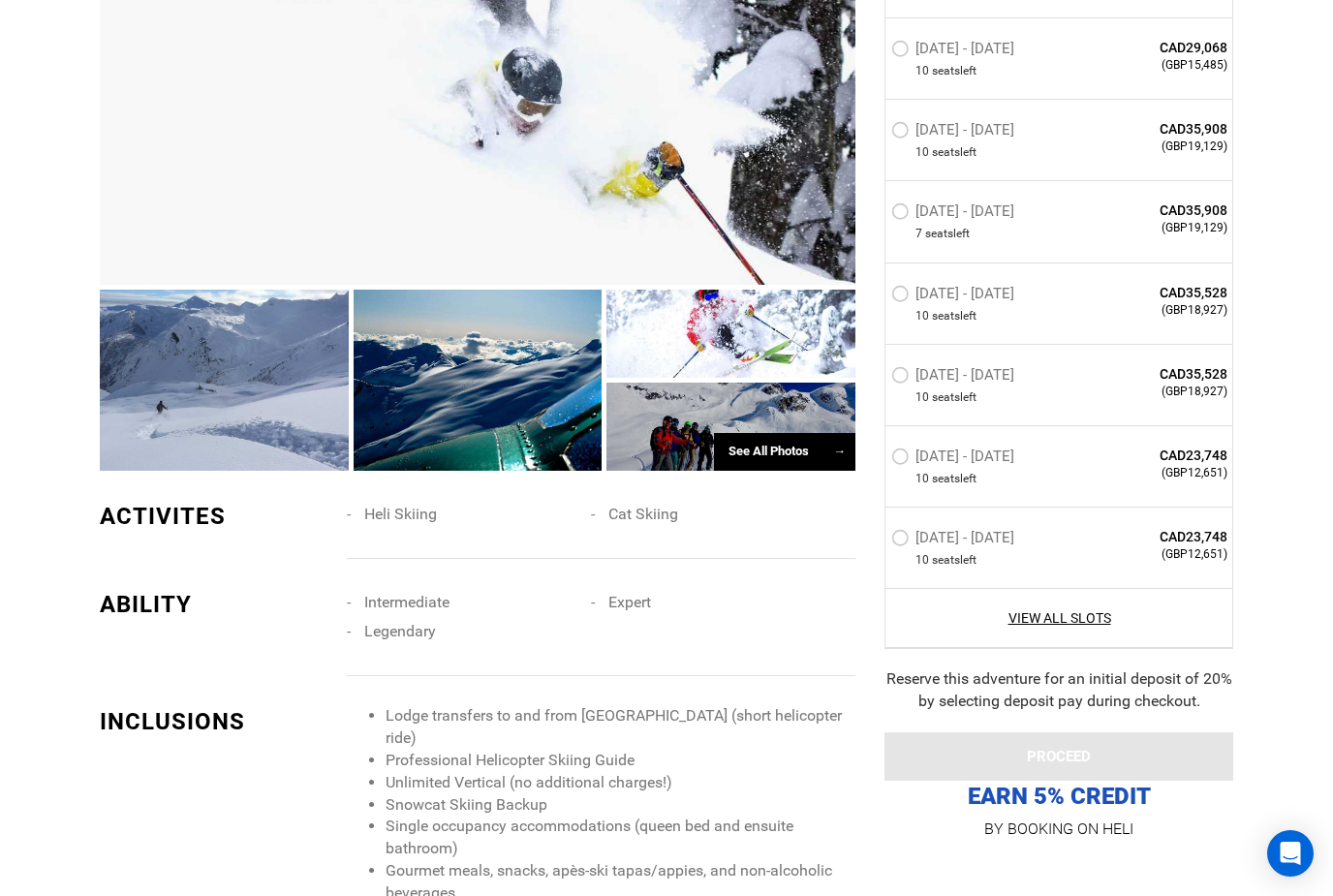
click at [799, 461] on div "See All Photos →" at bounding box center [784, 451] width 141 height 37
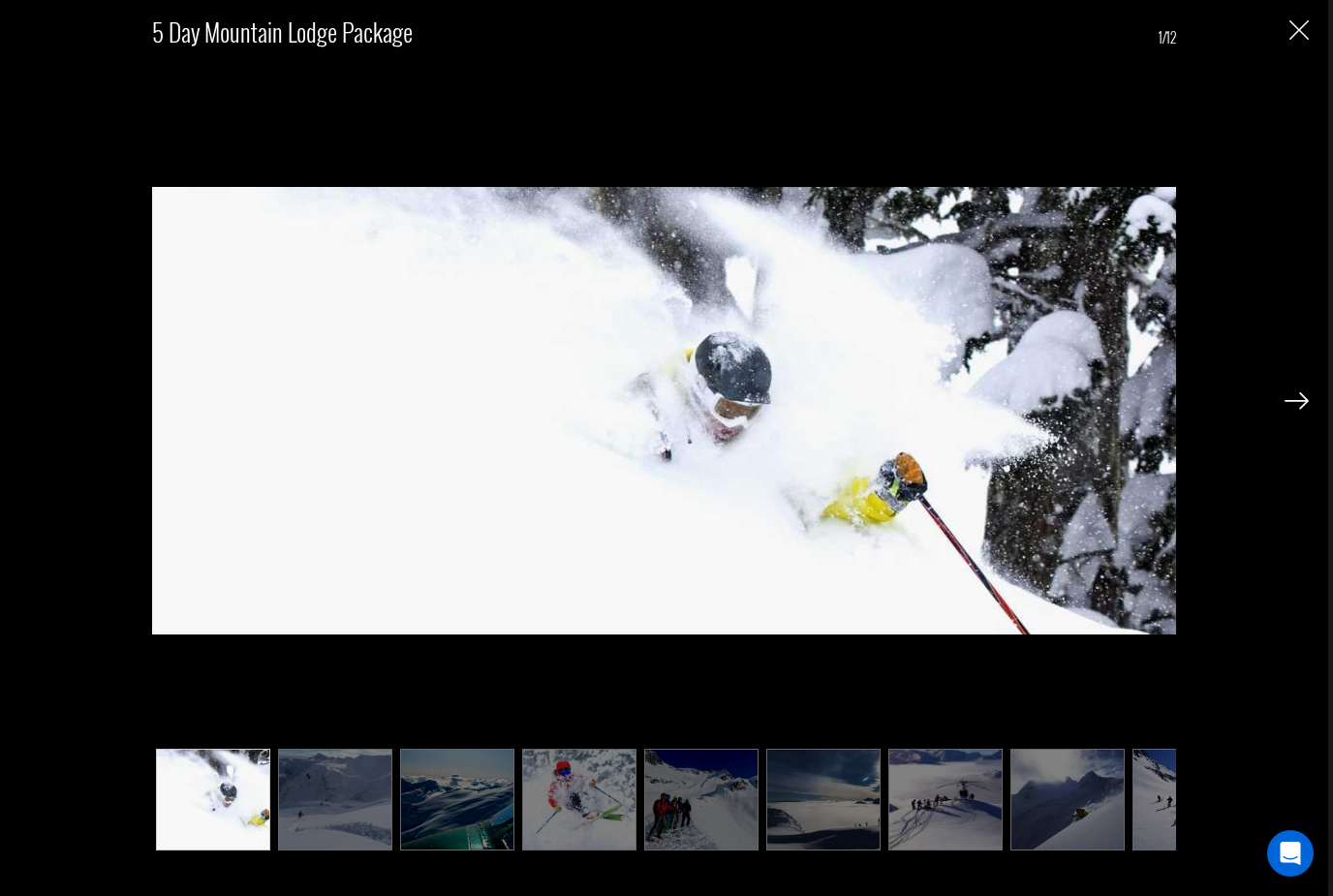
click at [1289, 410] on img at bounding box center [1297, 401] width 25 height 18
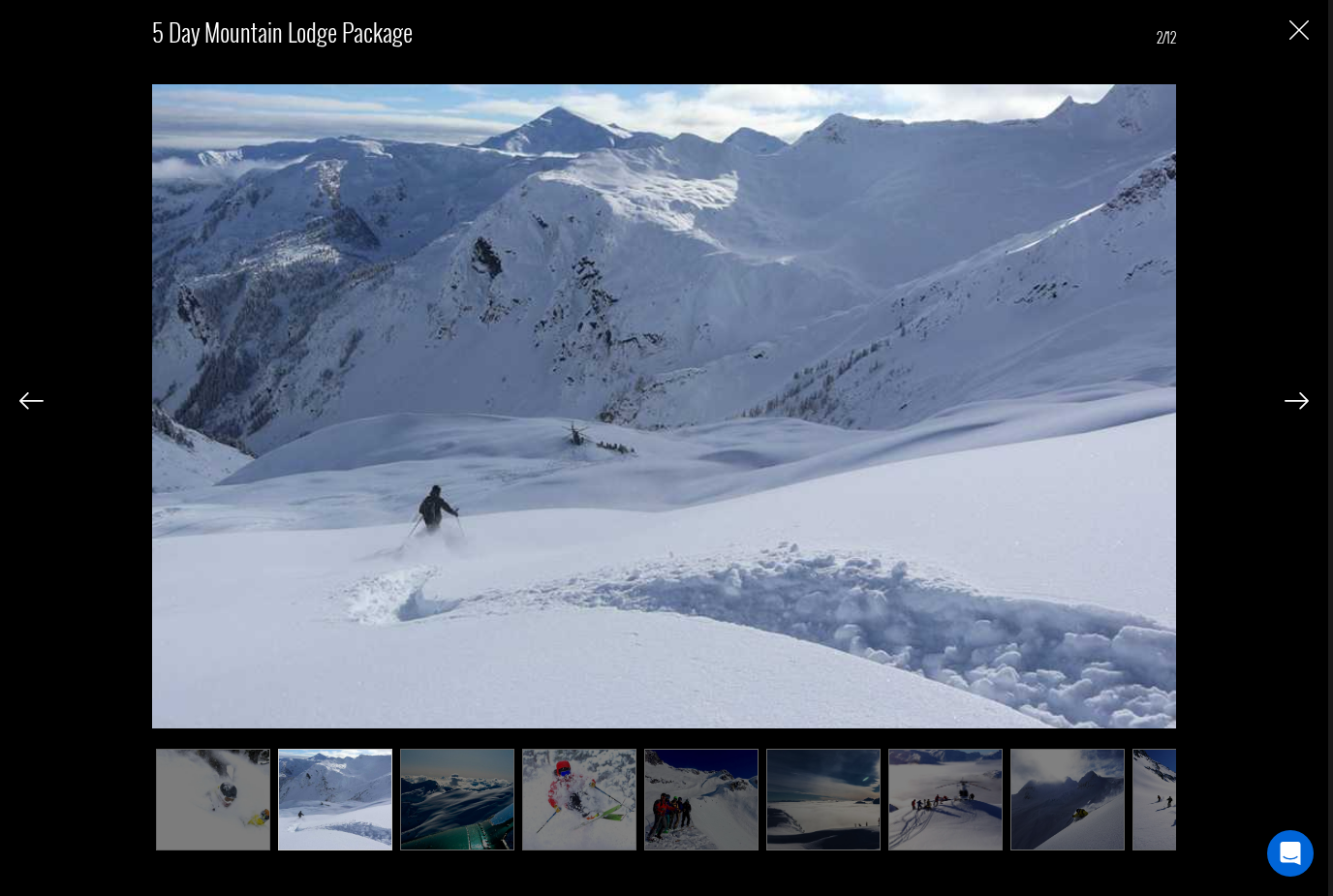
click at [1288, 410] on img at bounding box center [1297, 401] width 25 height 18
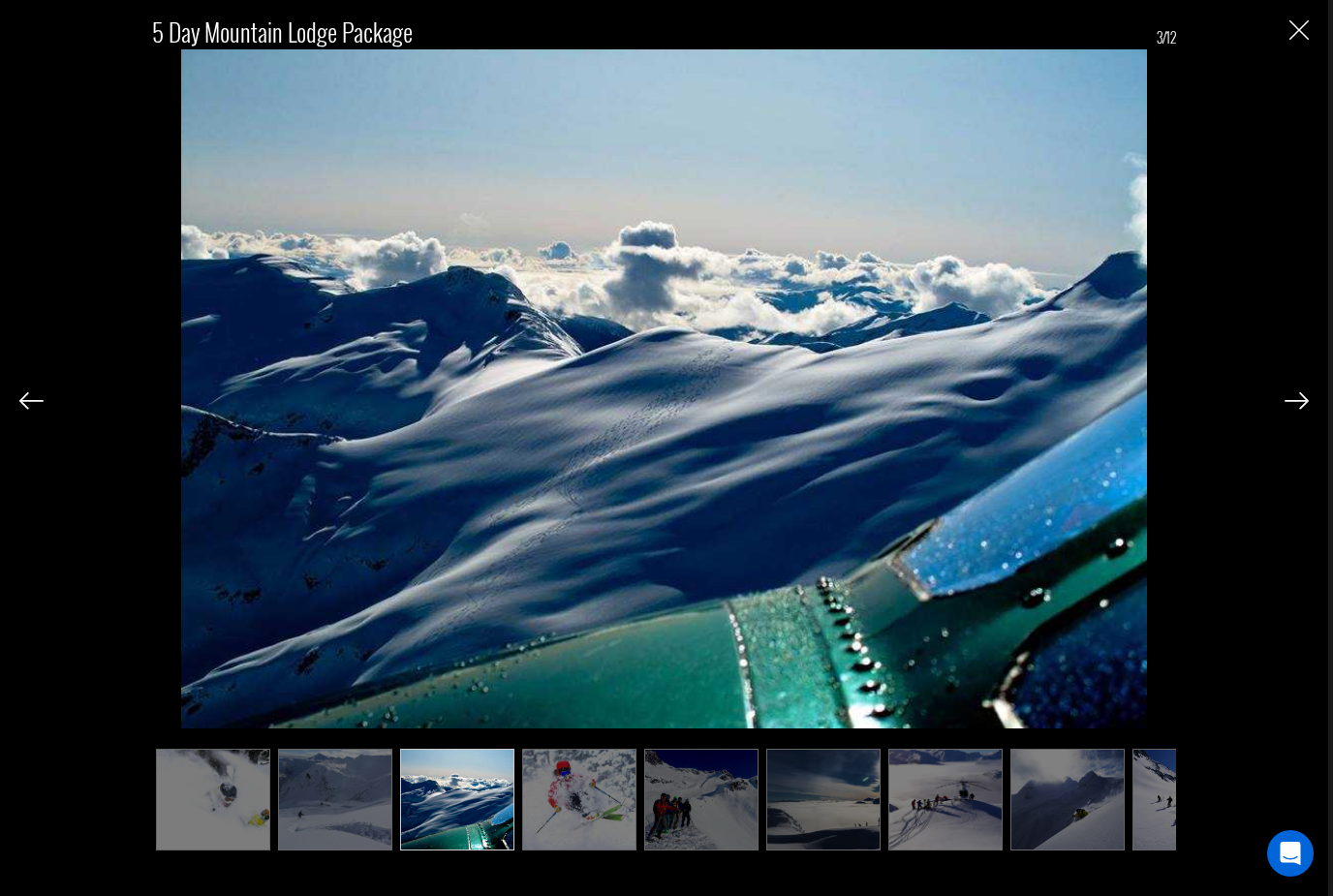
click at [1289, 410] on img at bounding box center [1297, 401] width 25 height 18
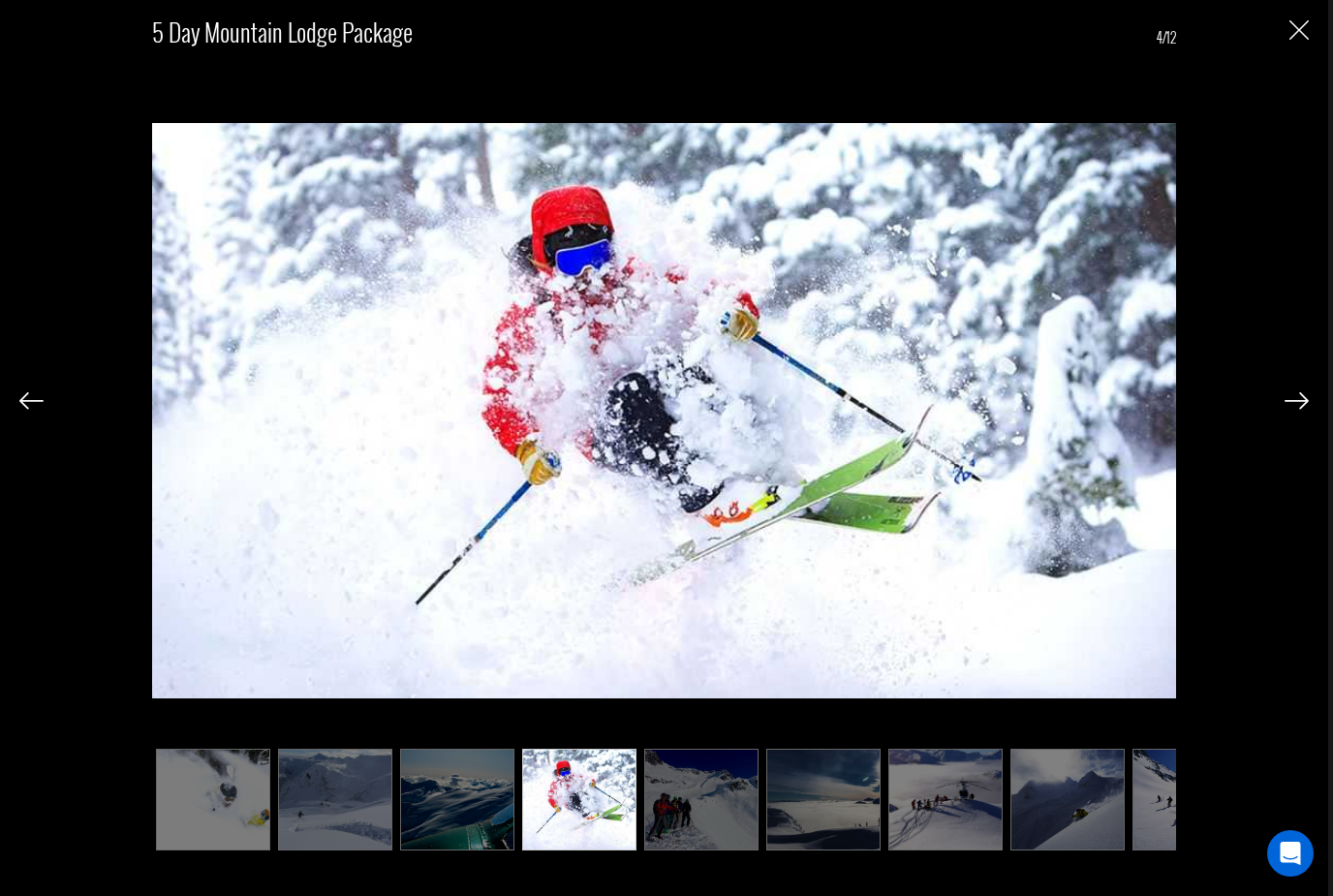
click at [1286, 410] on img at bounding box center [1297, 401] width 25 height 18
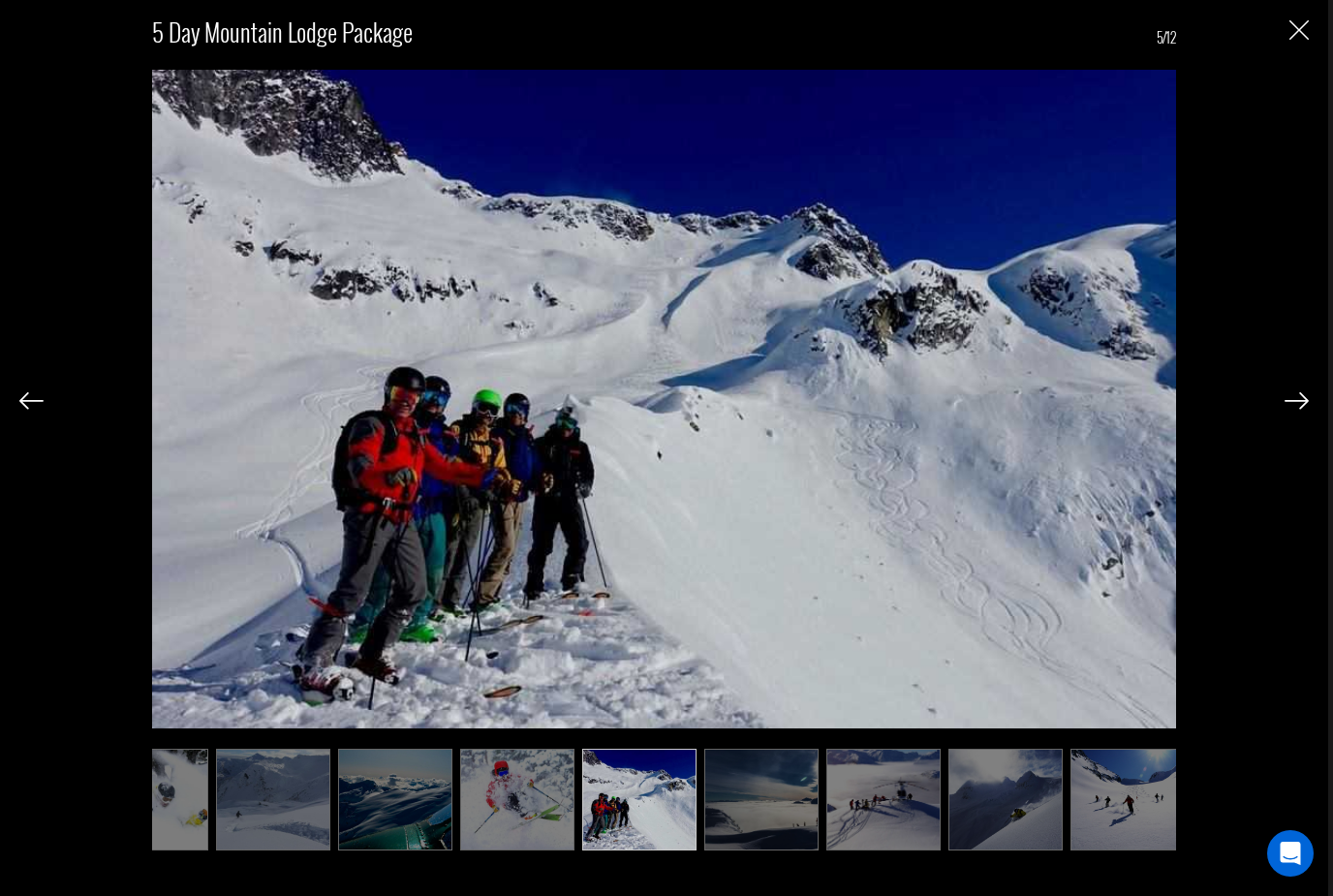
click at [1286, 410] on img at bounding box center [1297, 401] width 25 height 18
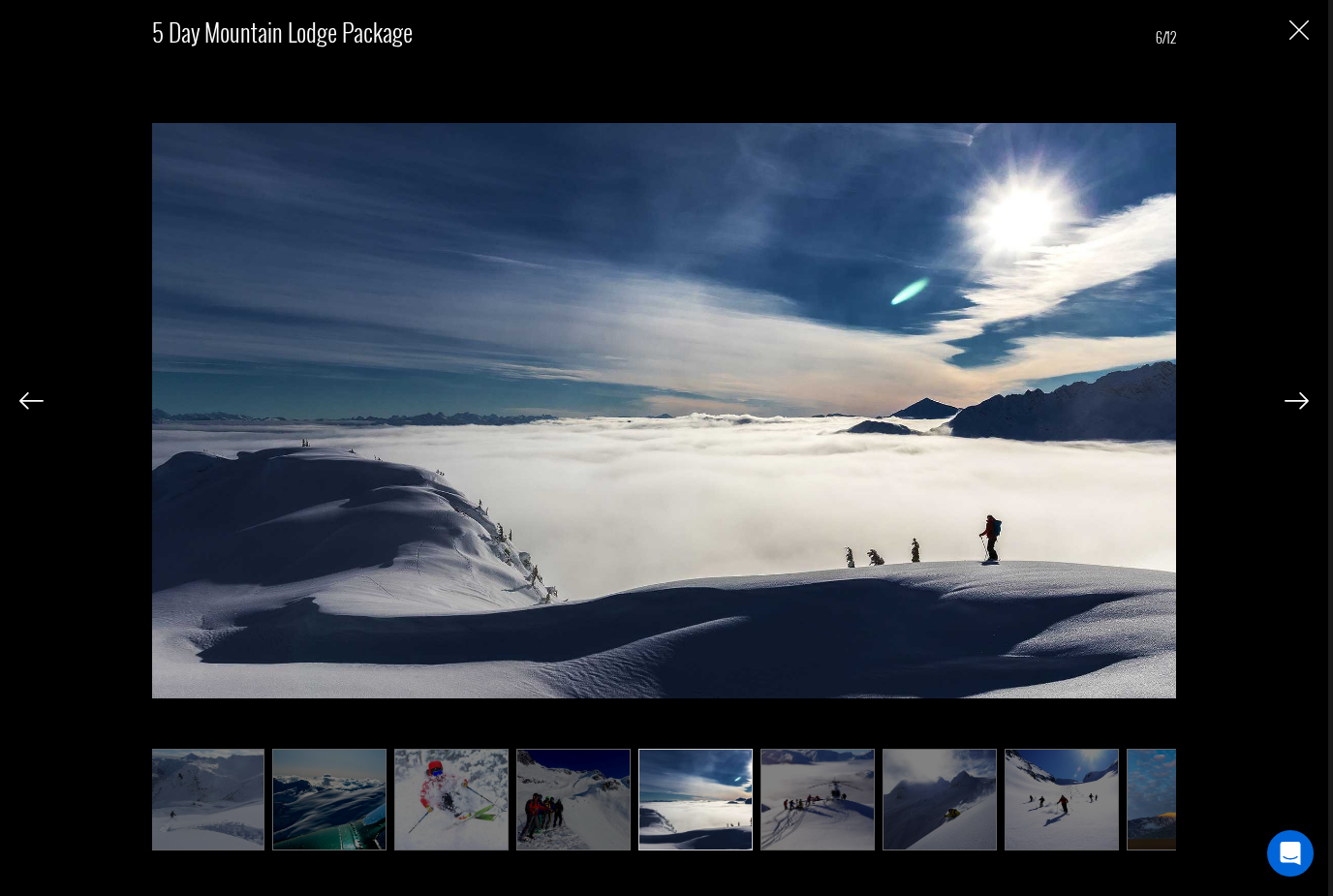
click at [1286, 410] on img at bounding box center [1297, 401] width 25 height 18
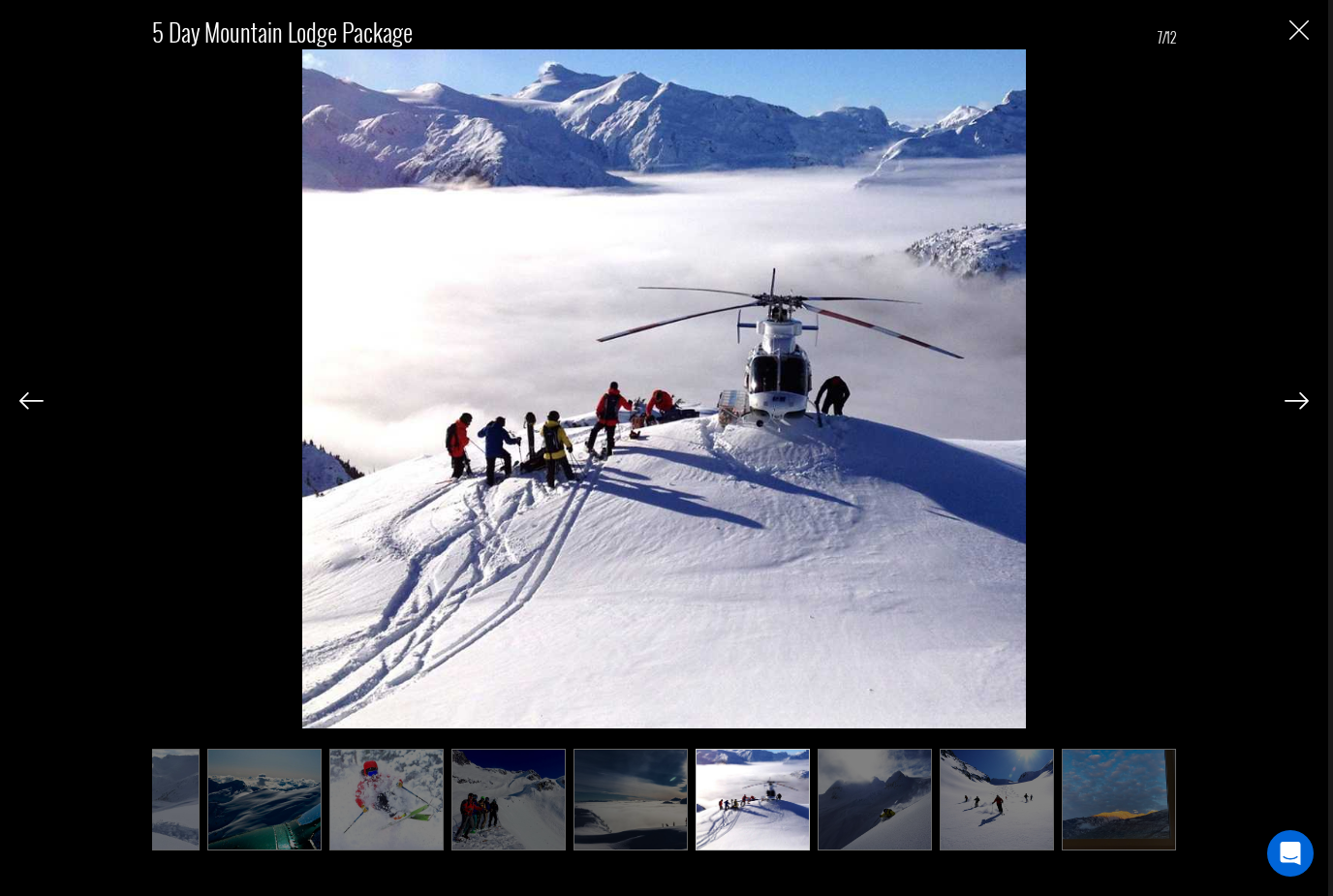
click at [1280, 423] on div "5 Day Mountain Lodge Package 7/12" at bounding box center [665, 426] width 1290 height 852
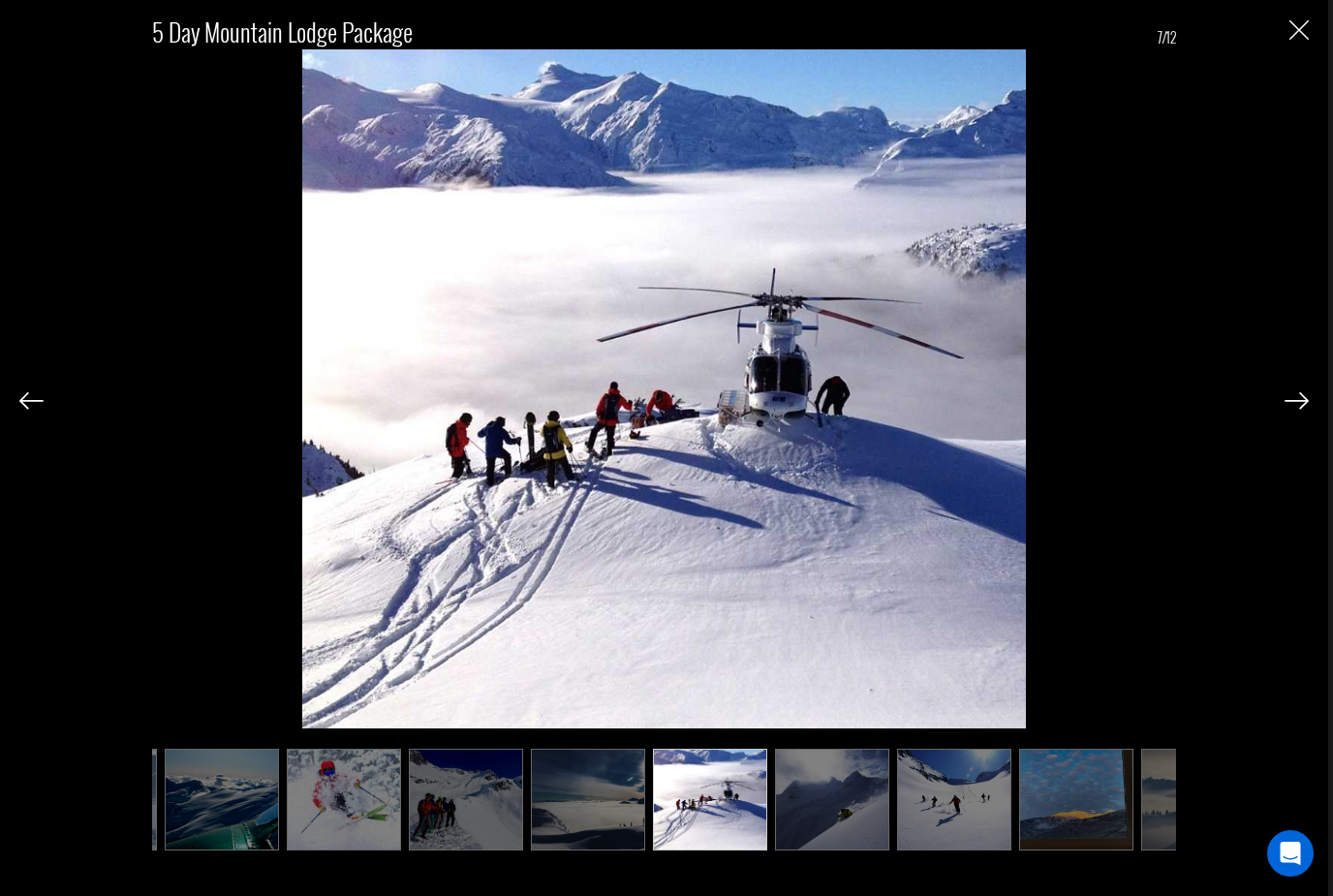
click at [1285, 410] on img at bounding box center [1297, 401] width 25 height 18
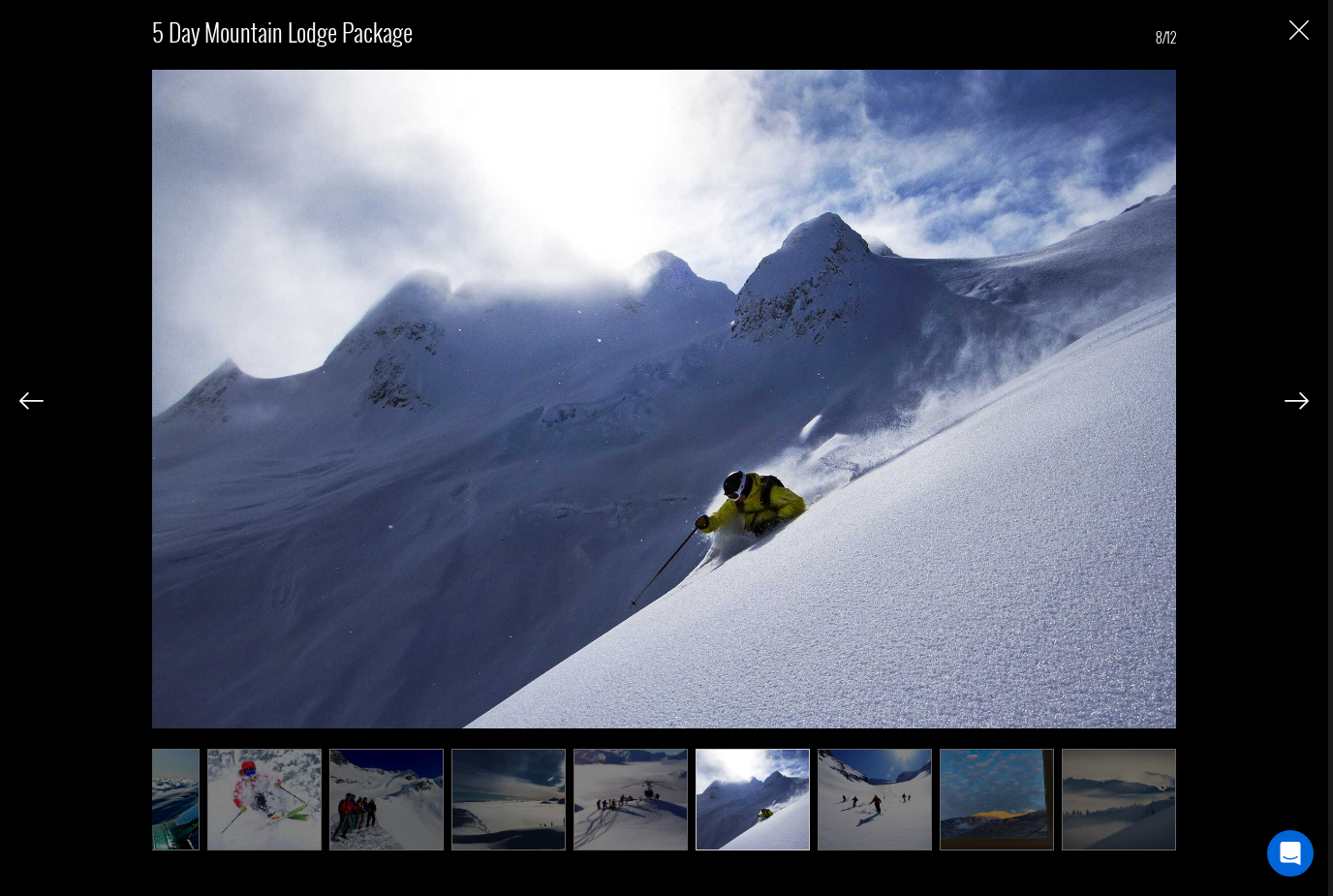
click at [1285, 410] on img at bounding box center [1297, 401] width 25 height 18
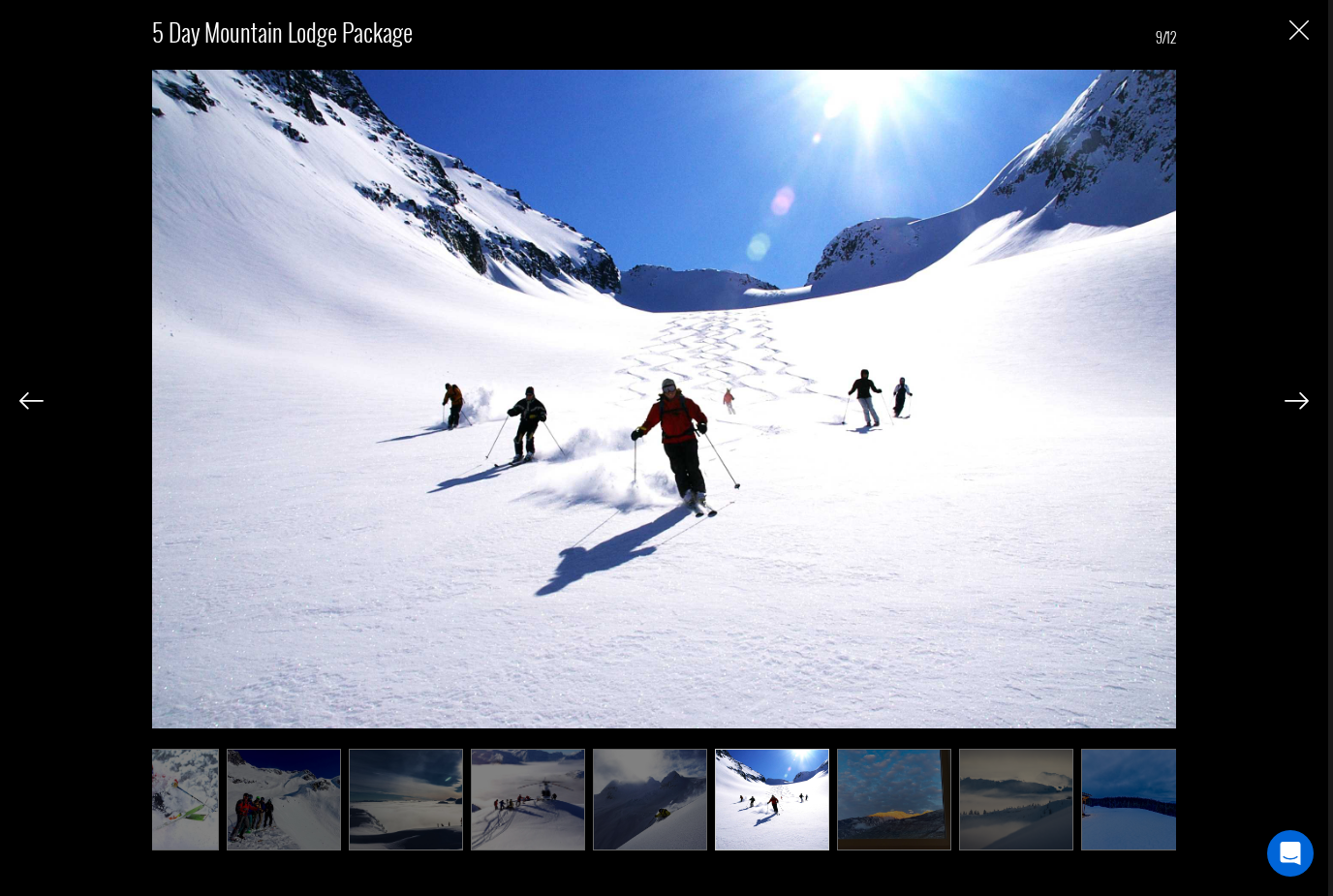
click at [41, 410] on img at bounding box center [32, 401] width 25 height 18
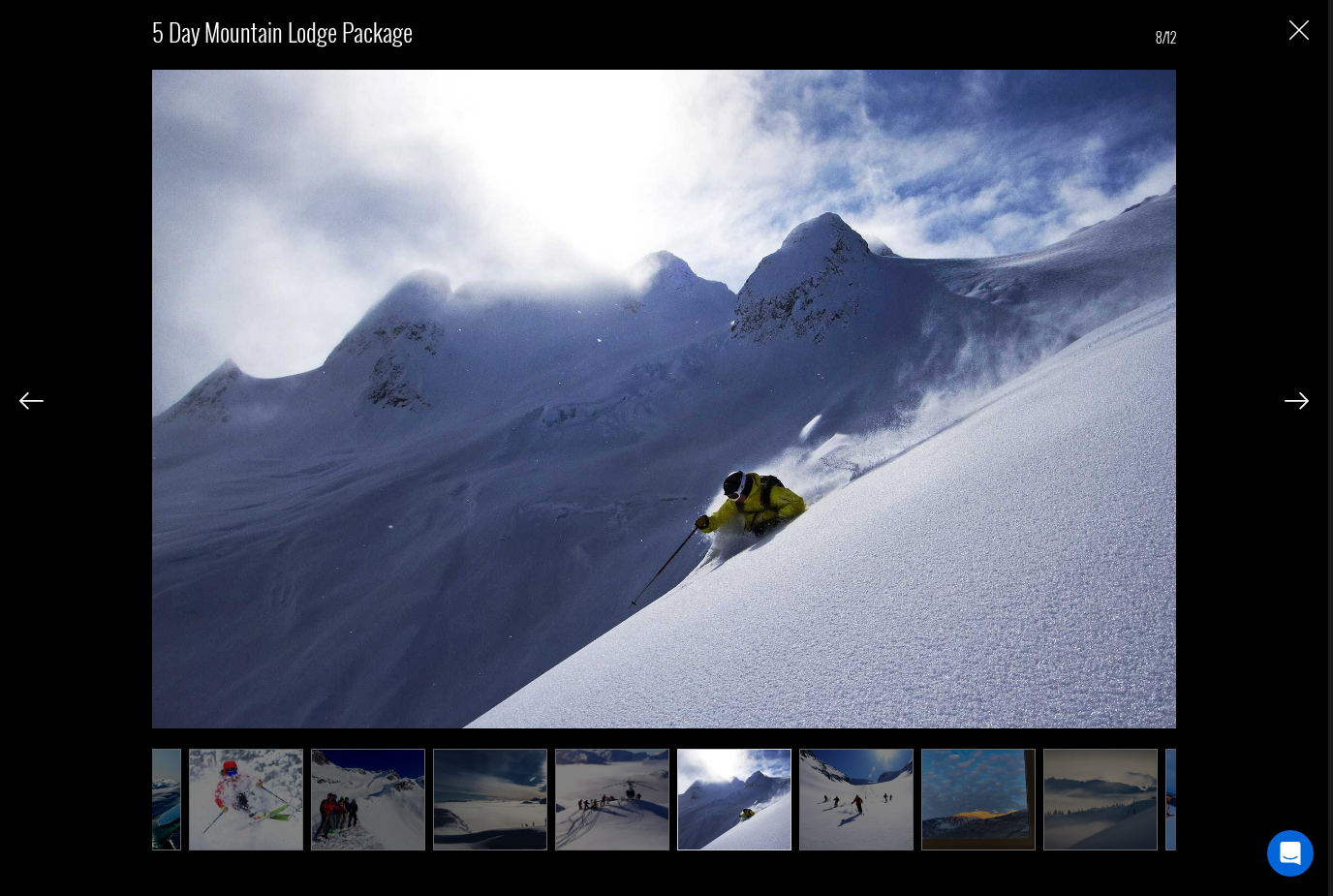
scroll to position [0, 320]
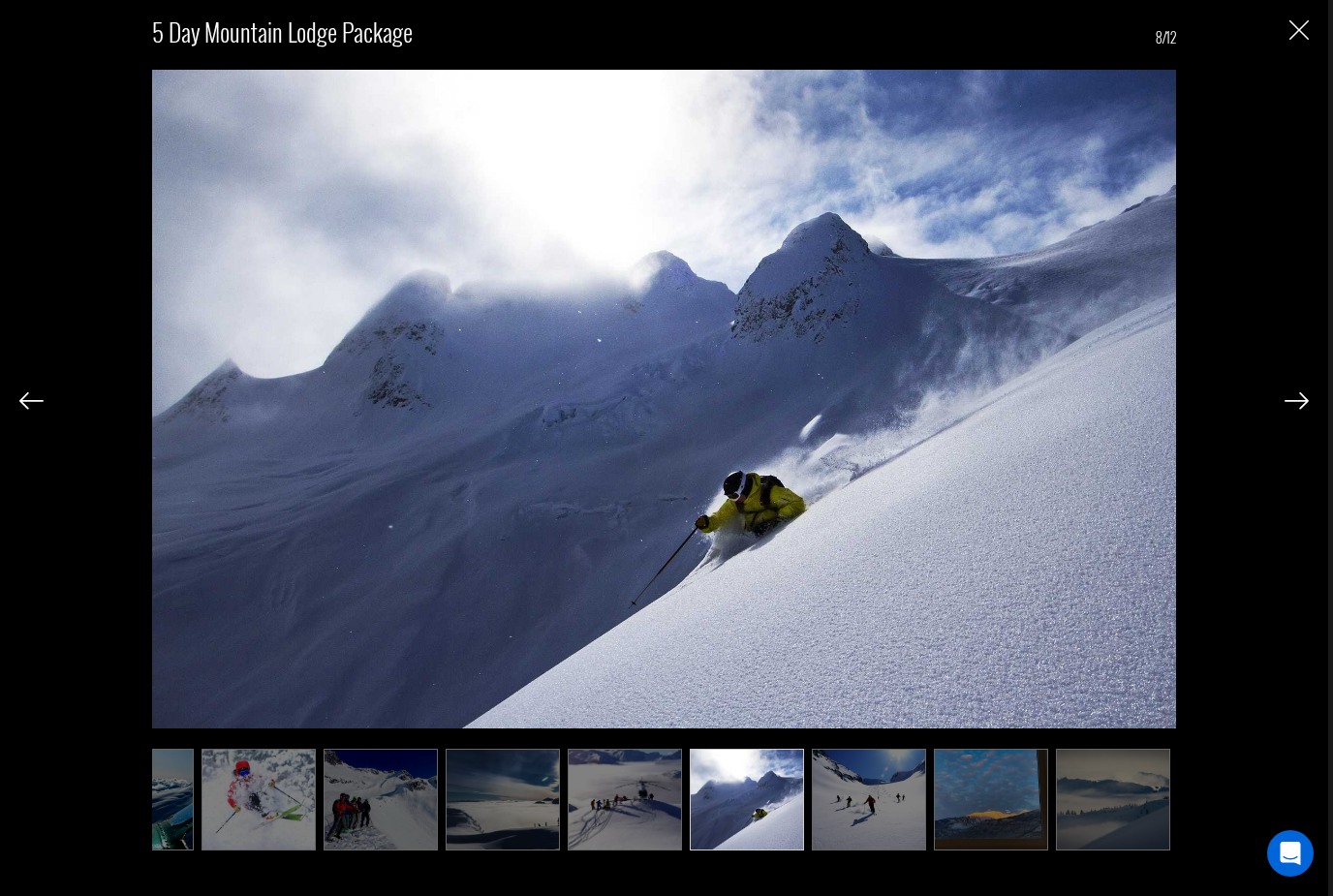
click at [1296, 27] on img "Close" at bounding box center [1299, 31] width 20 height 20
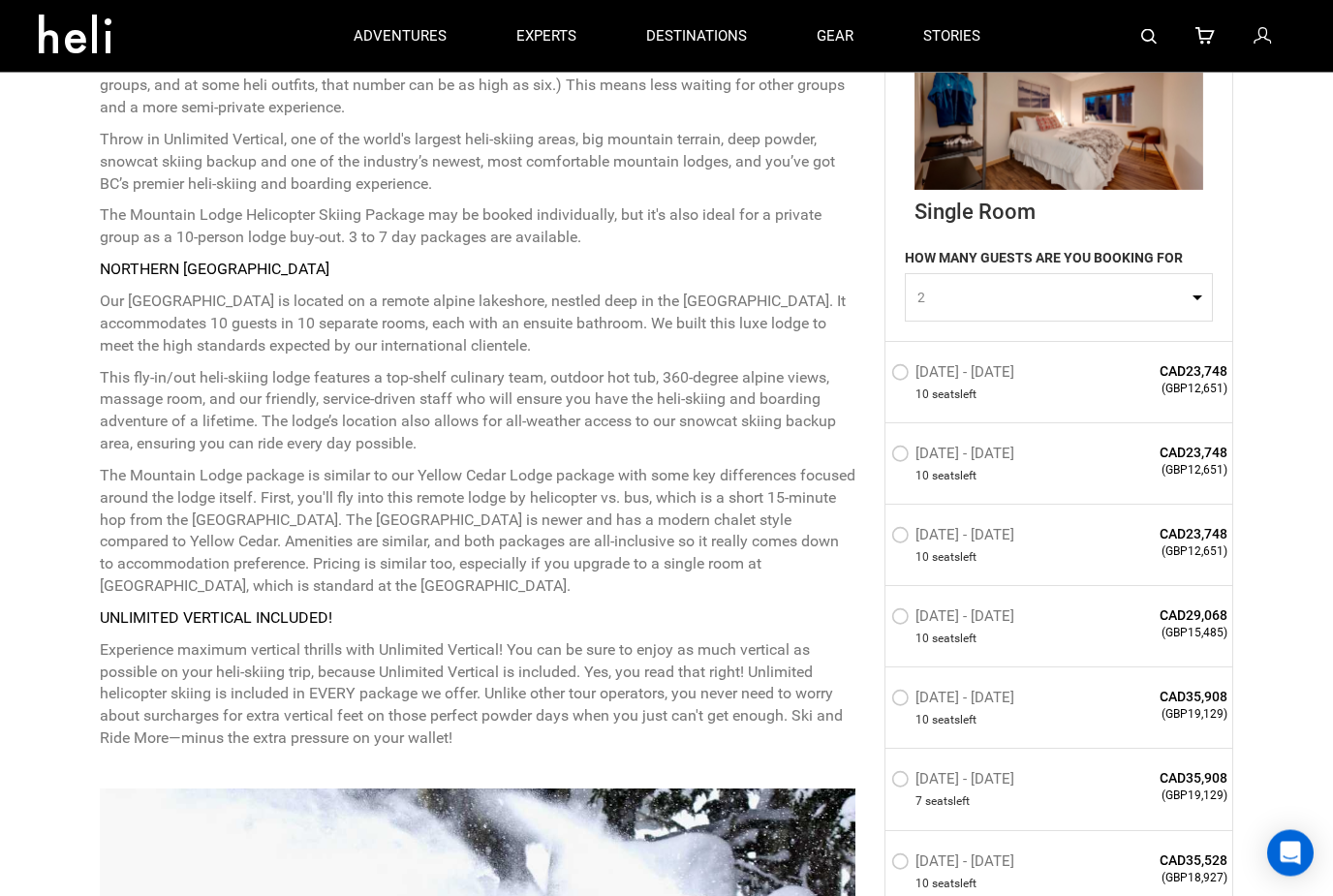
scroll to position [895, 0]
click at [1198, 288] on button "2" at bounding box center [1059, 297] width 308 height 48
click at [942, 347] on link "1" at bounding box center [1059, 344] width 306 height 34
select select "1"
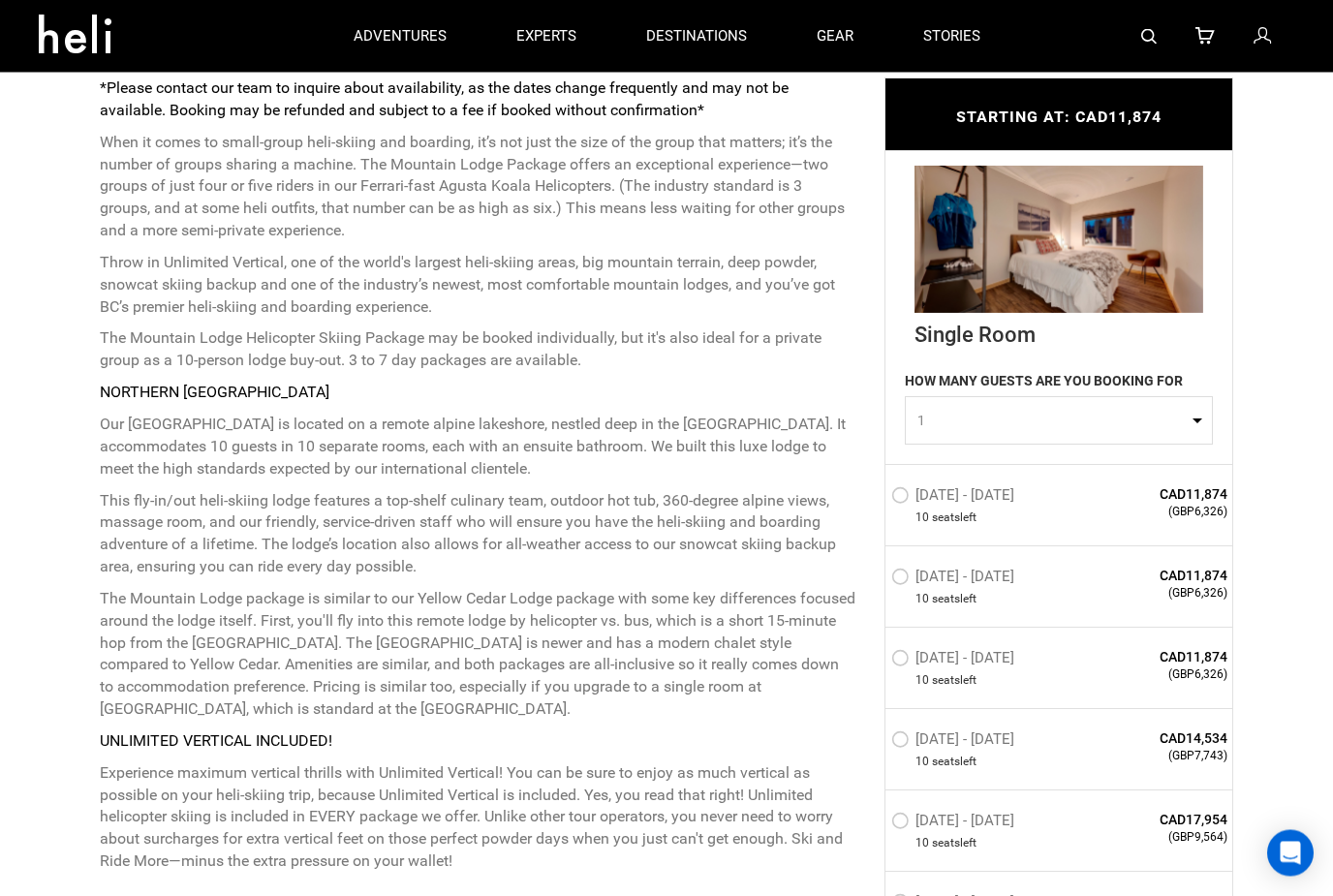
type input "Cat Skiing"
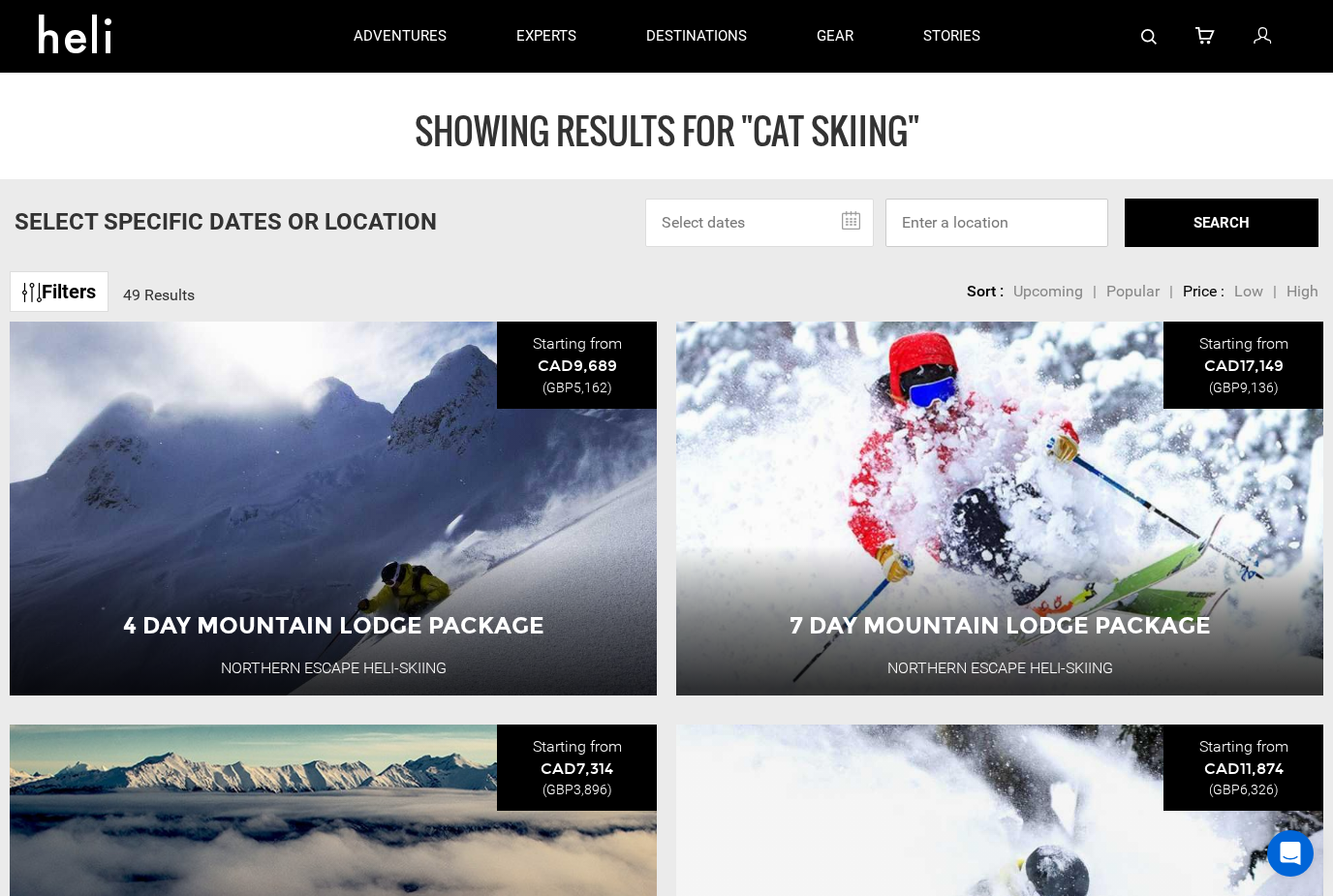
click at [1052, 224] on input at bounding box center [997, 222] width 223 height 48
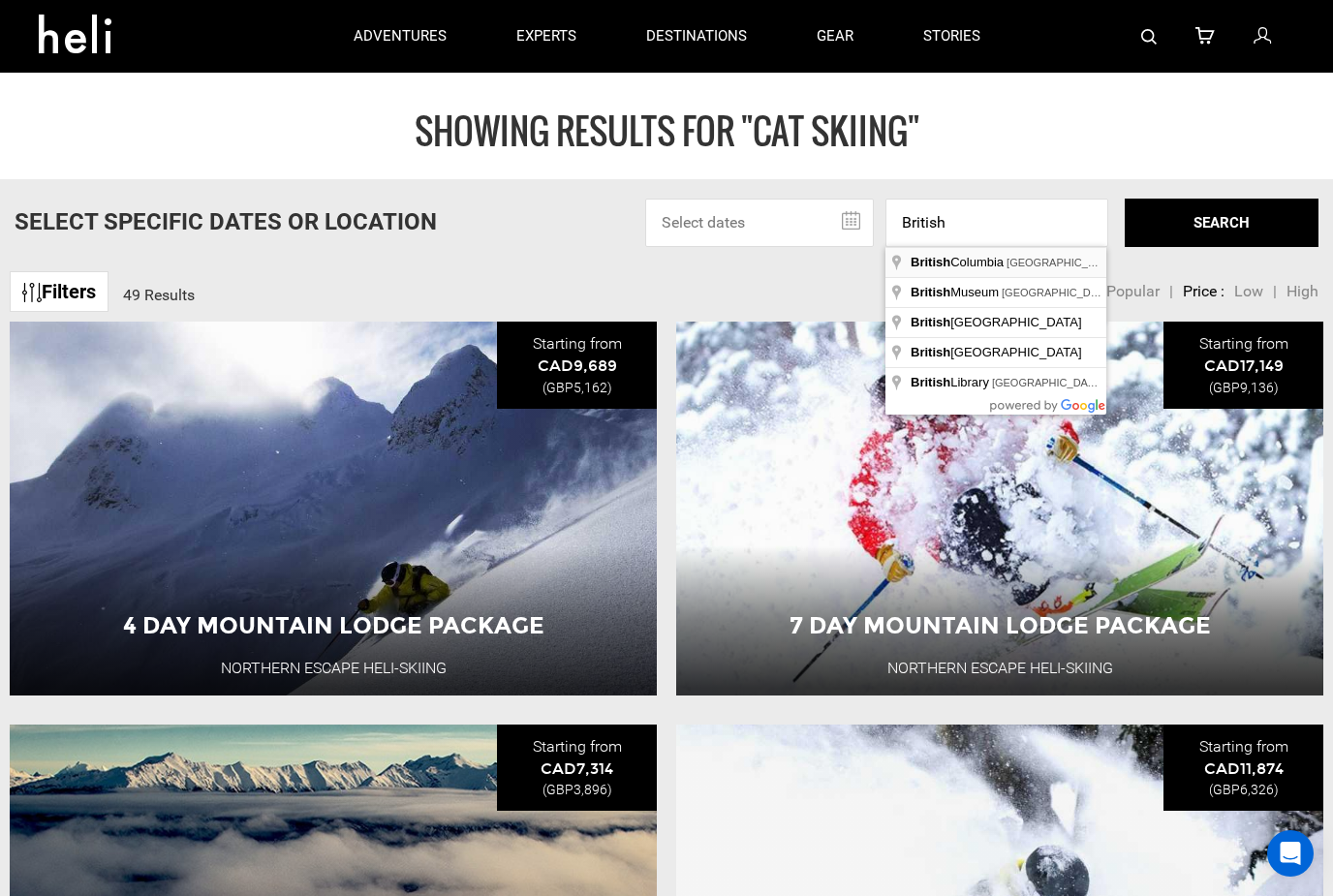
type input "[GEOGRAPHIC_DATA], [GEOGRAPHIC_DATA]"
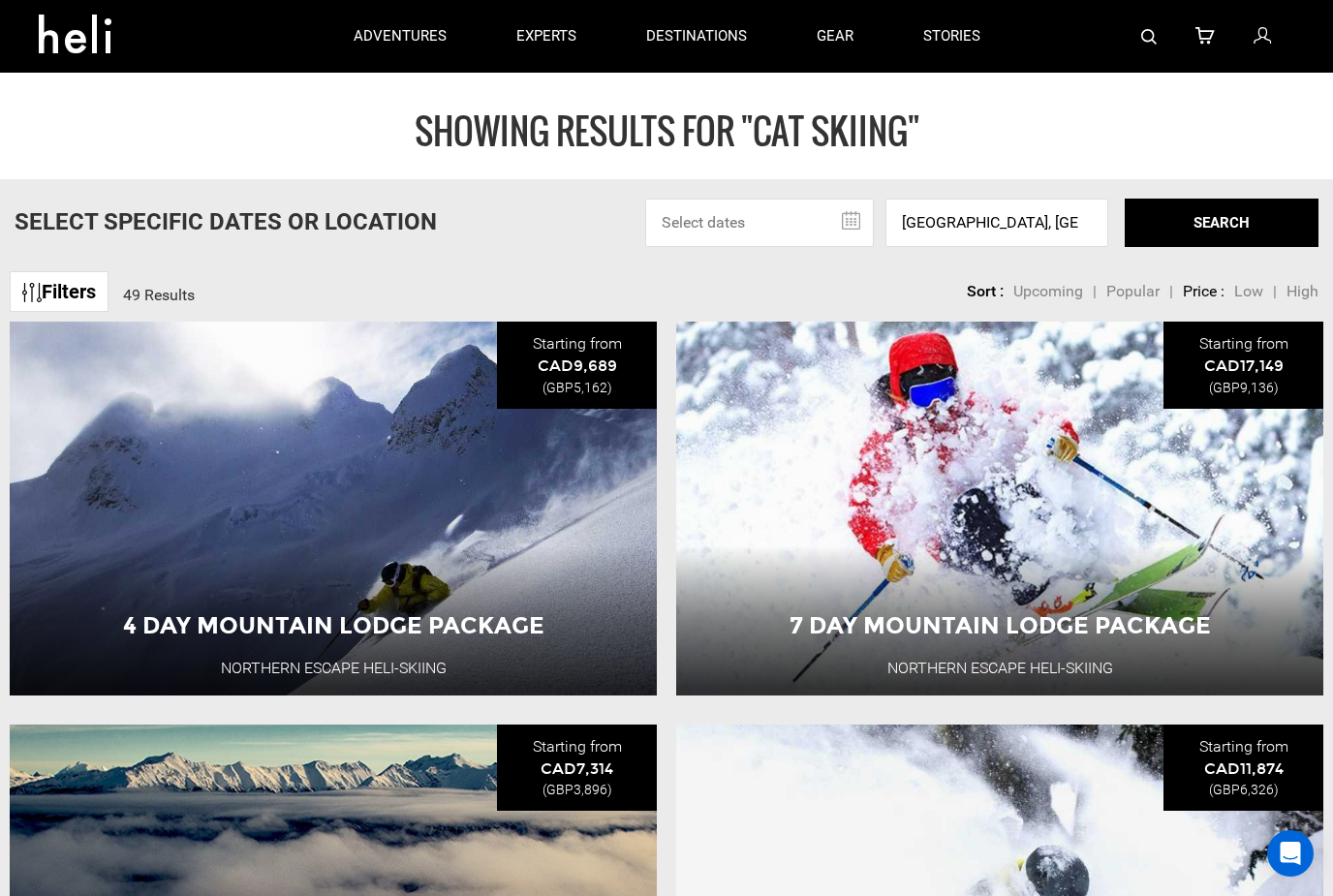
click at [812, 215] on input "text" at bounding box center [759, 222] width 229 height 48
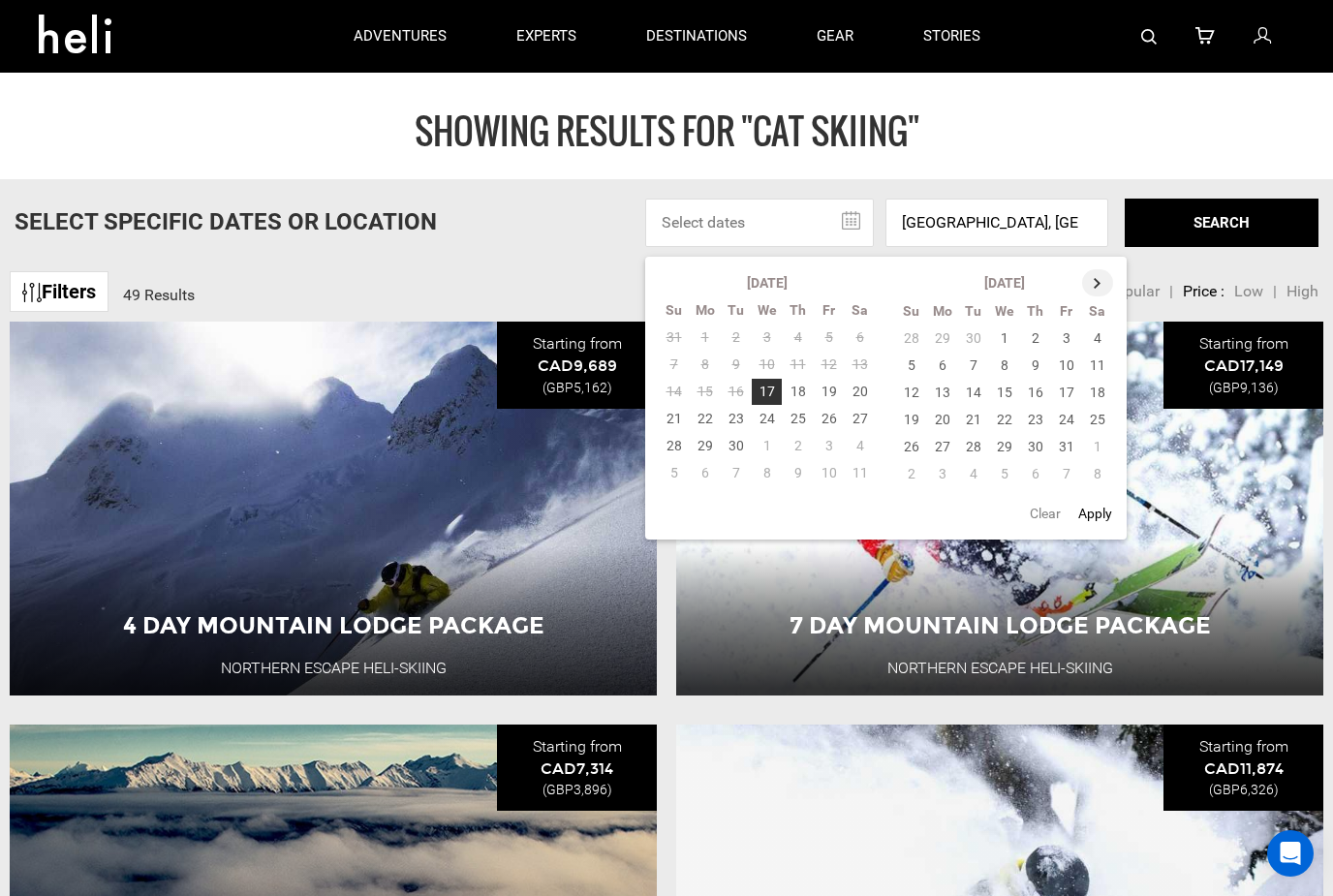
click at [1105, 284] on th at bounding box center [1097, 283] width 31 height 28
click at [1102, 285] on th at bounding box center [1098, 283] width 31 height 28
click at [1107, 278] on th at bounding box center [1098, 283] width 31 height 28
click at [946, 389] on td "12" at bounding box center [942, 392] width 31 height 28
click at [1064, 381] on td "16" at bounding box center [1066, 392] width 31 height 28
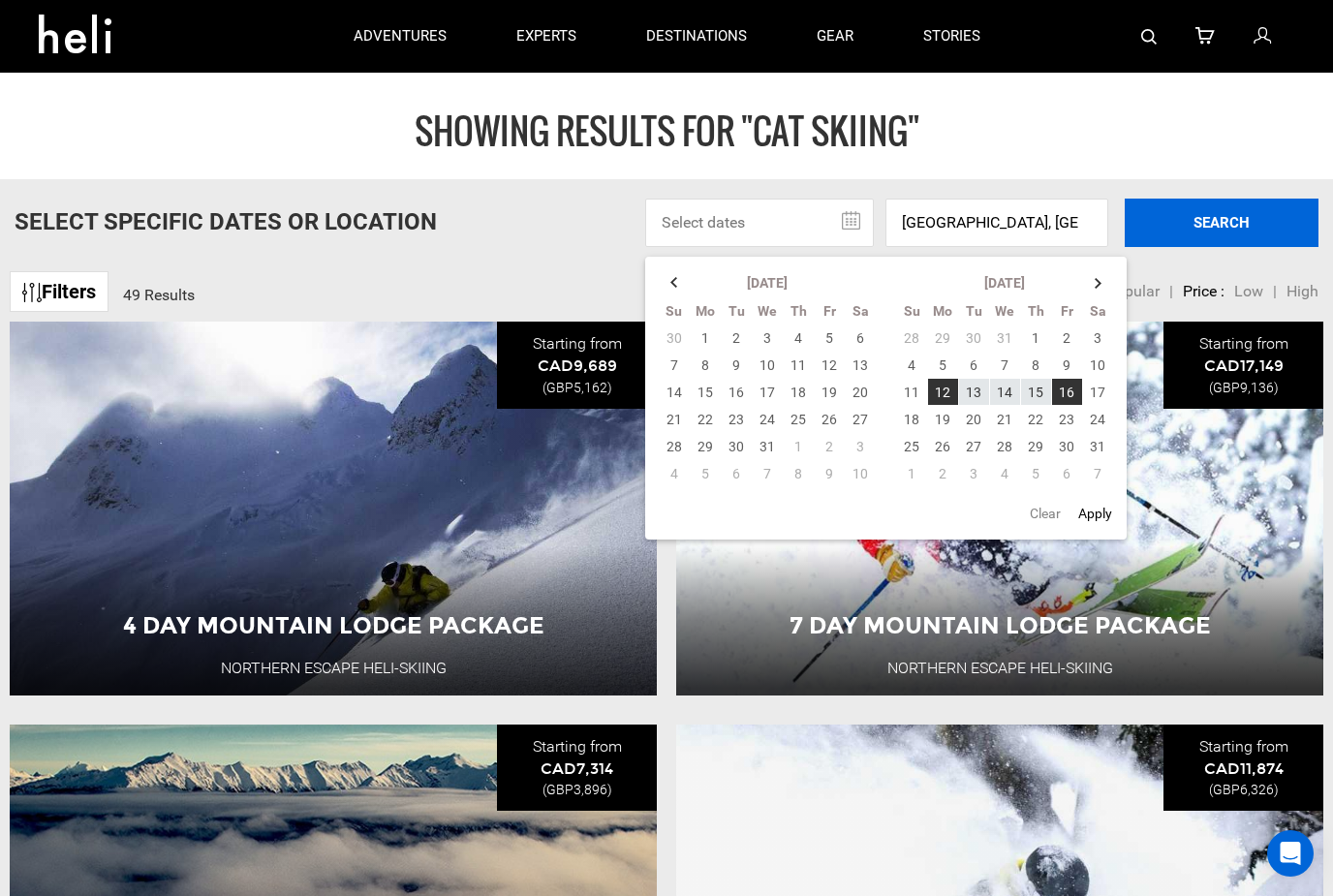
click at [1247, 225] on button "SEARCH" at bounding box center [1222, 222] width 194 height 48
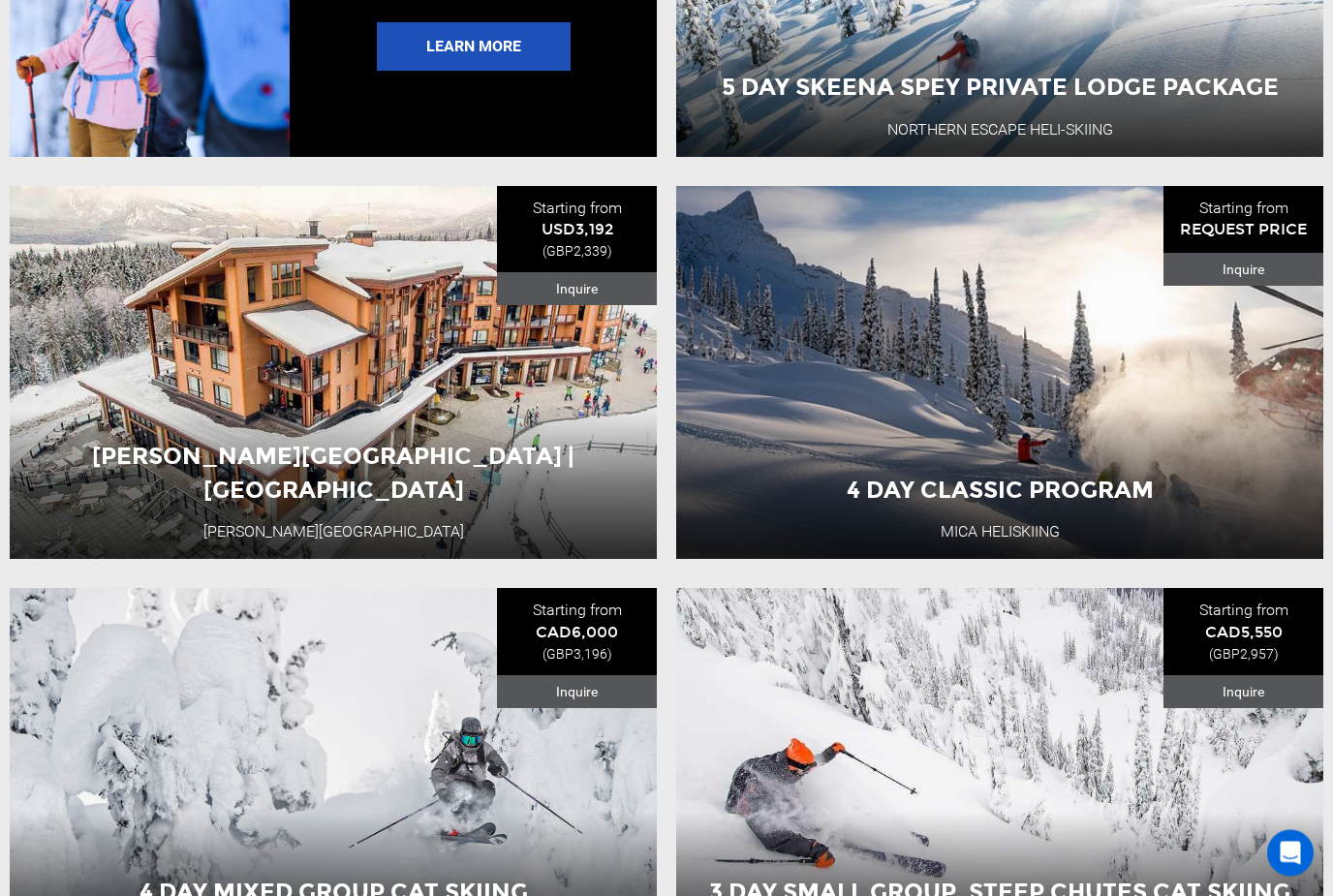
scroll to position [3355, 0]
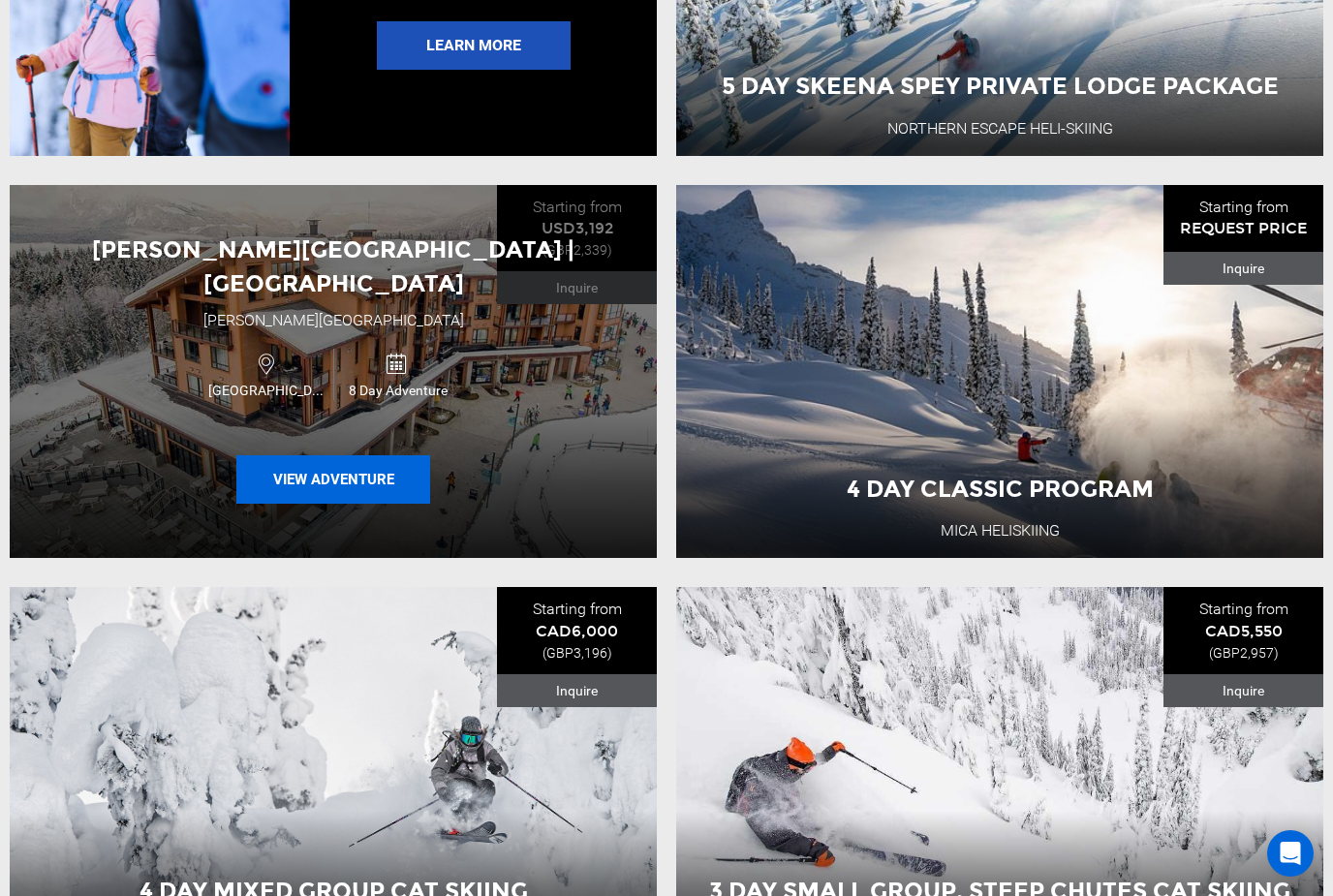
click at [305, 455] on button "View Adventure" at bounding box center [333, 479] width 194 height 48
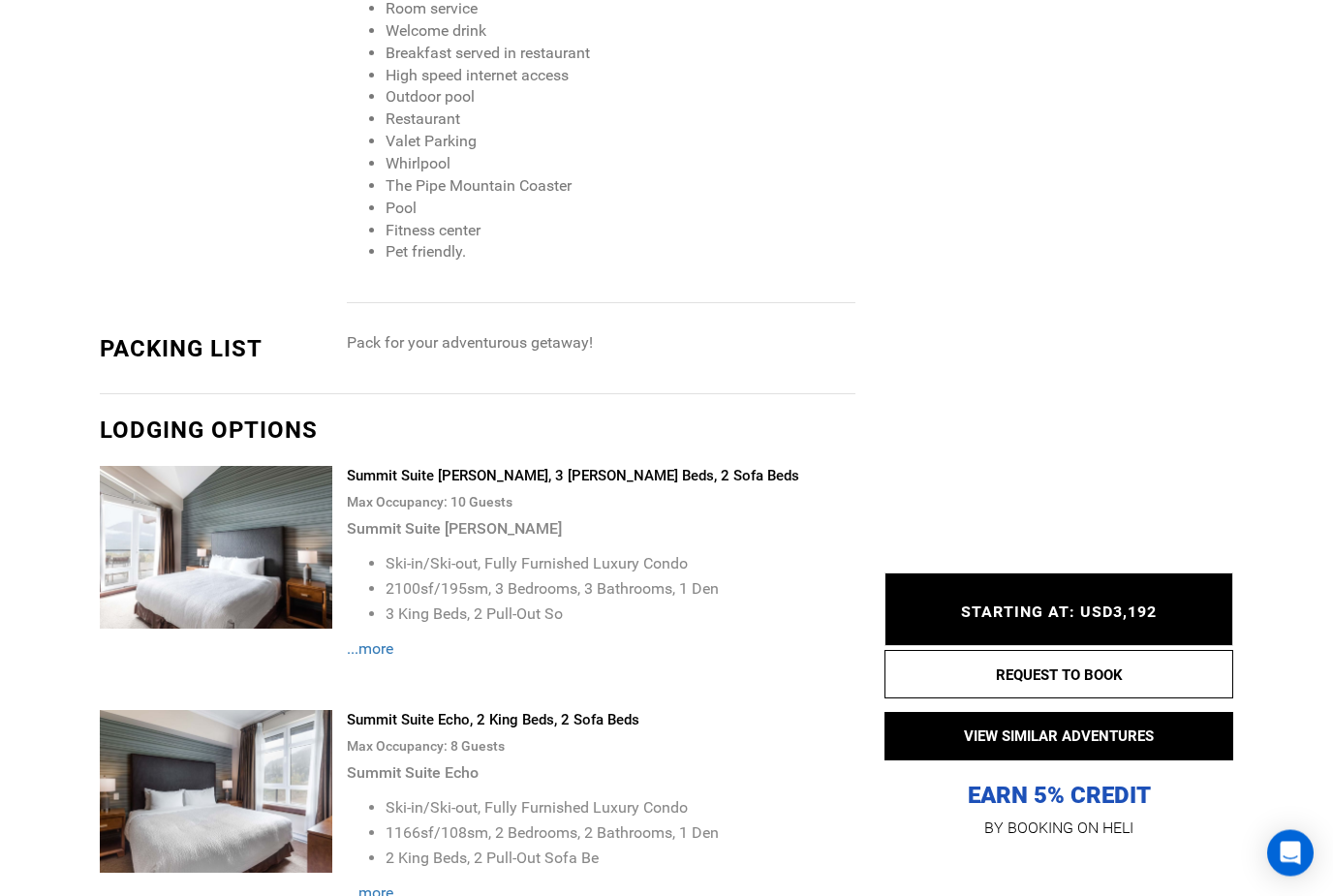
scroll to position [2530, 0]
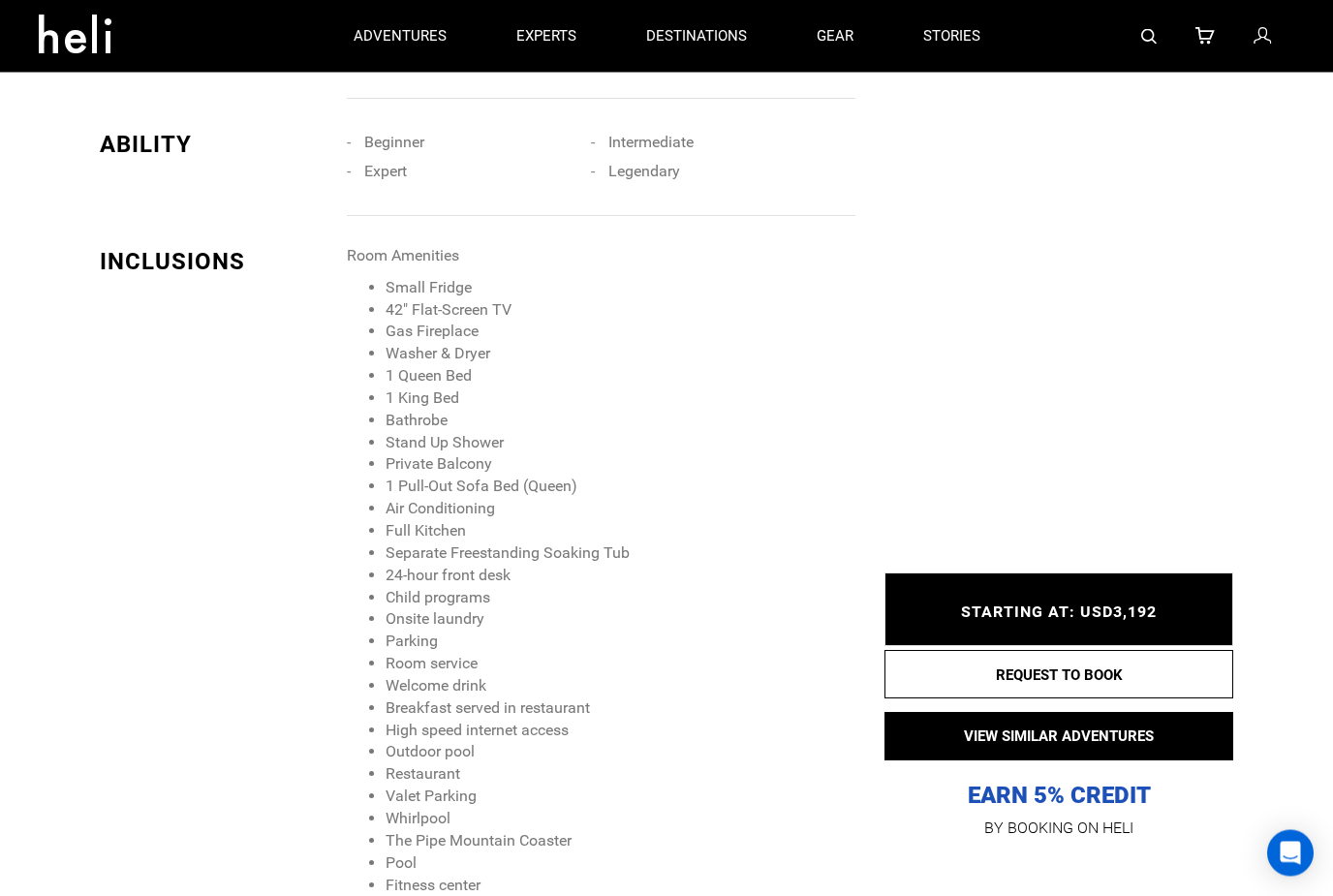
type input "Cat Skiing"
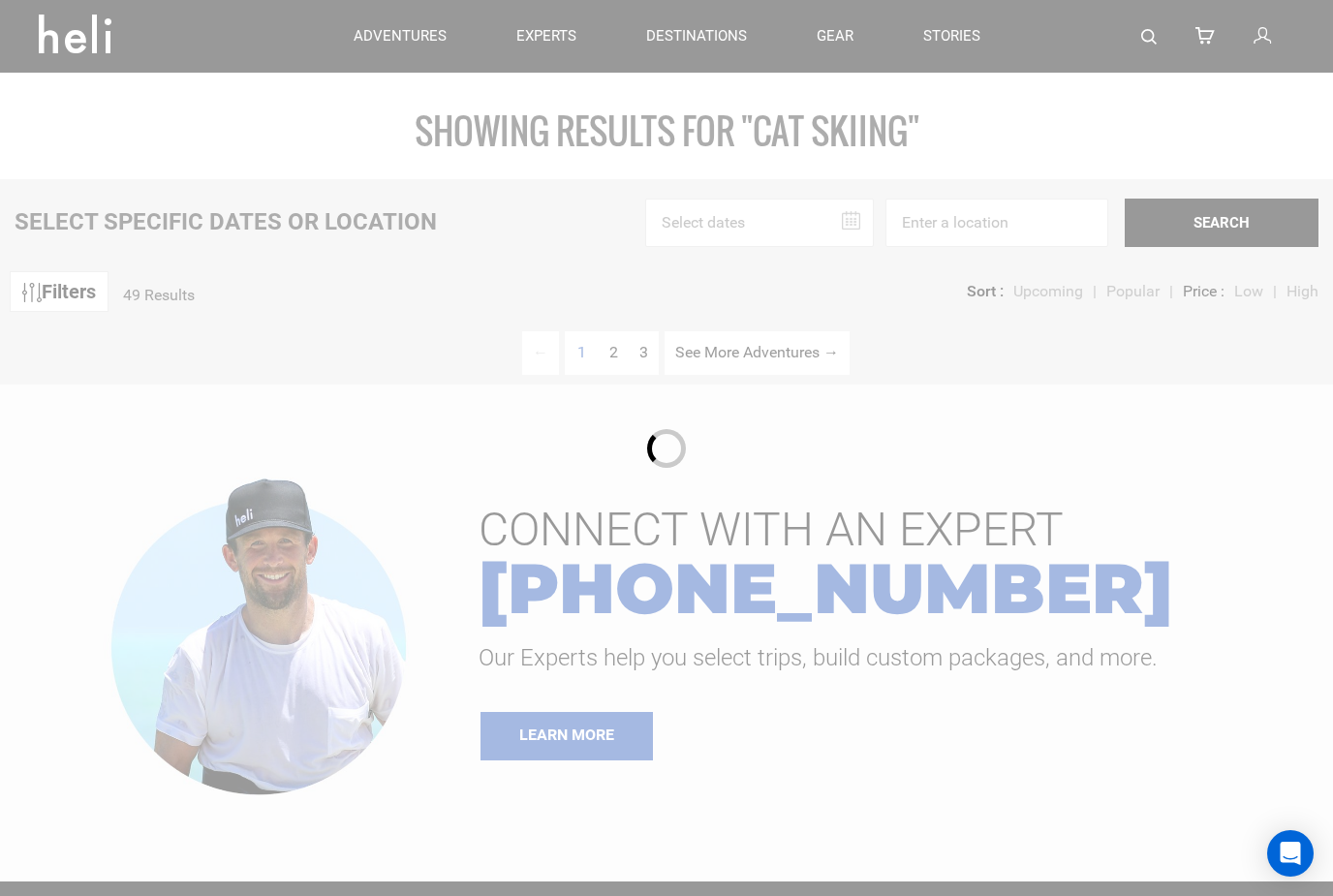
click at [829, 123] on div at bounding box center [666, 448] width 1333 height 896
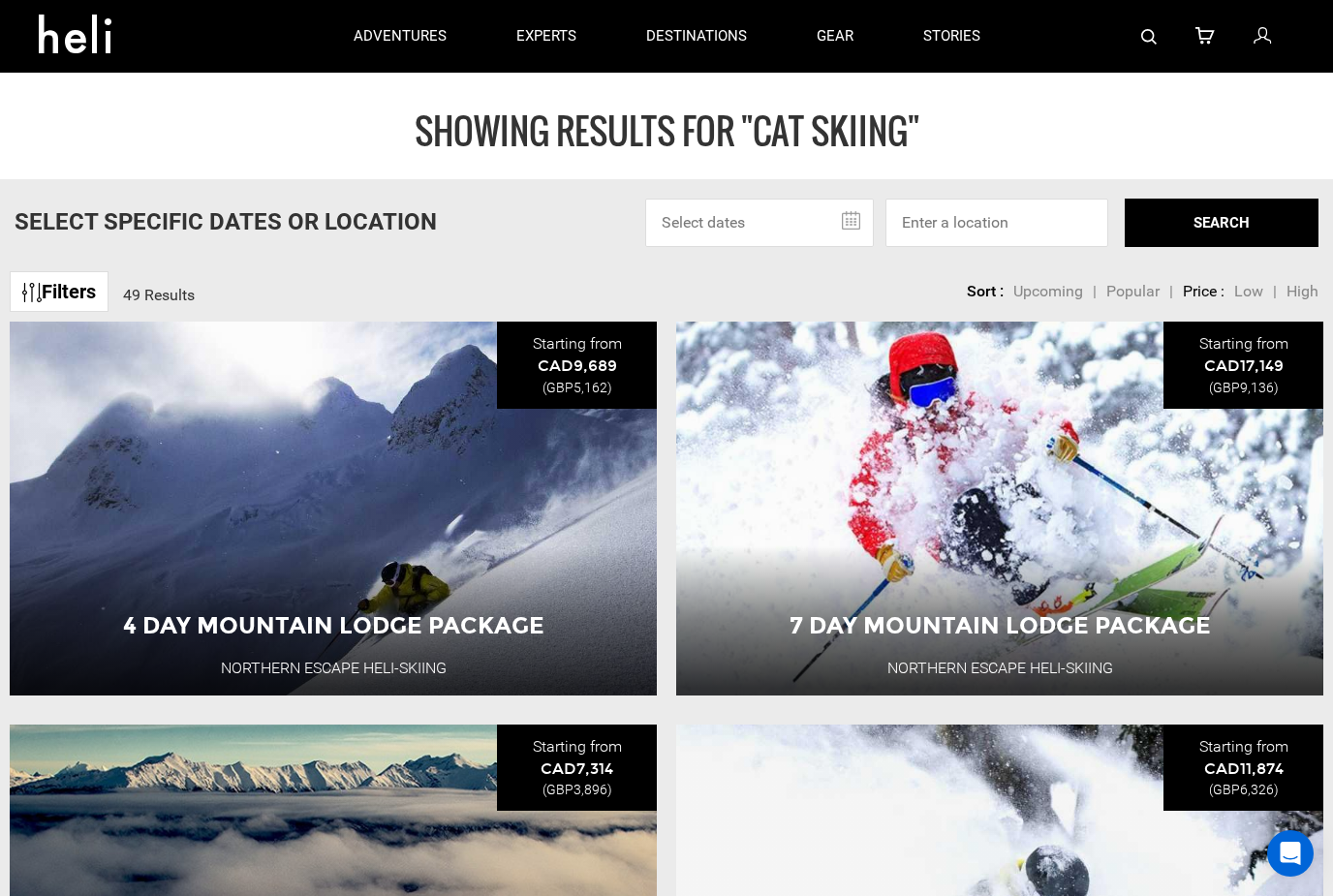
click at [813, 214] on input "text" at bounding box center [759, 222] width 229 height 48
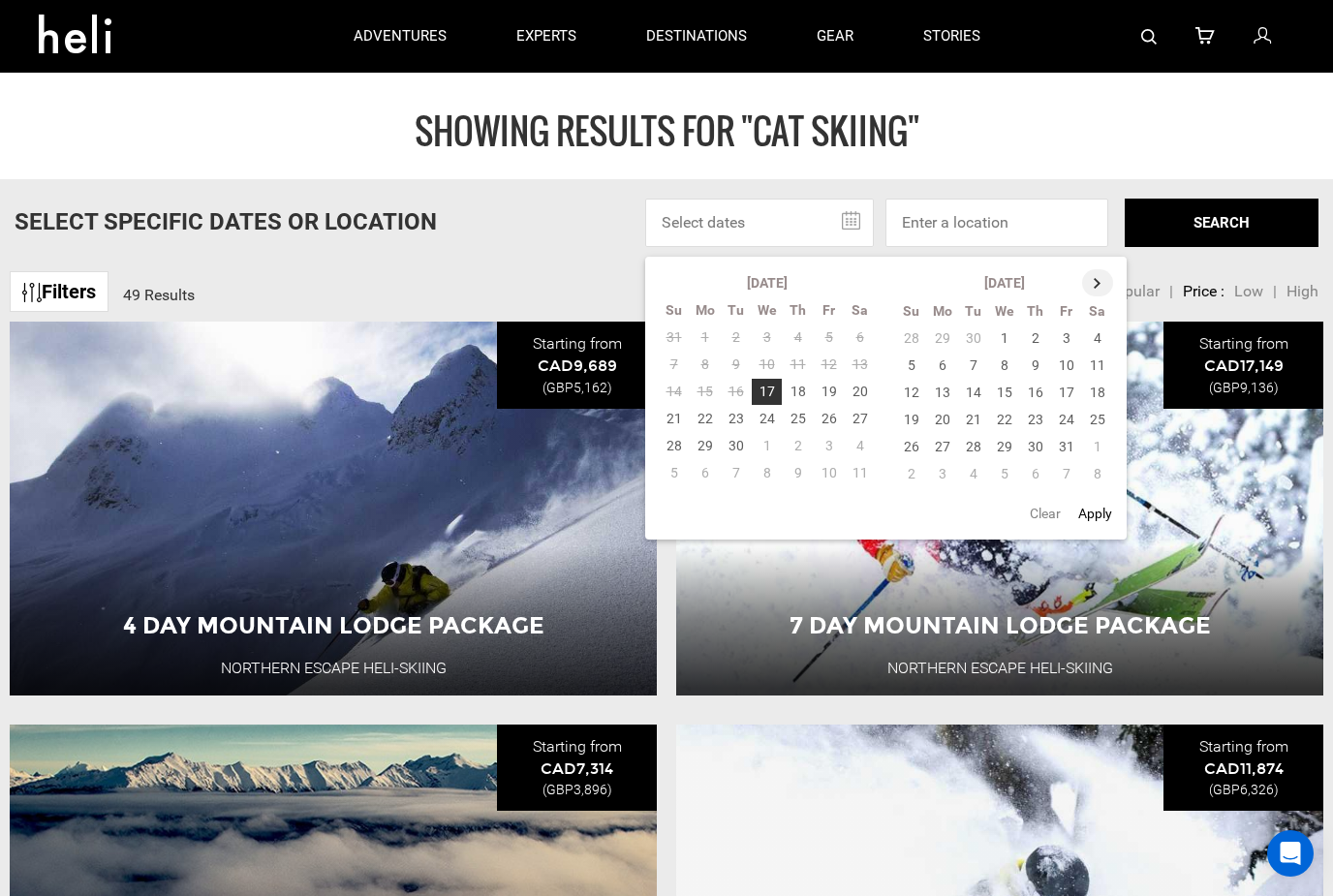
click at [1111, 278] on th at bounding box center [1097, 283] width 31 height 28
click at [1112, 278] on th at bounding box center [1098, 283] width 31 height 28
click at [1111, 274] on th at bounding box center [1098, 283] width 31 height 28
click at [944, 381] on td "12" at bounding box center [942, 392] width 31 height 28
click at [1069, 385] on td "16" at bounding box center [1066, 392] width 31 height 28
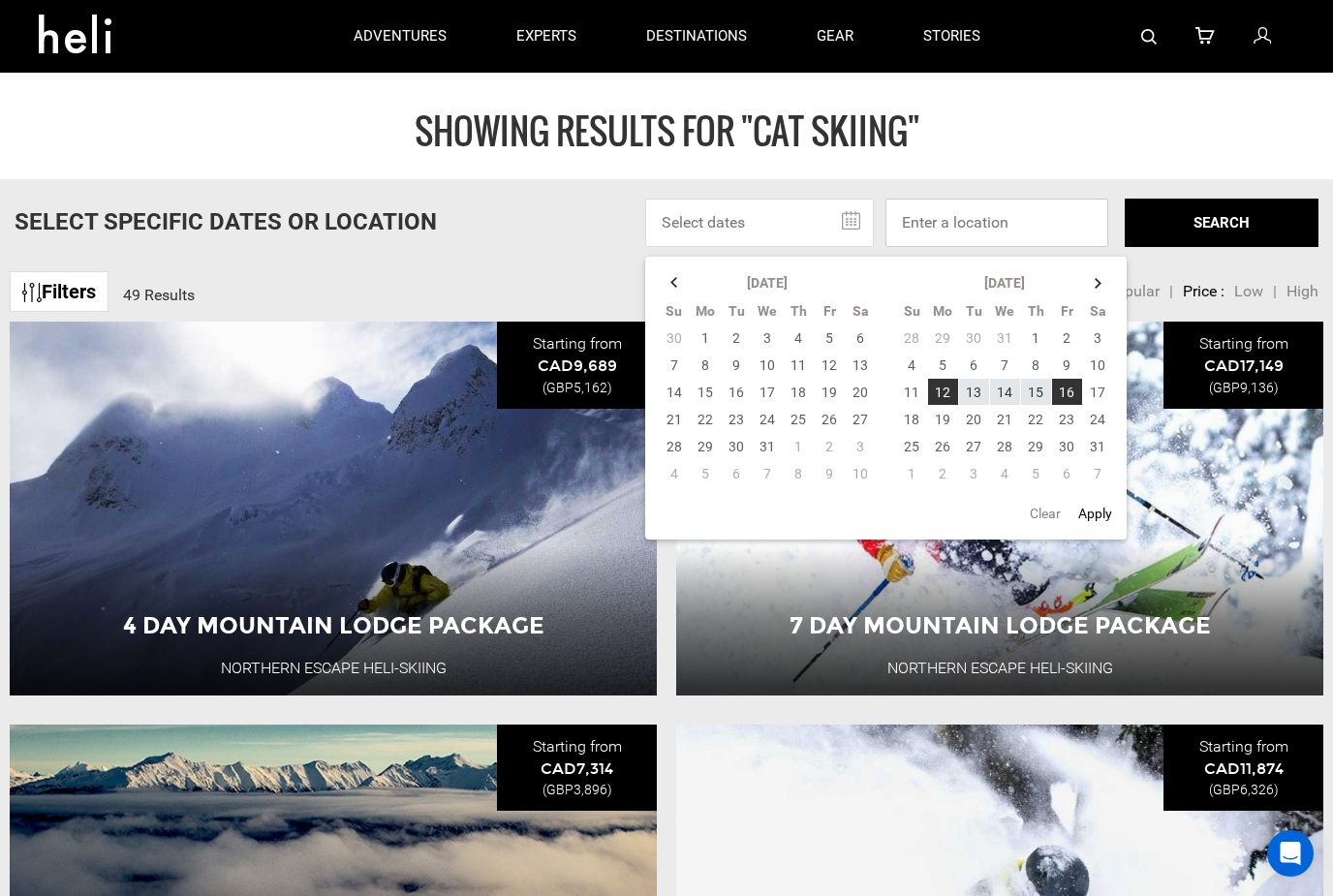
click at [1054, 225] on input at bounding box center [997, 222] width 223 height 48
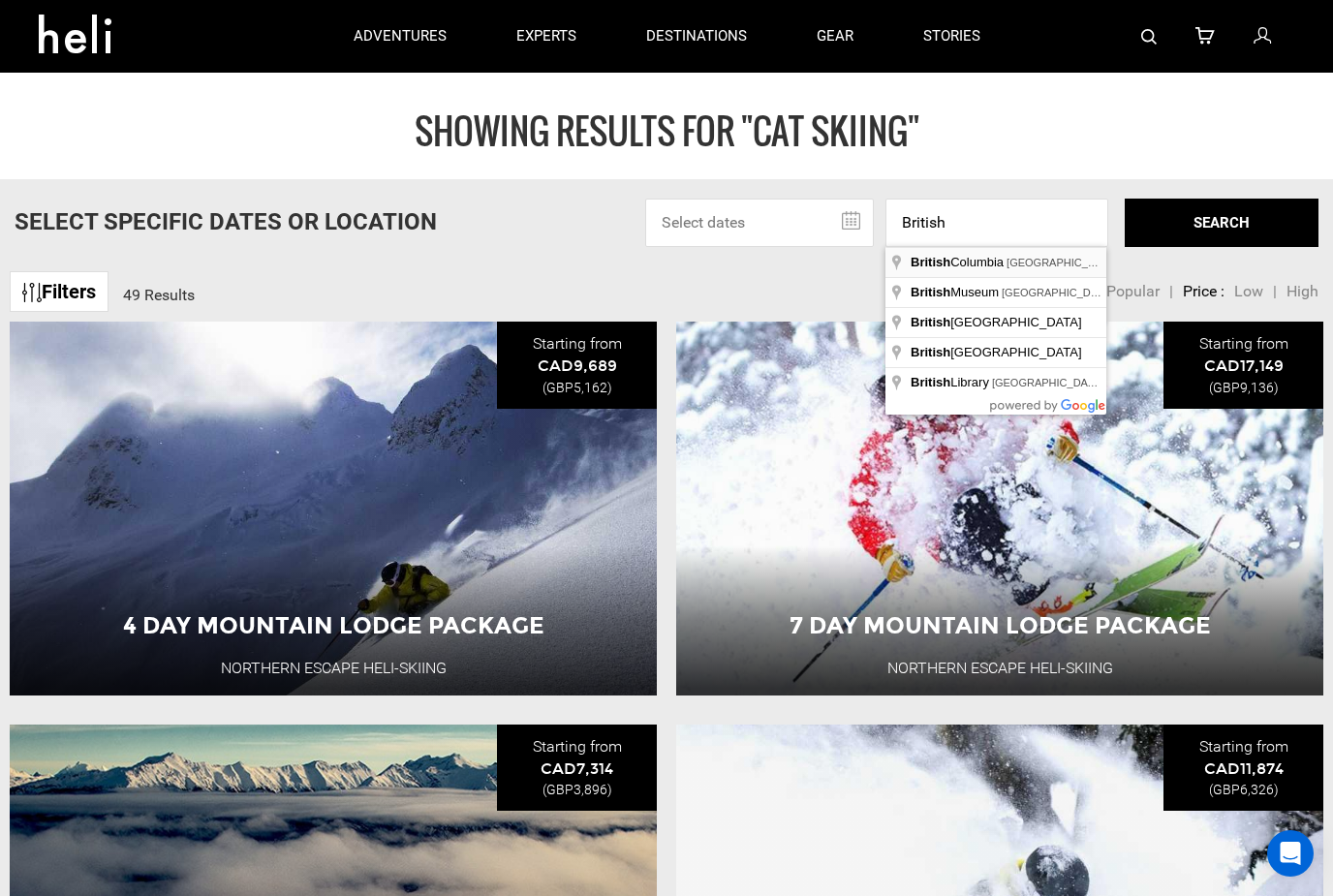
type input "[GEOGRAPHIC_DATA], [GEOGRAPHIC_DATA]"
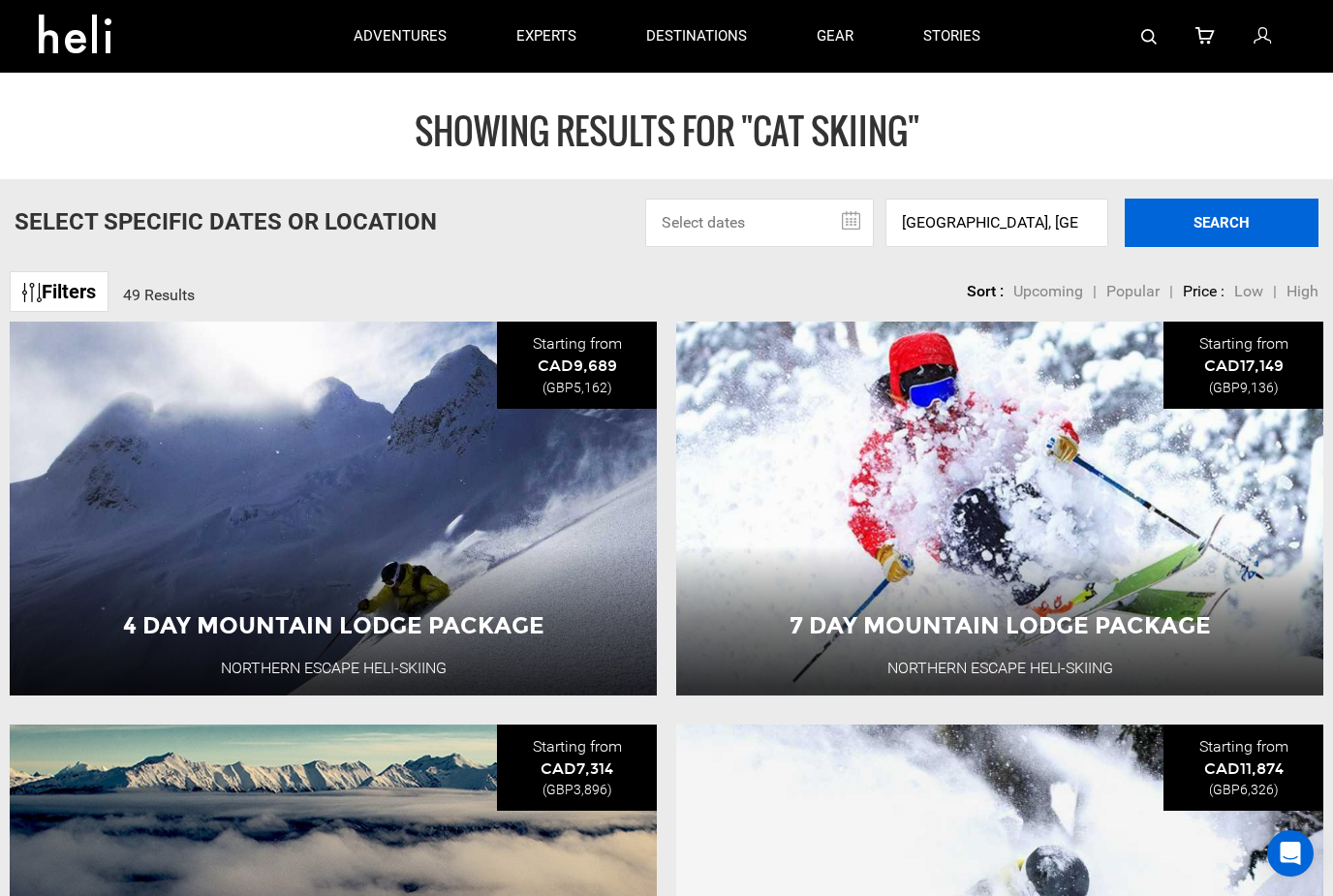
click at [1245, 214] on button "SEARCH" at bounding box center [1222, 222] width 194 height 48
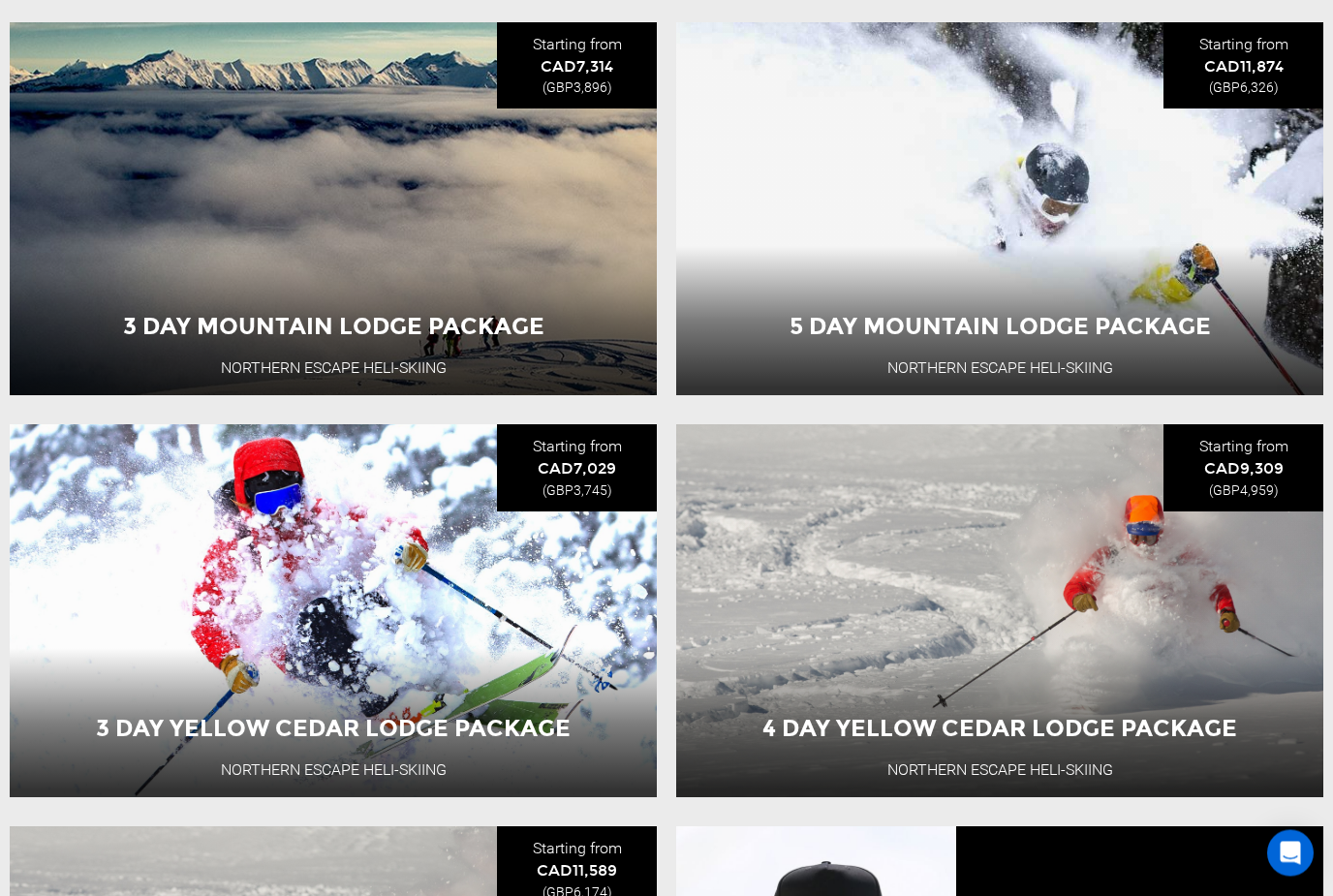
scroll to position [702, 0]
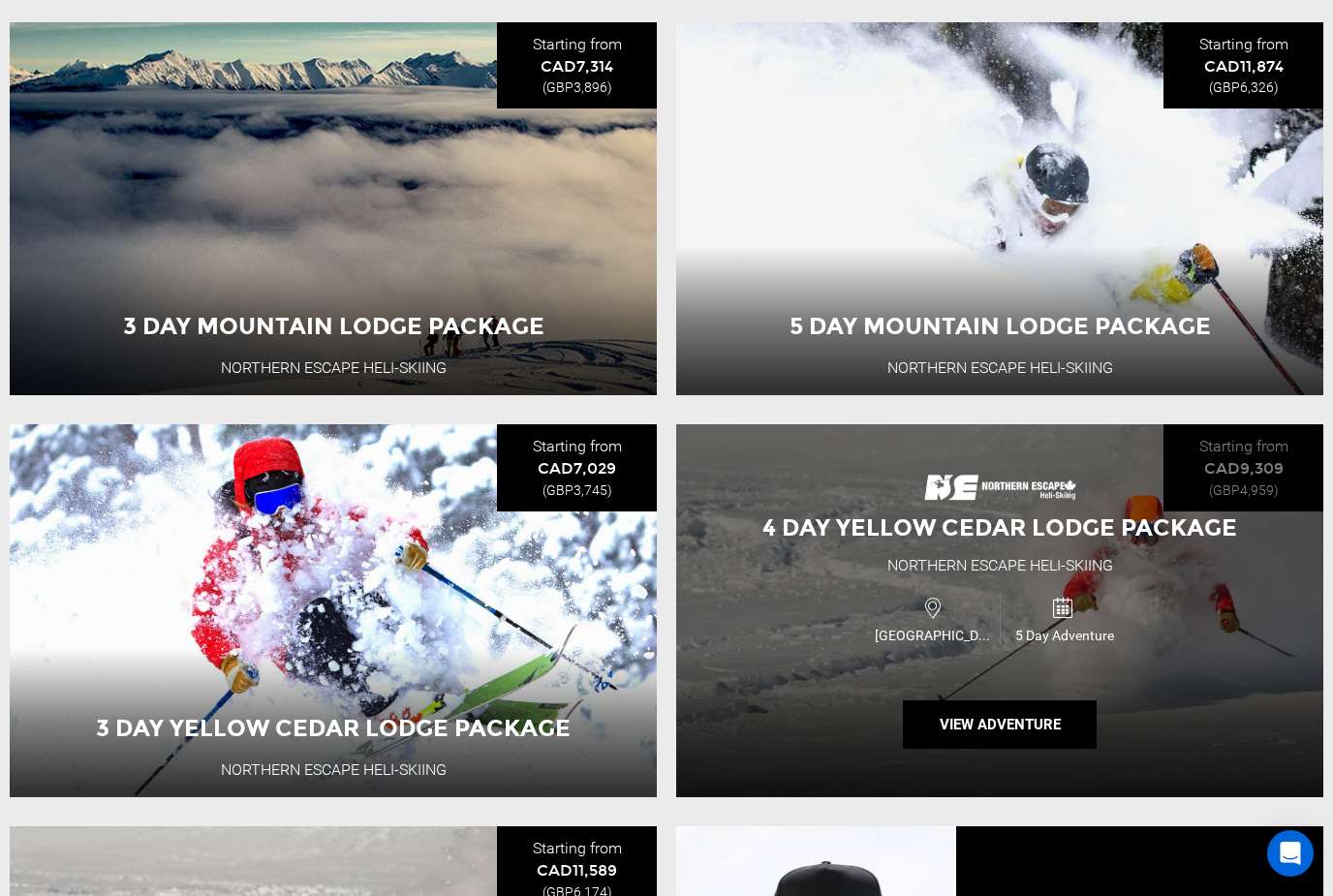
click at [1115, 513] on div "4 Day Yellow Cedar Lodge Package" at bounding box center [1000, 527] width 524 height 33
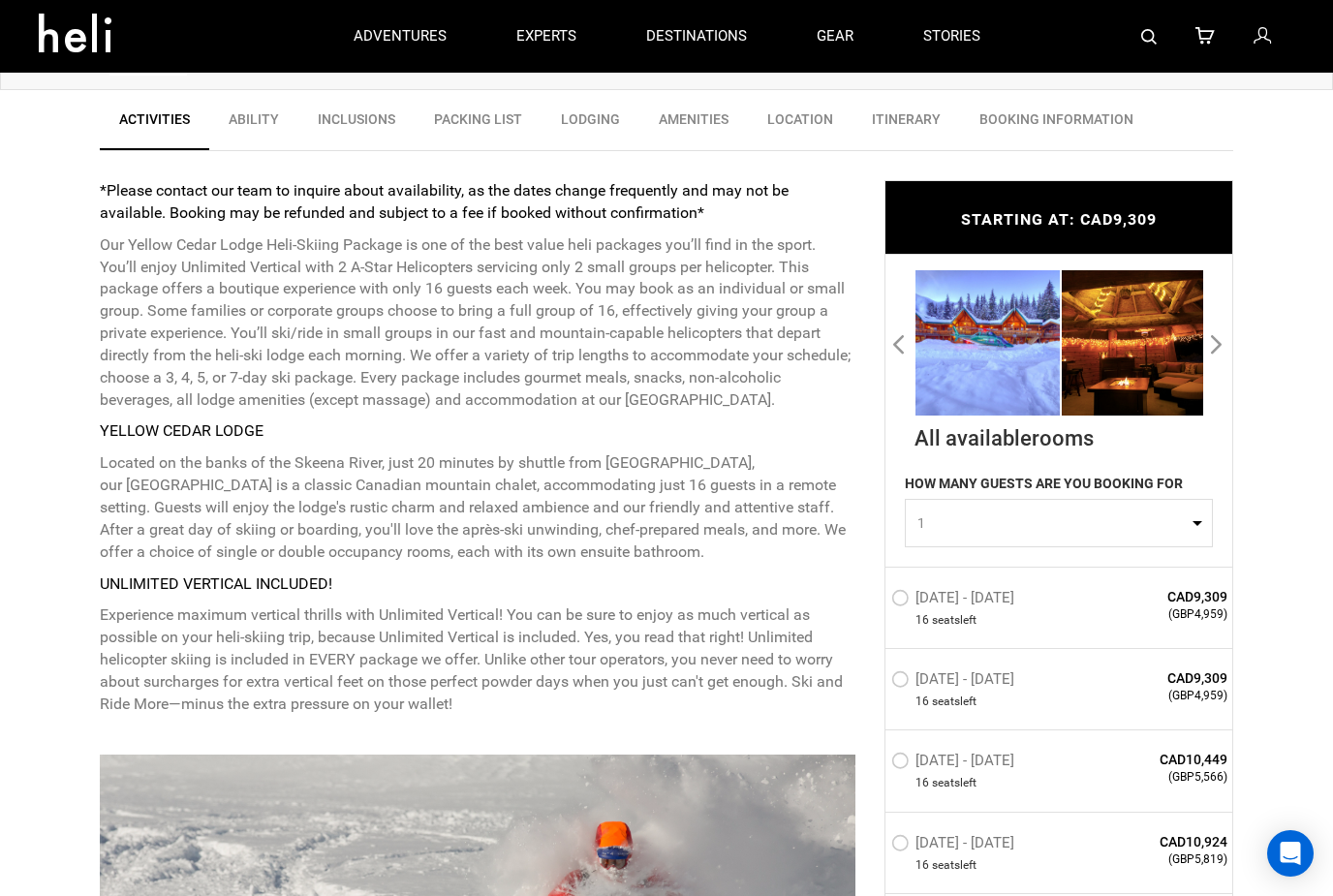
scroll to position [668, 0]
click at [1223, 340] on button "Next" at bounding box center [1218, 342] width 20 height 31
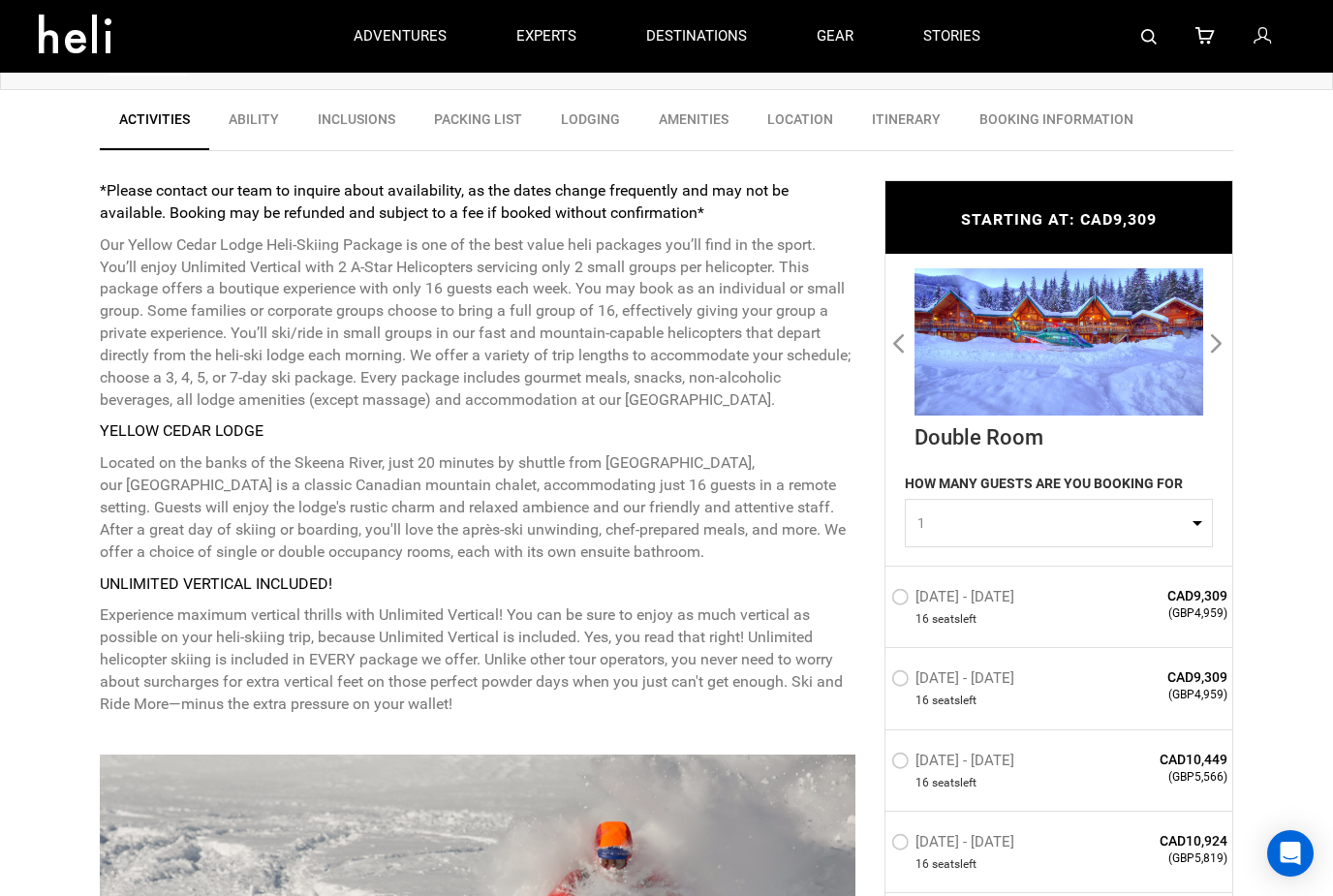
click at [1214, 329] on button "Next" at bounding box center [1218, 341] width 20 height 31
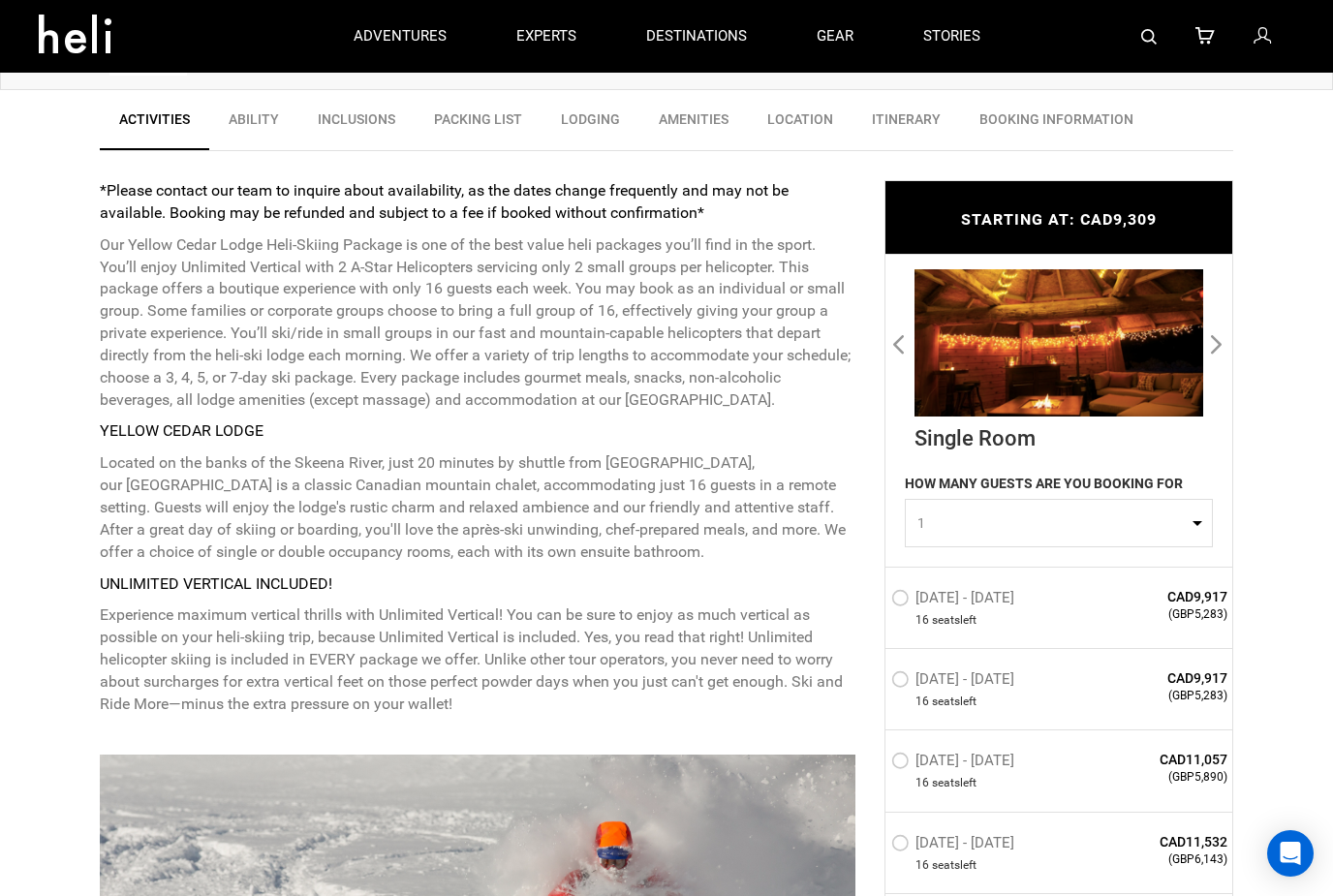
click at [1215, 340] on button "Next" at bounding box center [1218, 341] width 20 height 31
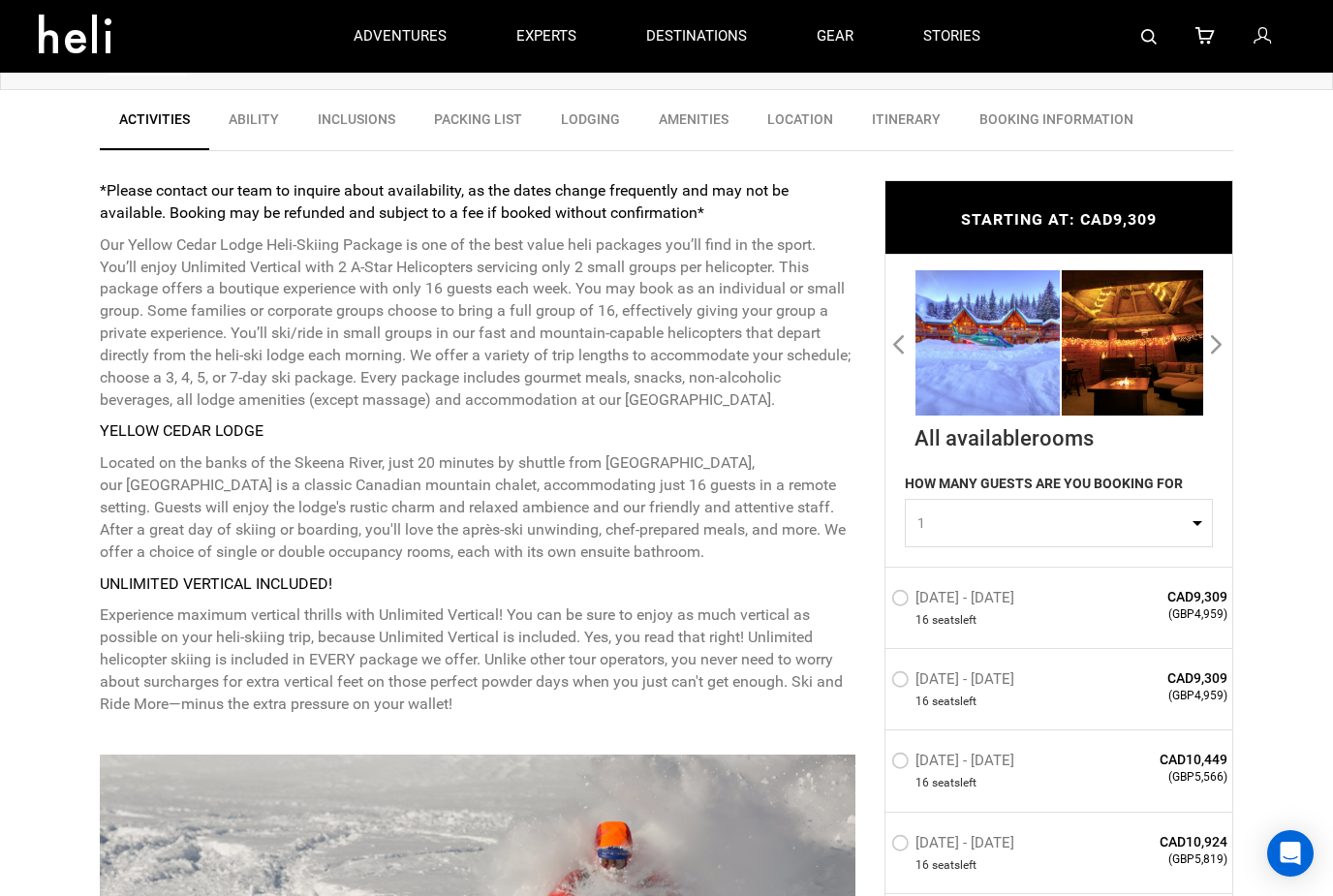
click at [1218, 347] on button "Next" at bounding box center [1218, 341] width 20 height 31
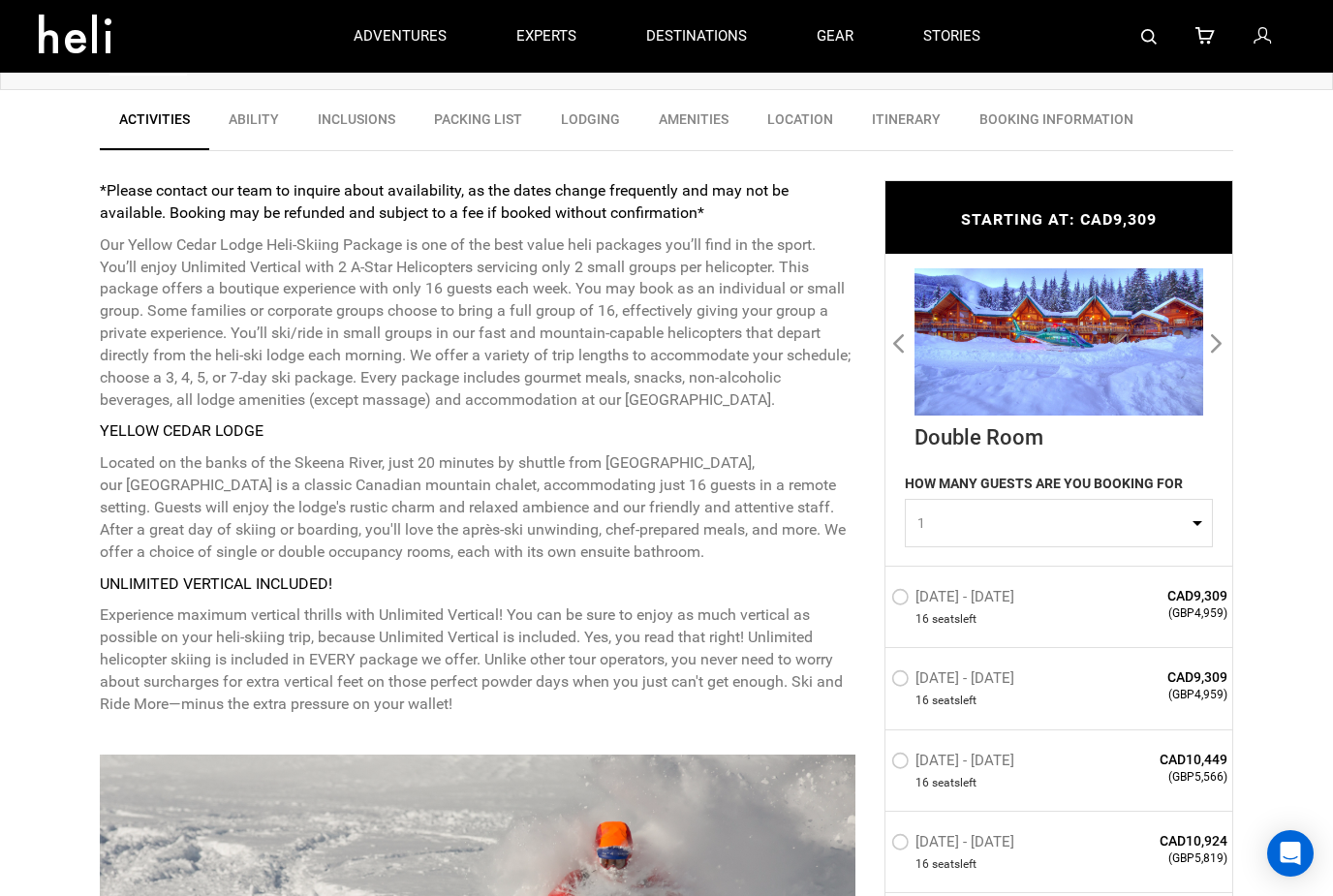
click at [1218, 349] on button "Next" at bounding box center [1218, 341] width 20 height 31
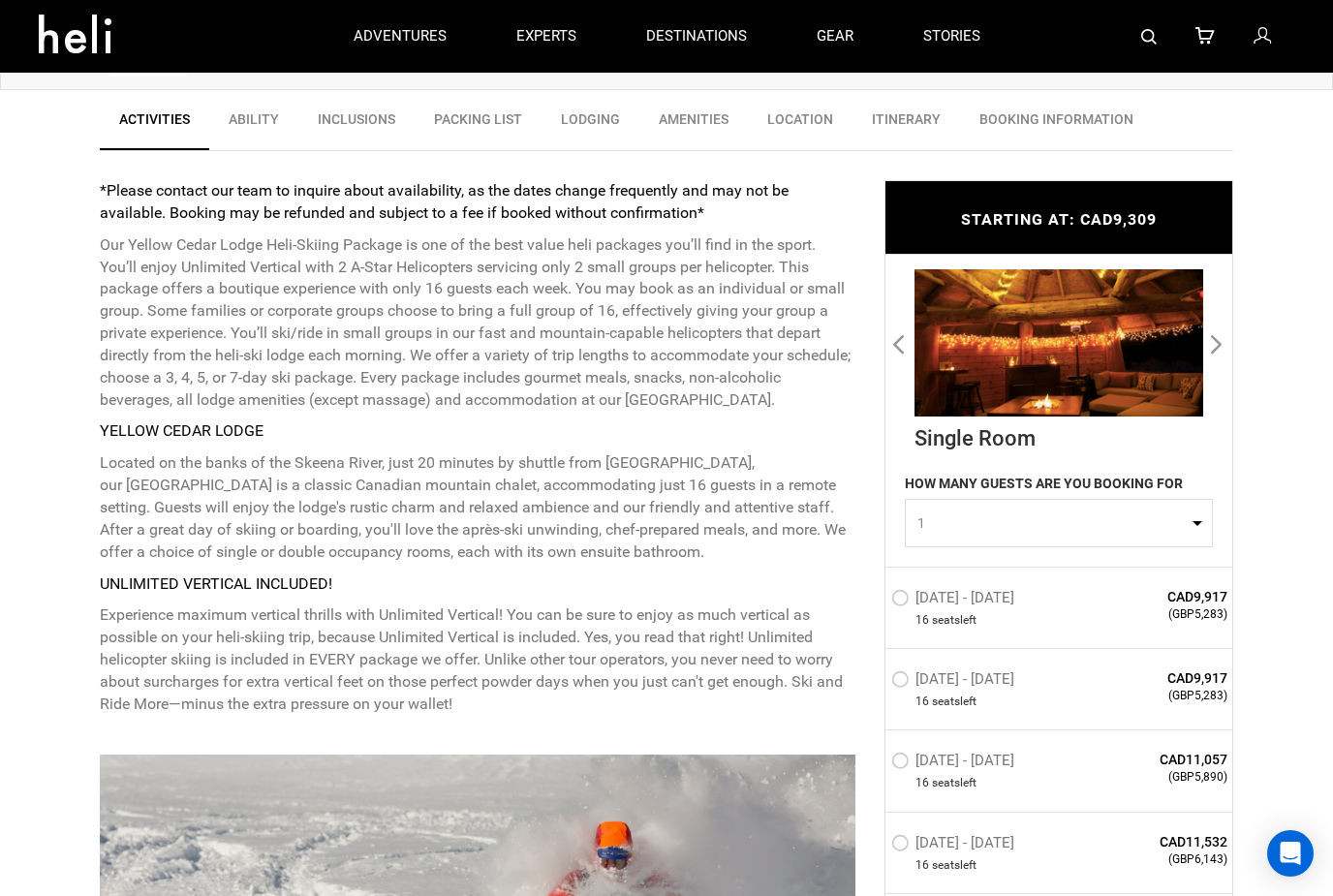
click at [1208, 341] on button "Next" at bounding box center [1218, 341] width 20 height 31
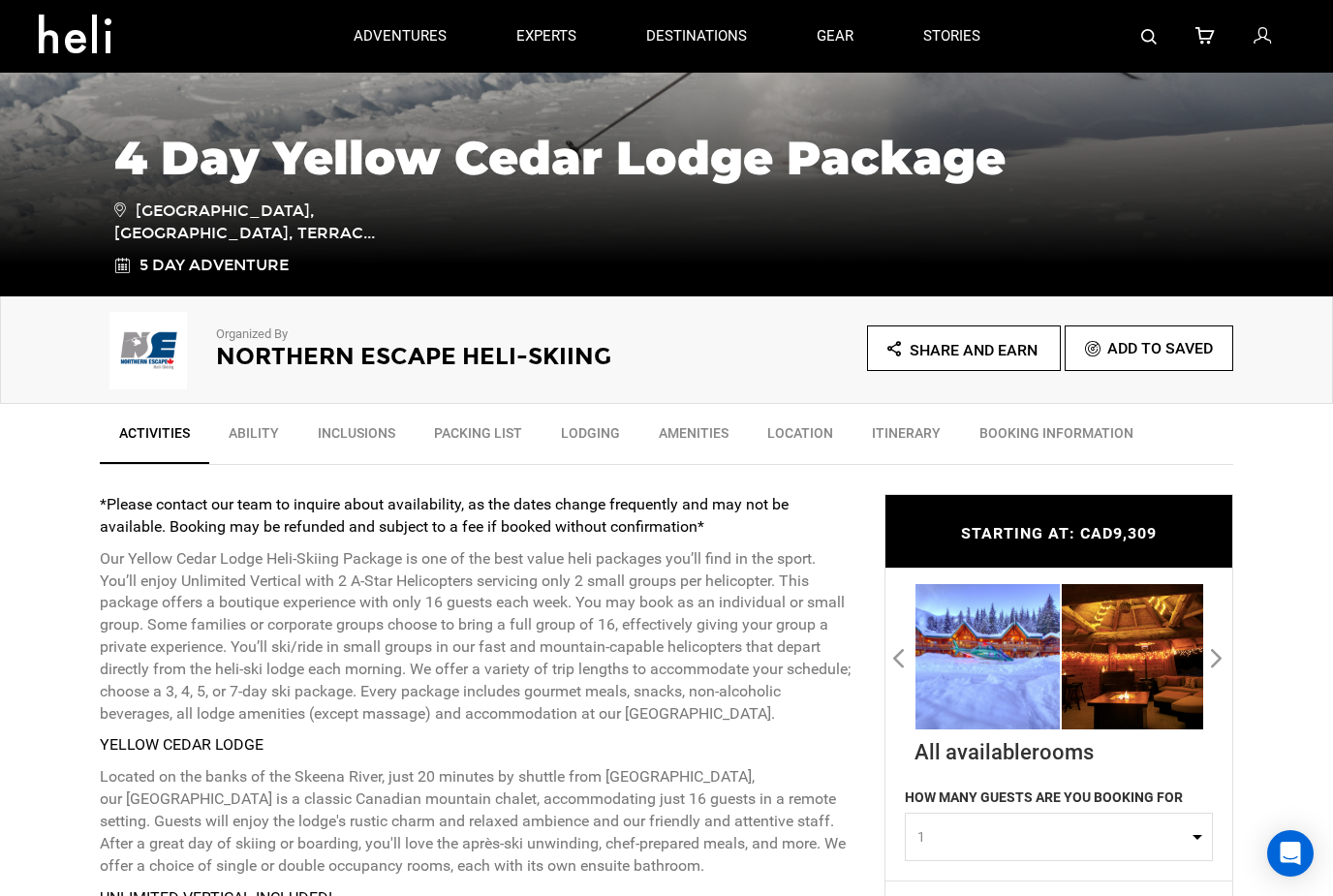
scroll to position [0, 0]
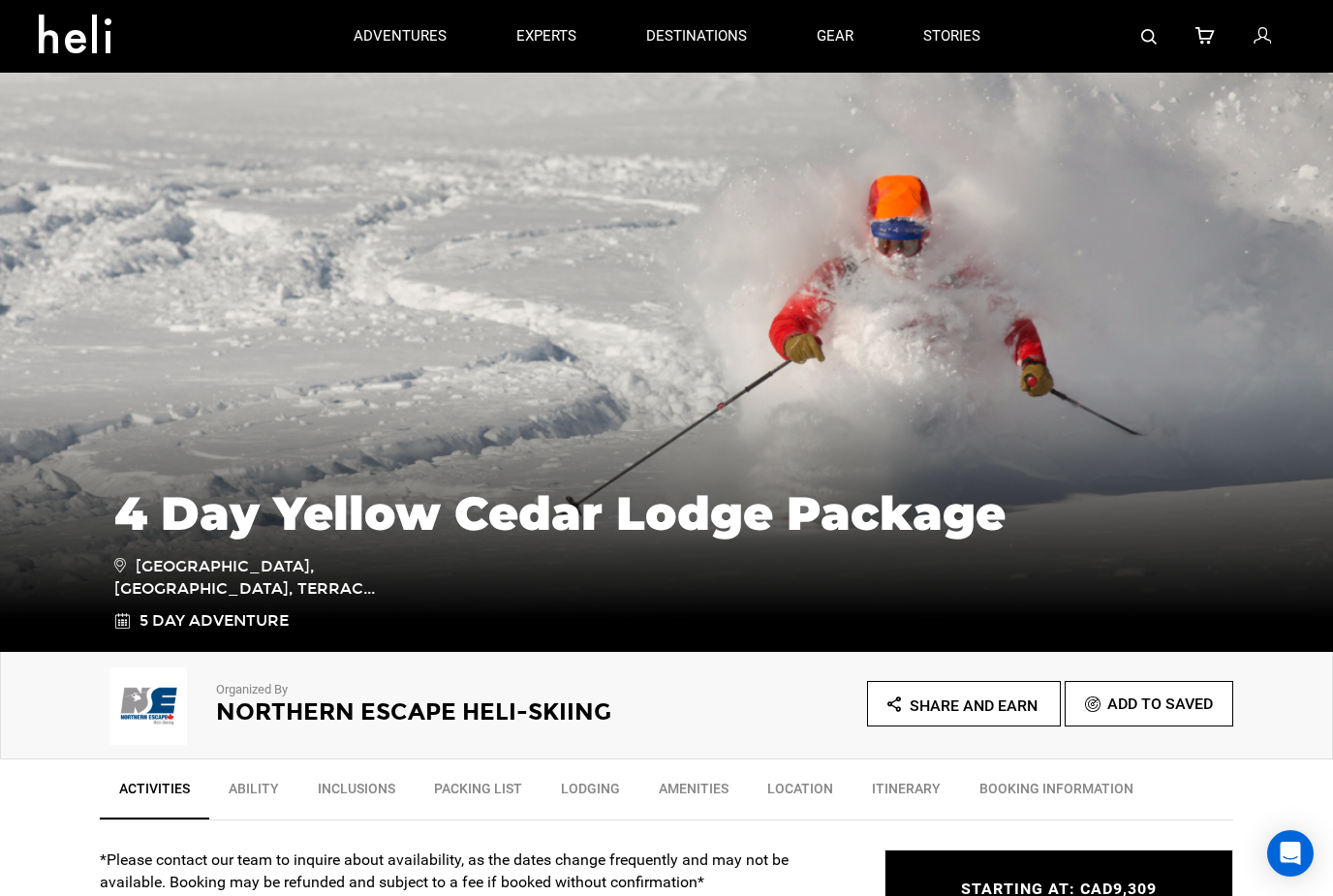
type input "Cat Skiing"
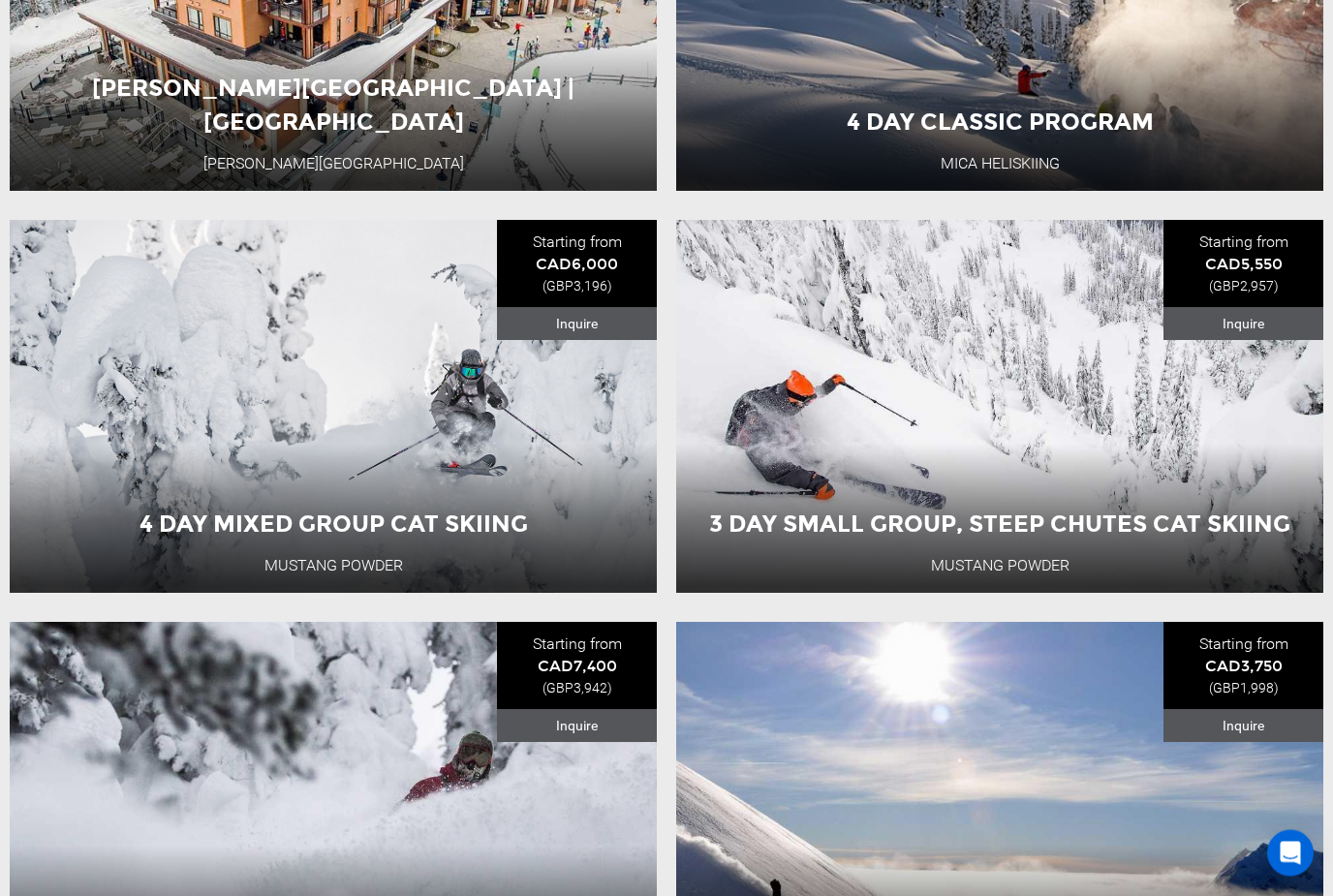
scroll to position [3722, 0]
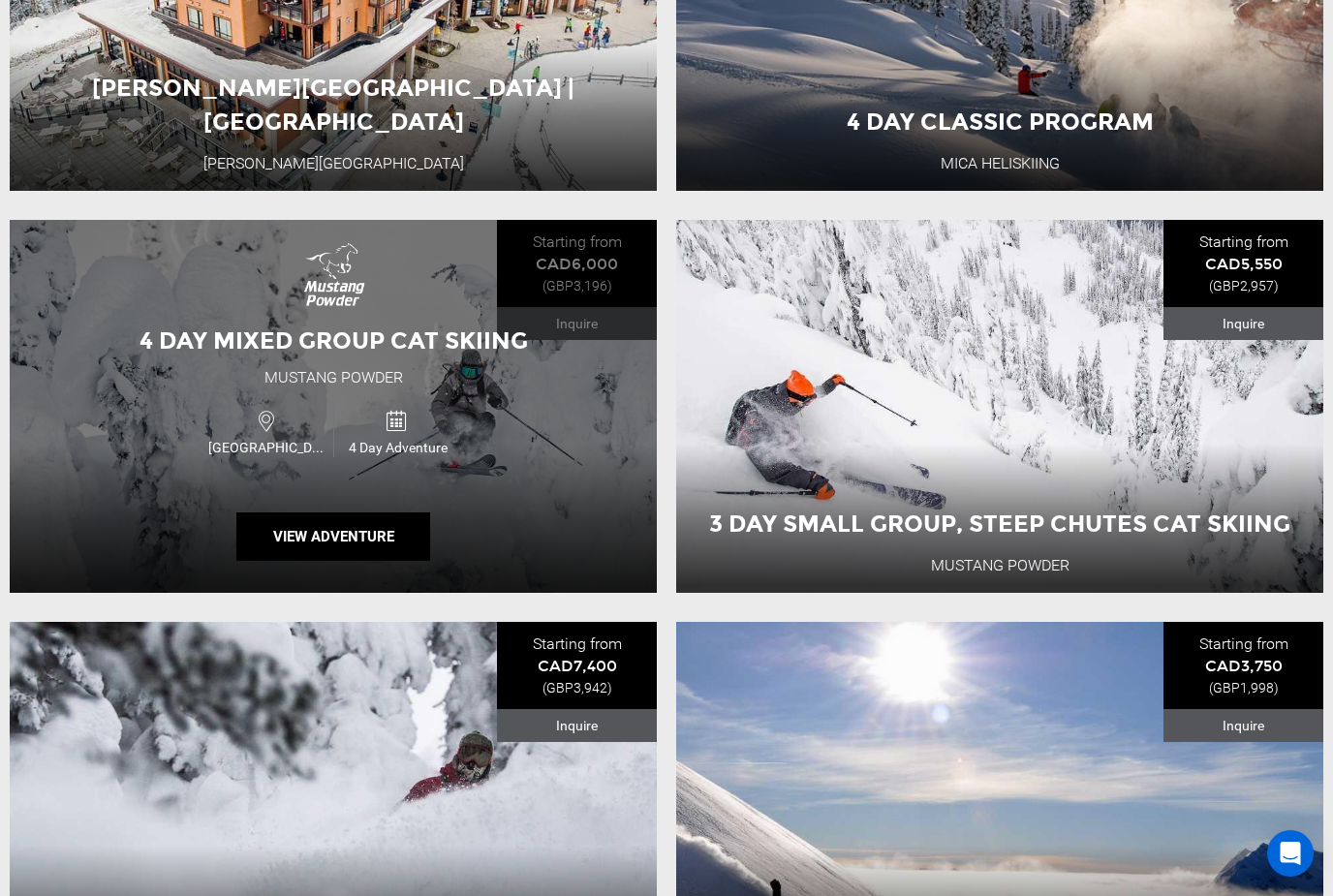
click at [149, 405] on div "Canada 4 Day Adventure" at bounding box center [333, 432] width 388 height 65
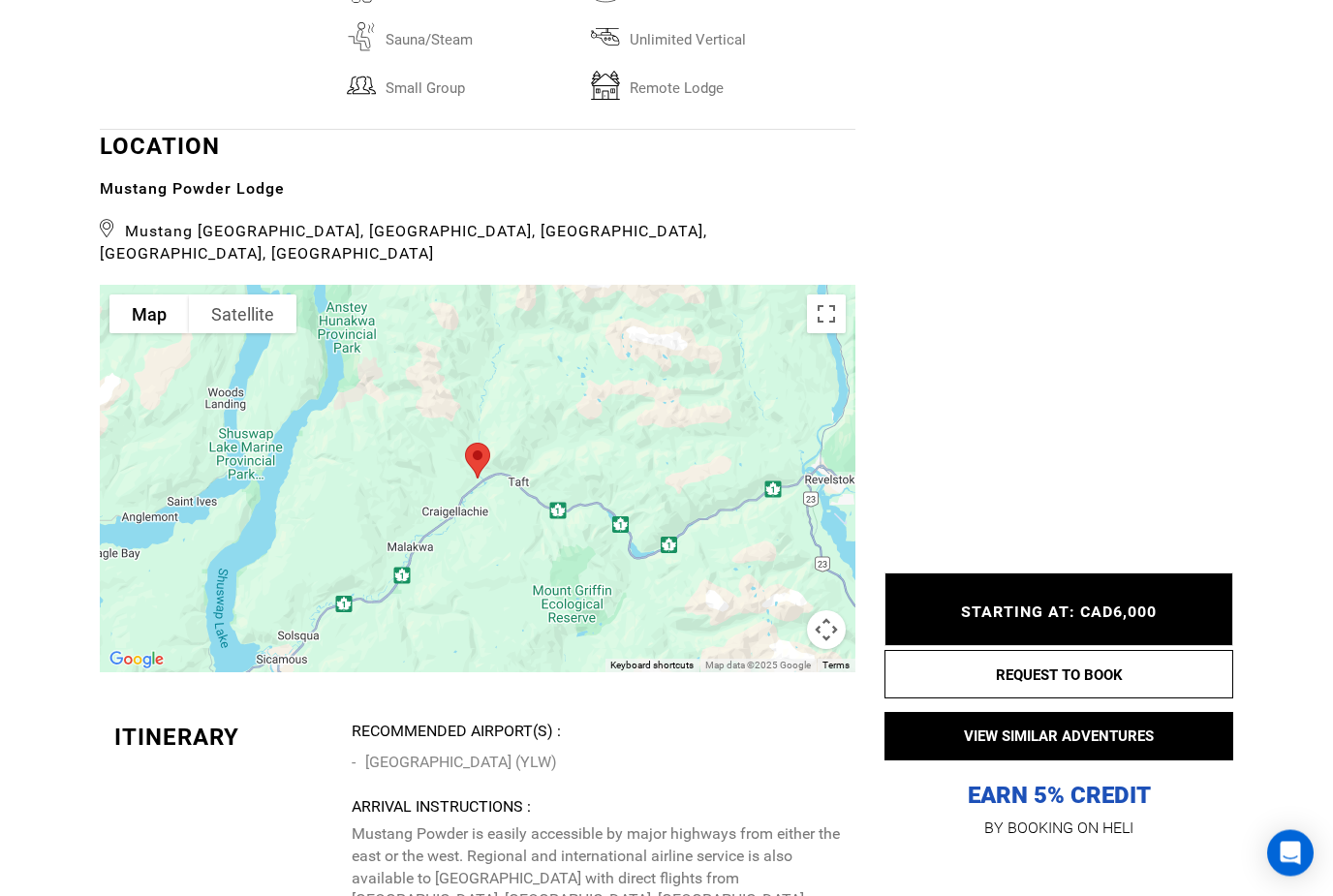
scroll to position [4214, 0]
click at [834, 610] on button "Map camera controls" at bounding box center [825, 629] width 38 height 38
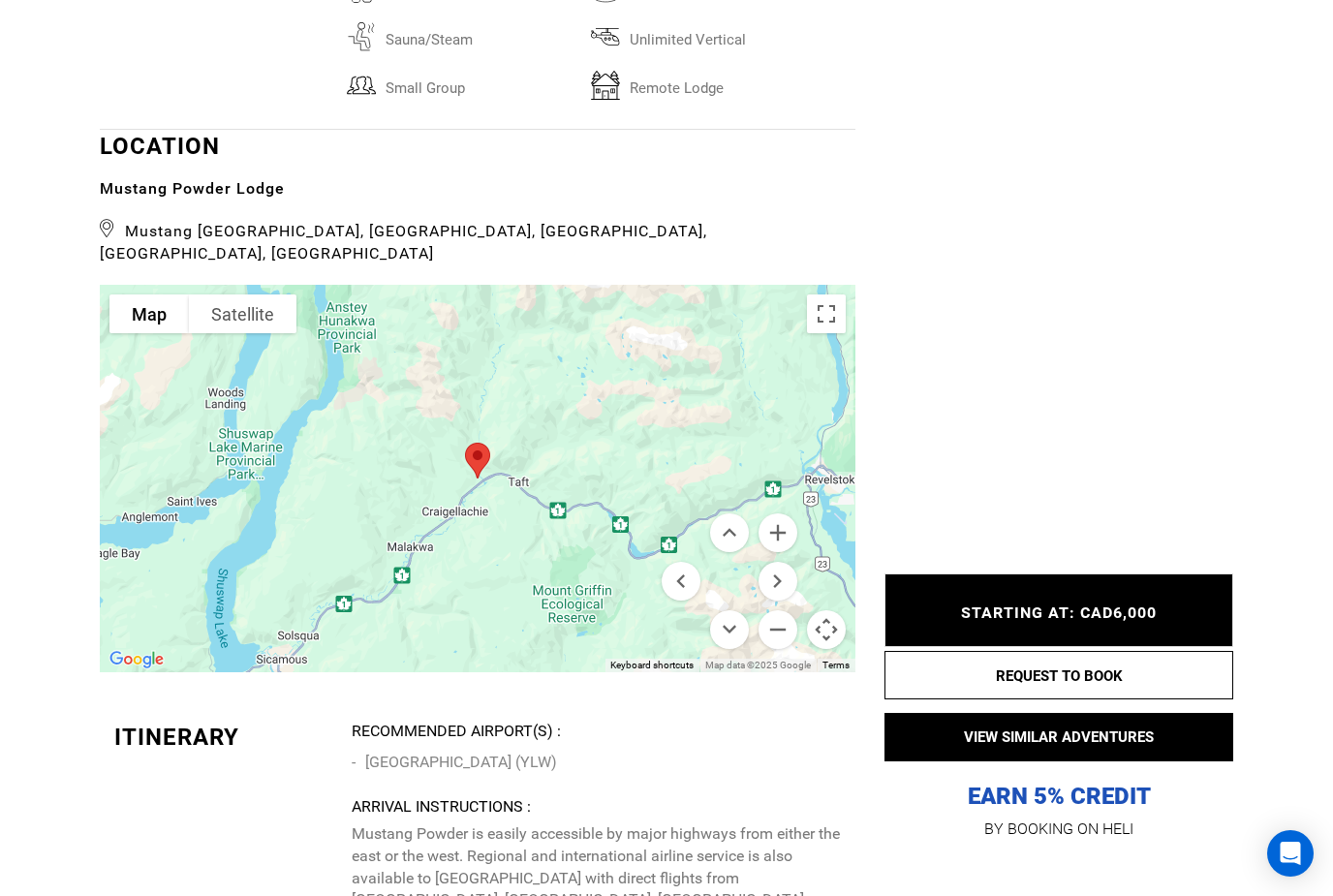
click at [831, 610] on button "Map camera controls" at bounding box center [825, 629] width 38 height 38
click at [832, 610] on button "Map camera controls" at bounding box center [825, 629] width 38 height 38
click at [772, 610] on button "Zoom out" at bounding box center [777, 629] width 38 height 38
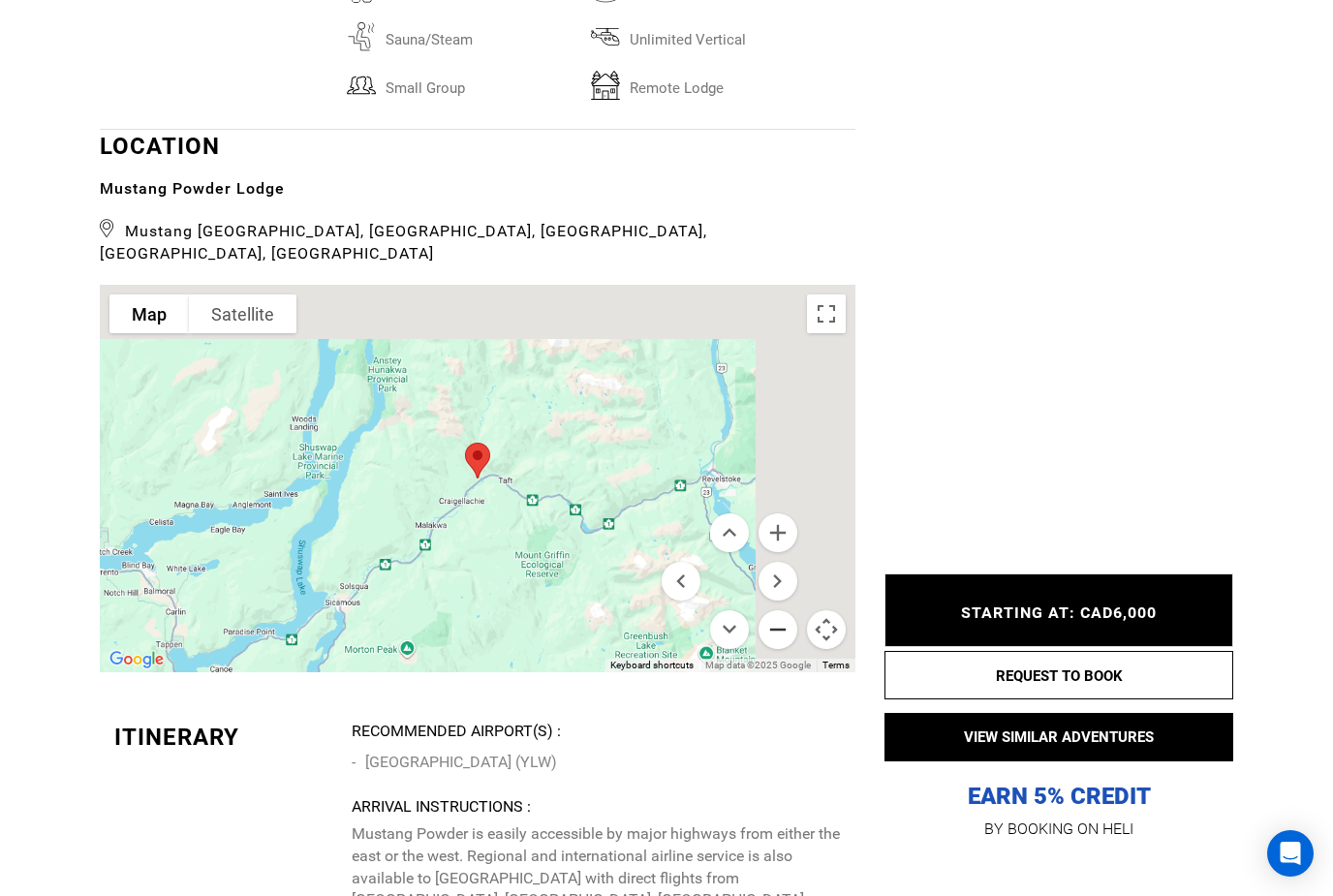
click at [781, 610] on button "Zoom out" at bounding box center [777, 629] width 38 height 38
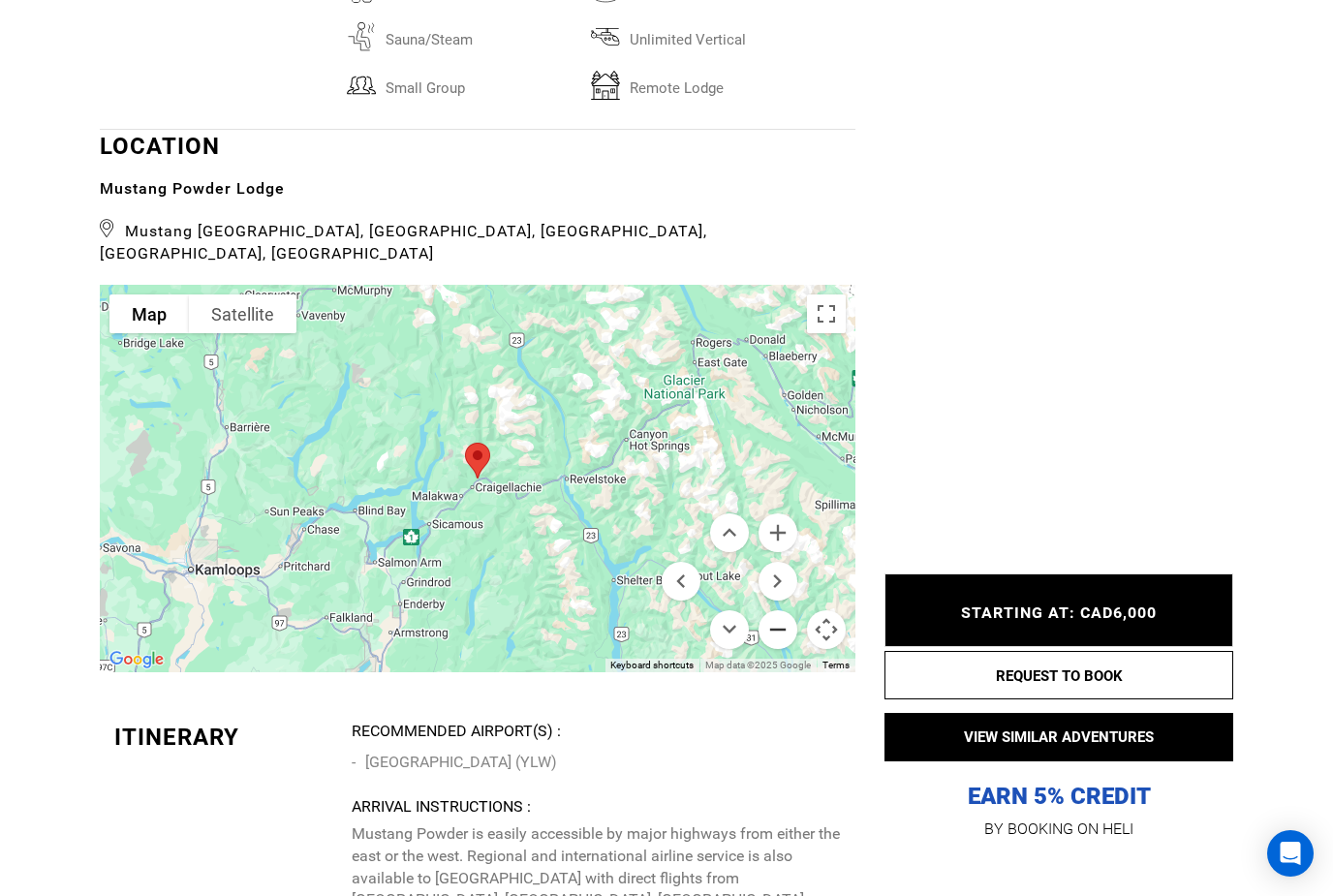
click at [784, 610] on button "Zoom out" at bounding box center [777, 629] width 38 height 38
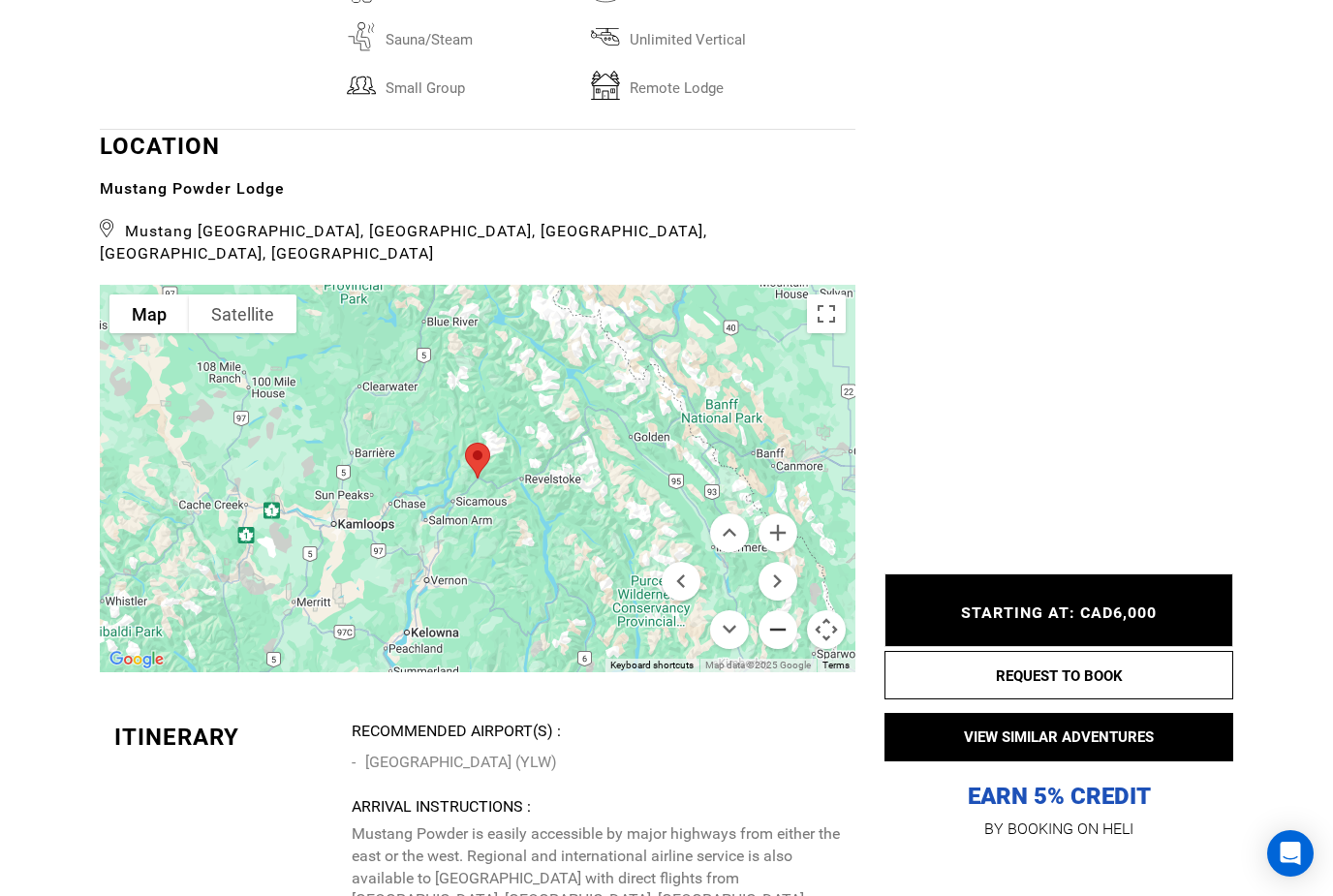
click at [786, 610] on button "Zoom out" at bounding box center [777, 629] width 38 height 38
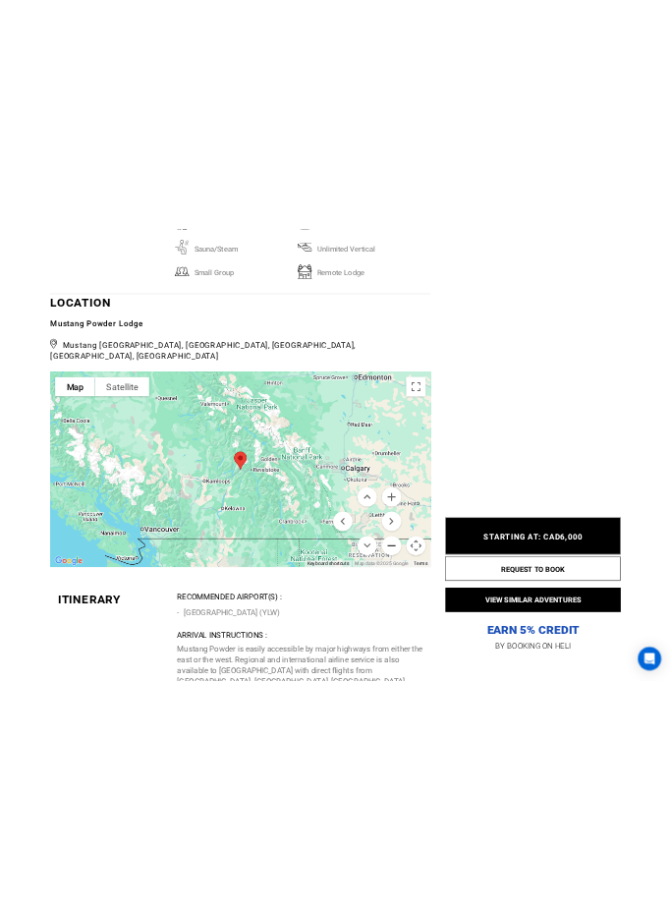
scroll to position [5320, 0]
